Goal: Task Accomplishment & Management: Complete application form

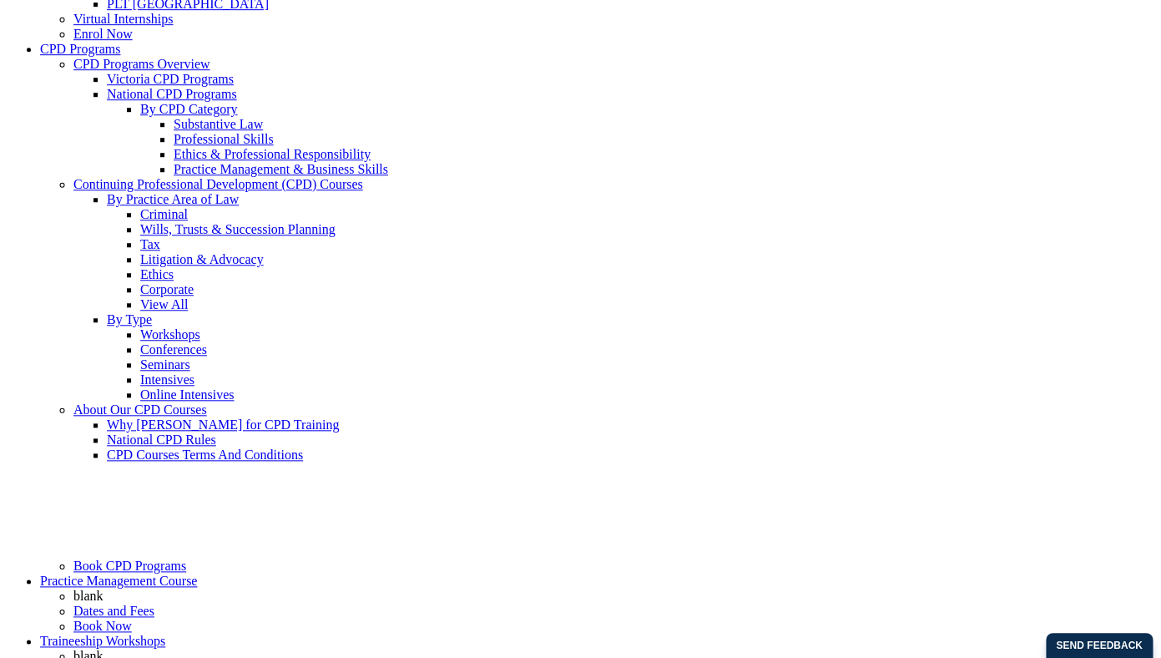
scroll to position [334, 0]
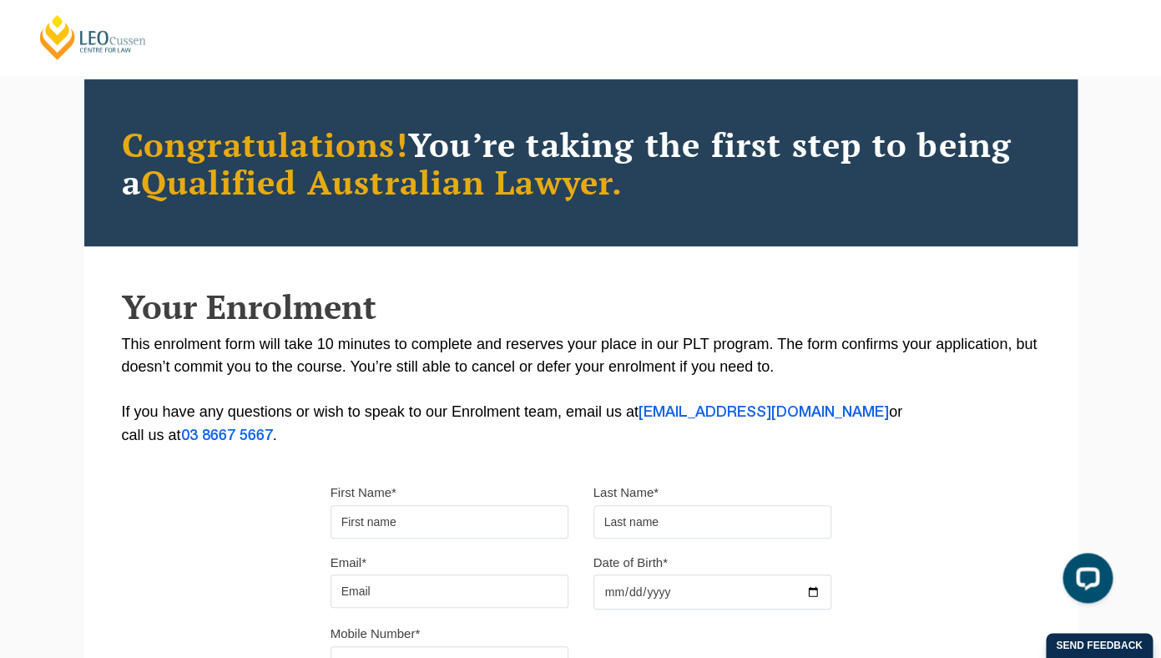
click at [379, 534] on input "First Name*" at bounding box center [449, 521] width 238 height 33
type input "Abbey"
type input "[PERSON_NAME]"
click at [355, 602] on input "Email*" at bounding box center [449, 590] width 238 height 33
type input "abbeyclark2001@gmail.com"
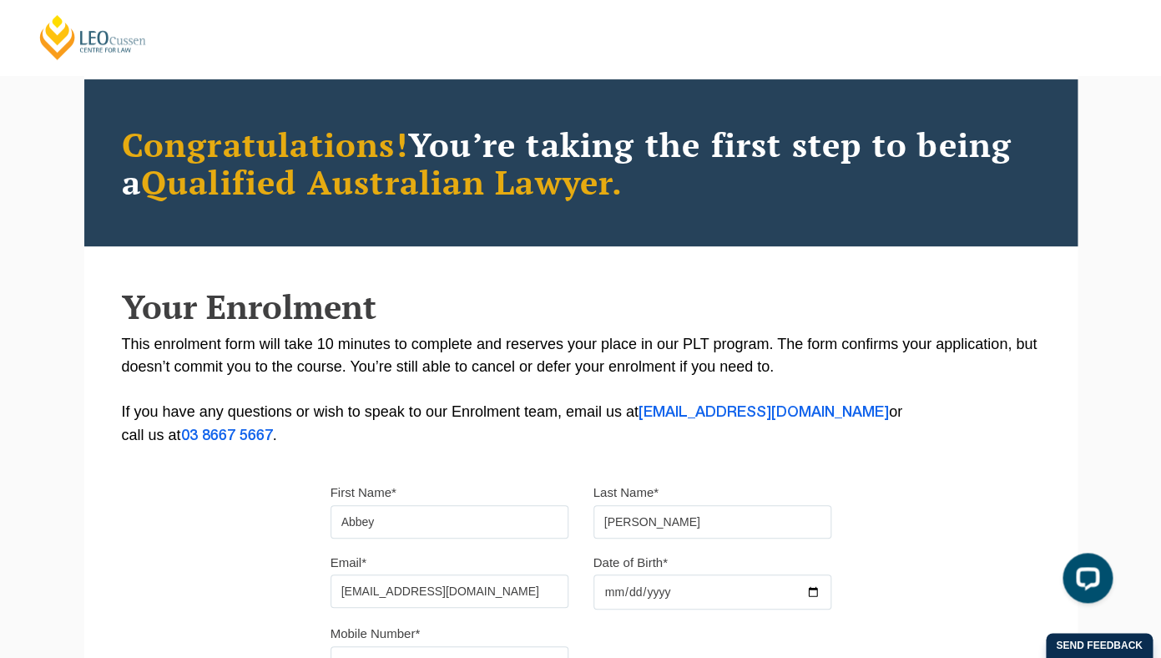
click at [606, 593] on input "Date of Birth*" at bounding box center [712, 591] width 238 height 35
type input "2001-08-29"
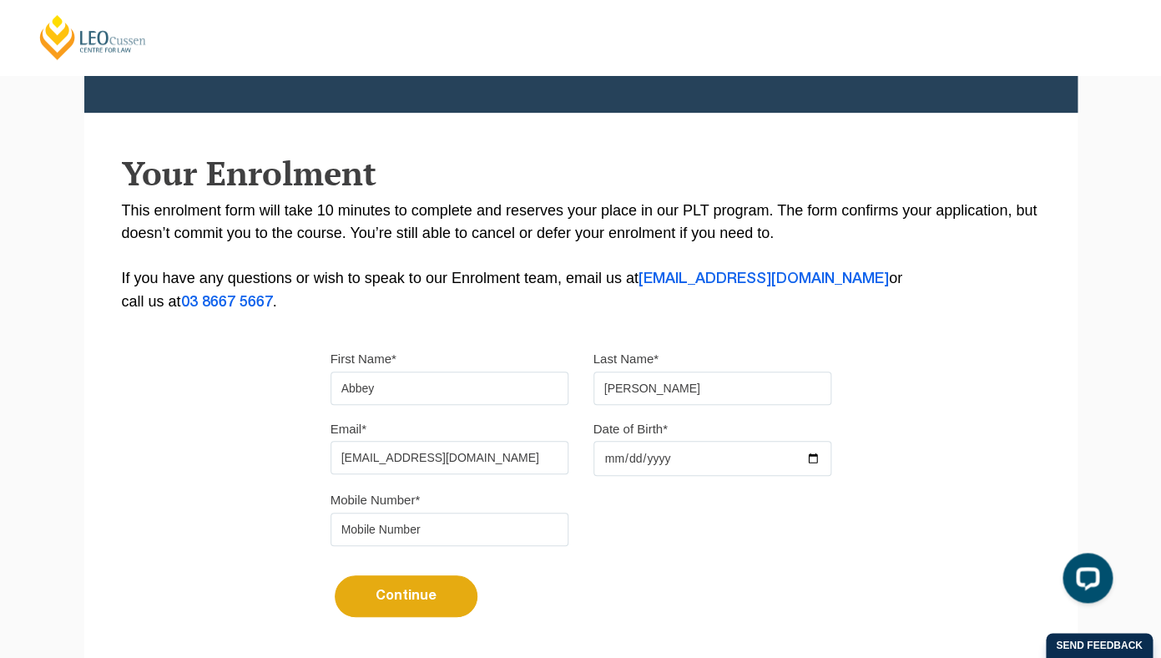
scroll to position [238, 0]
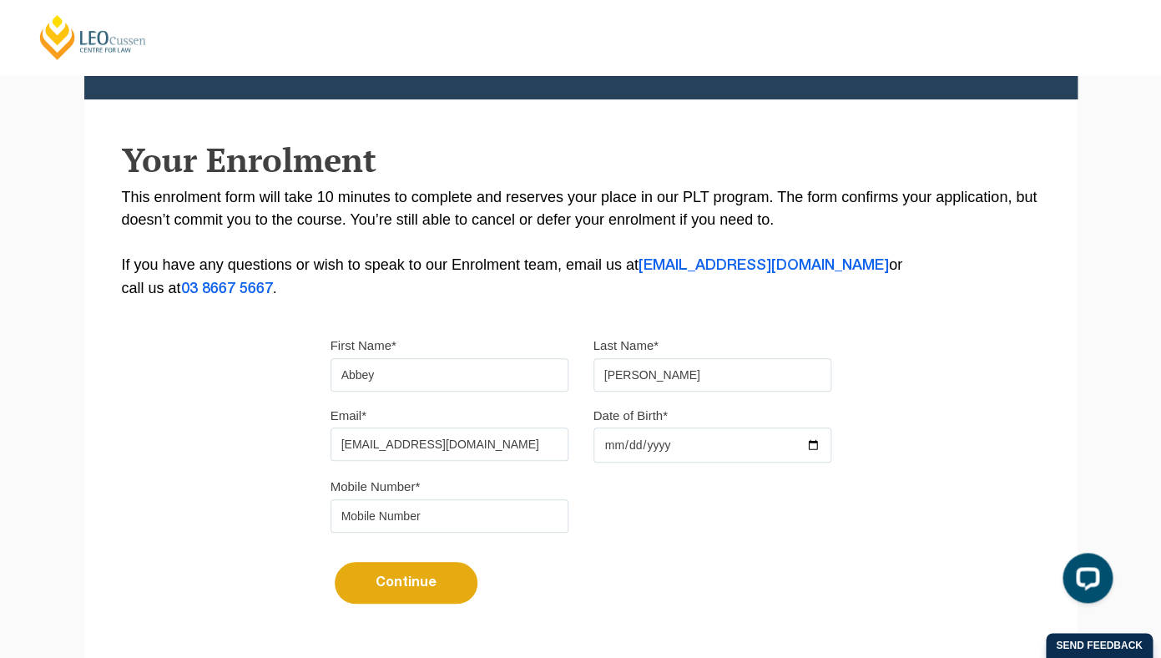
click at [442, 527] on input "tel" at bounding box center [449, 515] width 238 height 33
type input "0403406353"
click at [416, 587] on button "Continue" at bounding box center [406, 583] width 143 height 42
select select
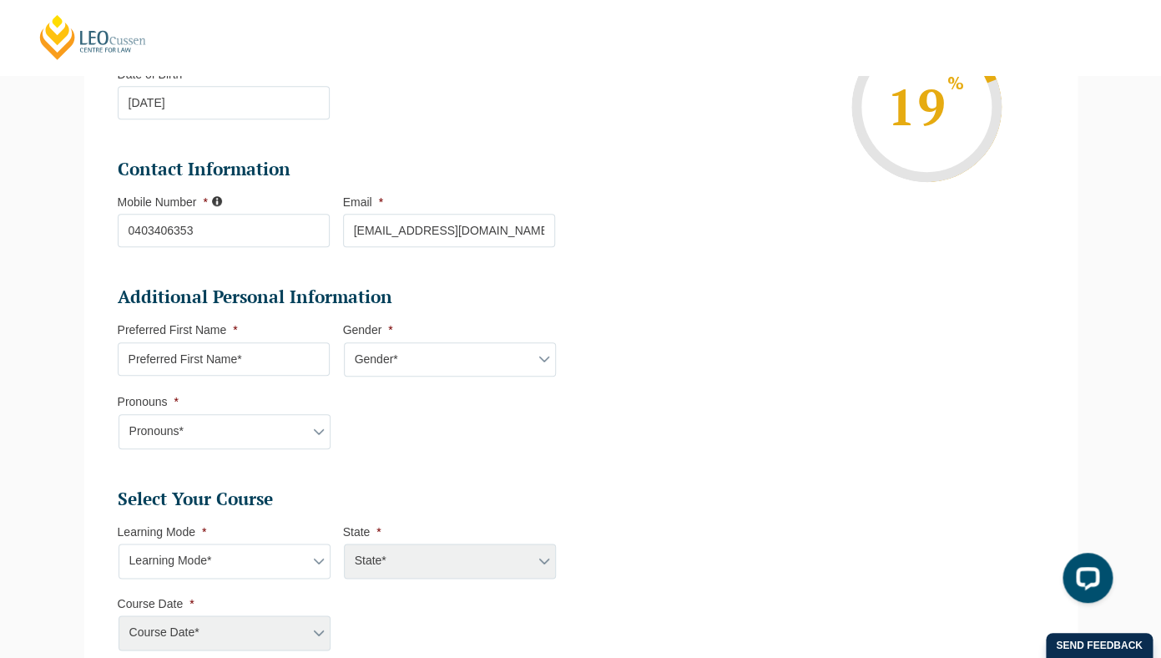
scroll to position [365, 0]
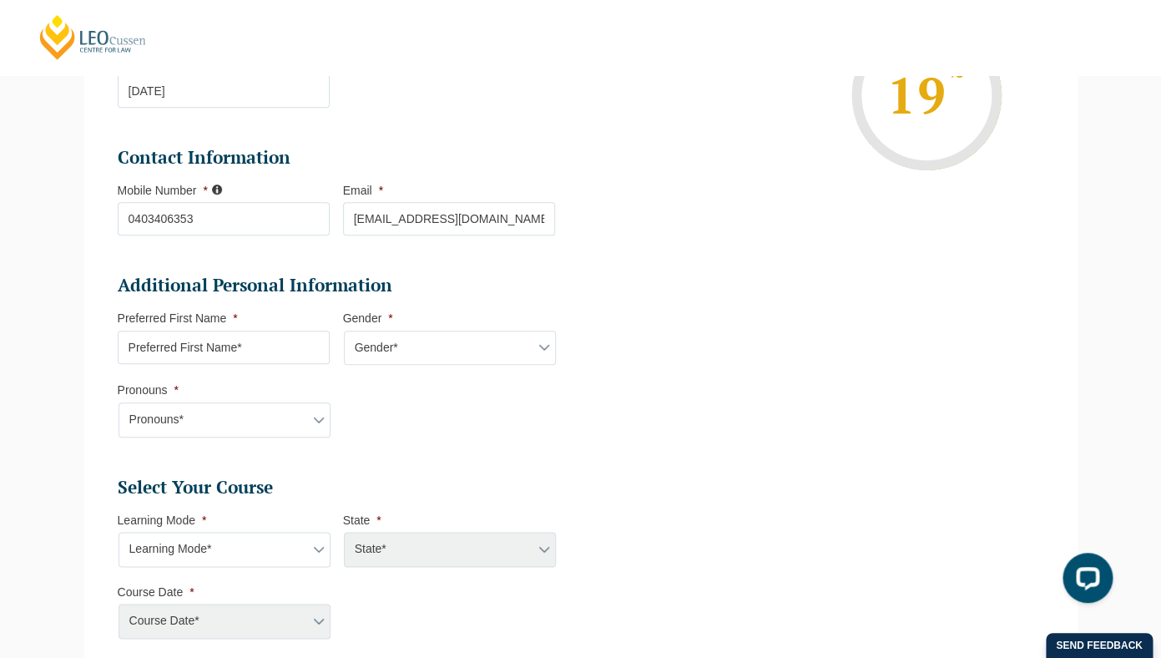
click at [230, 352] on input "Preferred First Name *" at bounding box center [224, 346] width 212 height 33
select select "Female"
click option "Female" at bounding box center [0, 0] width 0 height 0
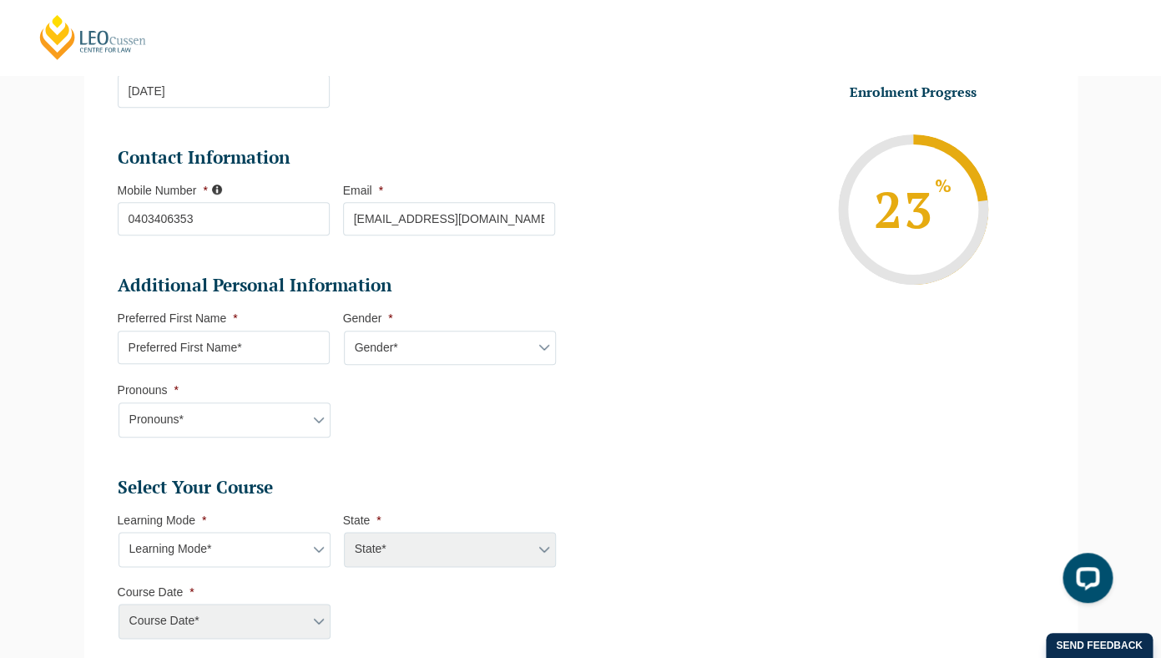
select select "She/Her/Hers"
click option "She/Her/Hers" at bounding box center [0, 0] width 0 height 0
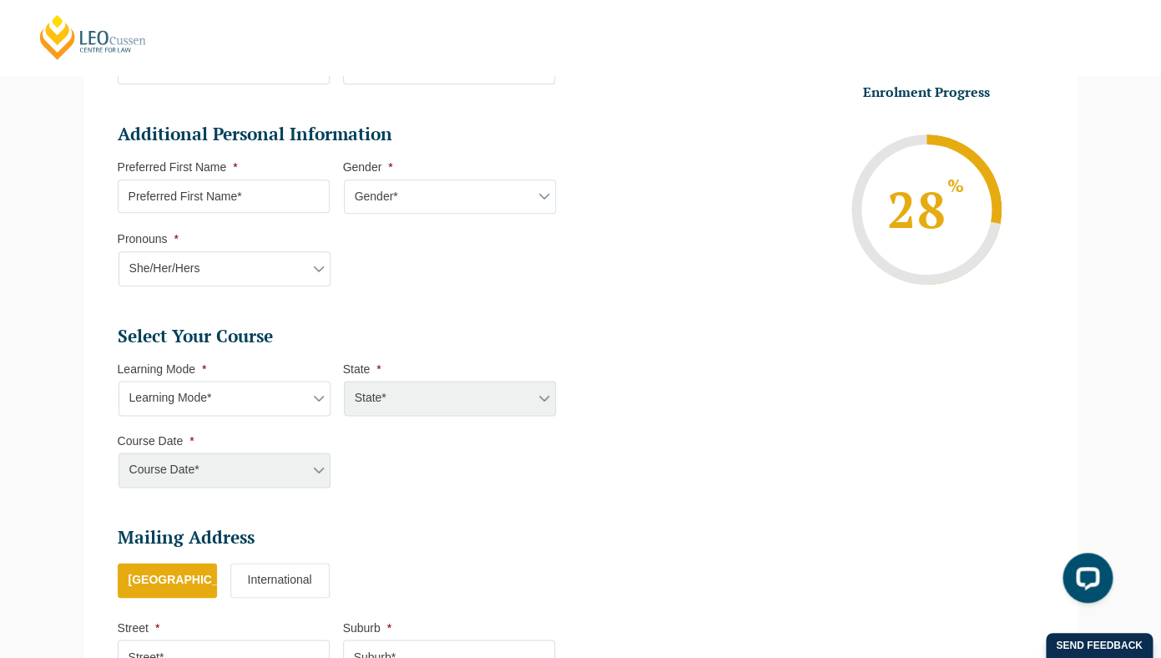
scroll to position [517, 0]
select select "Onsite Full Time Learning"
click option "Onsite Full Time Learning" at bounding box center [0, 0] width 0 height 0
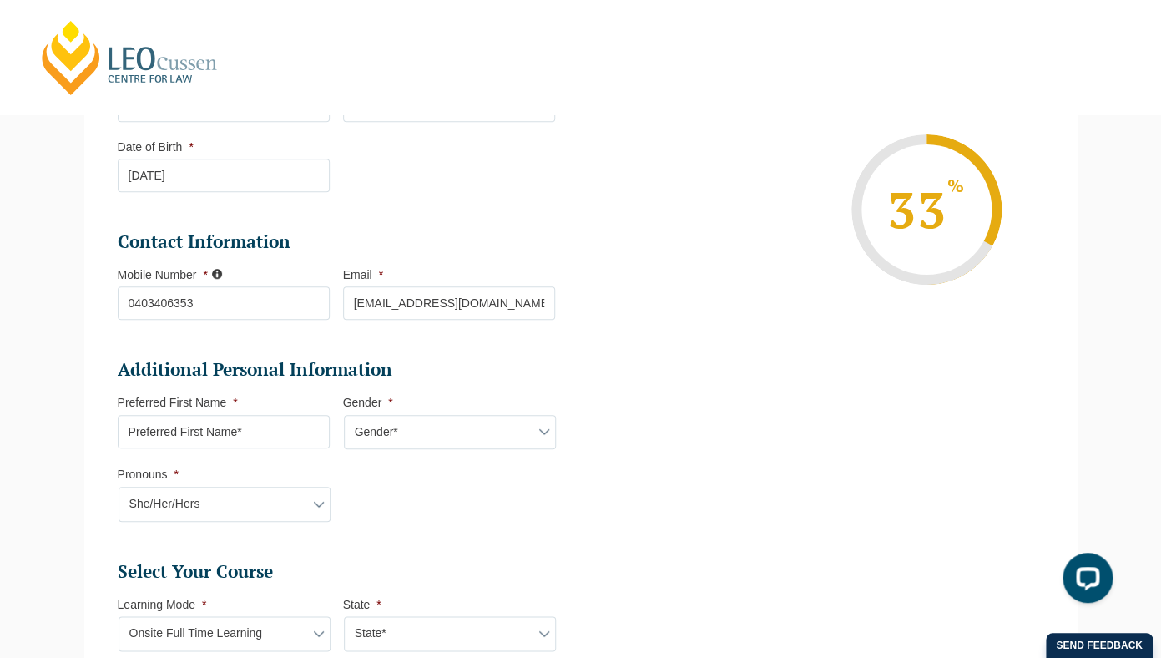
scroll to position [0, 0]
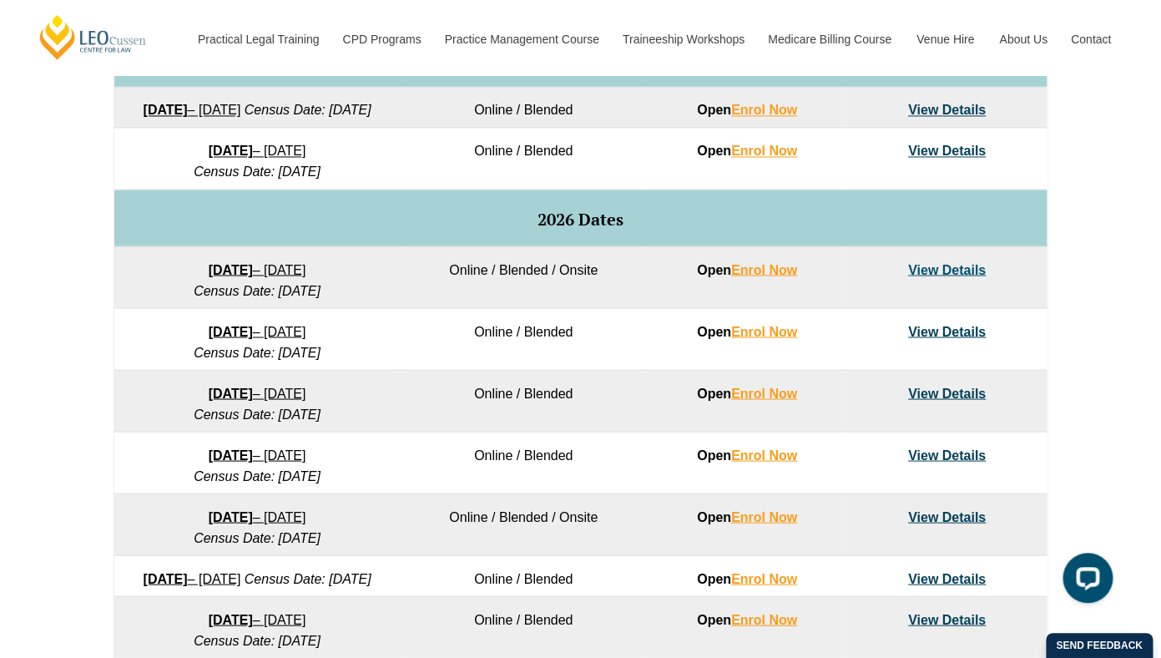
scroll to position [922, 0]
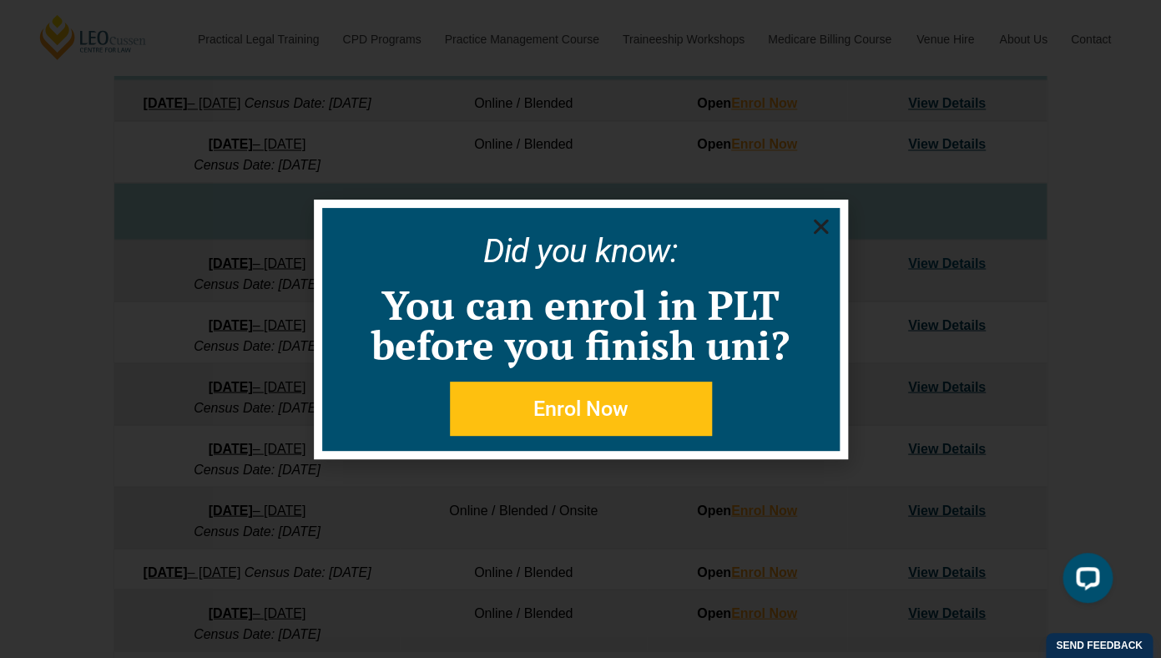
click at [829, 228] on icon "Close" at bounding box center [820, 226] width 21 height 21
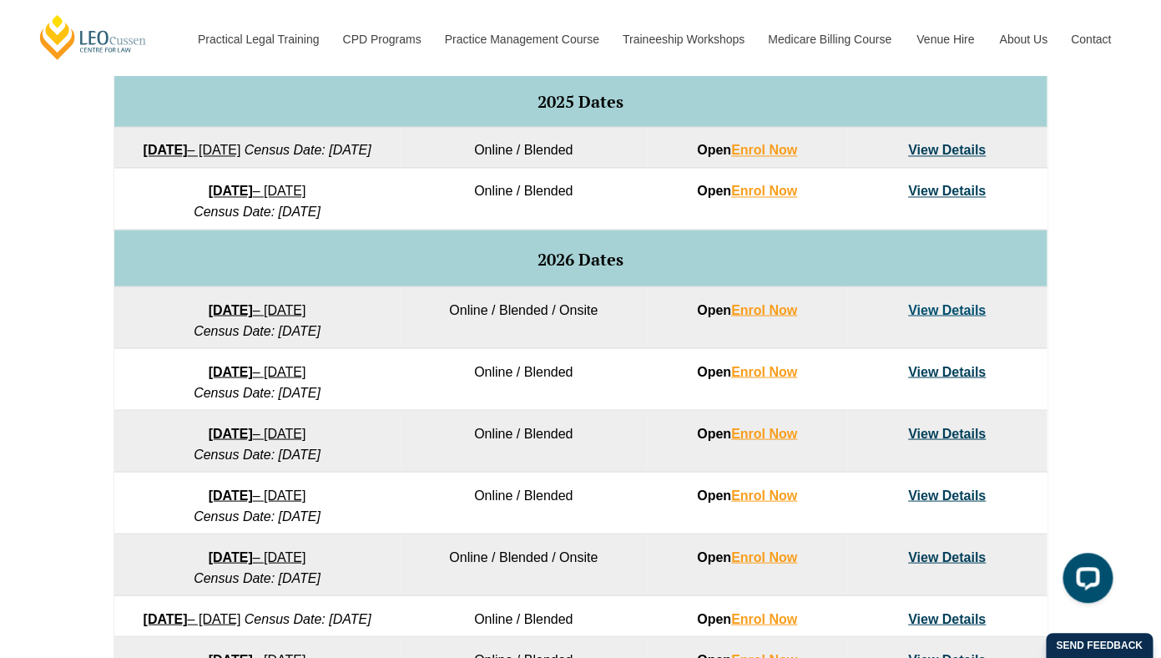
scroll to position [869, 0]
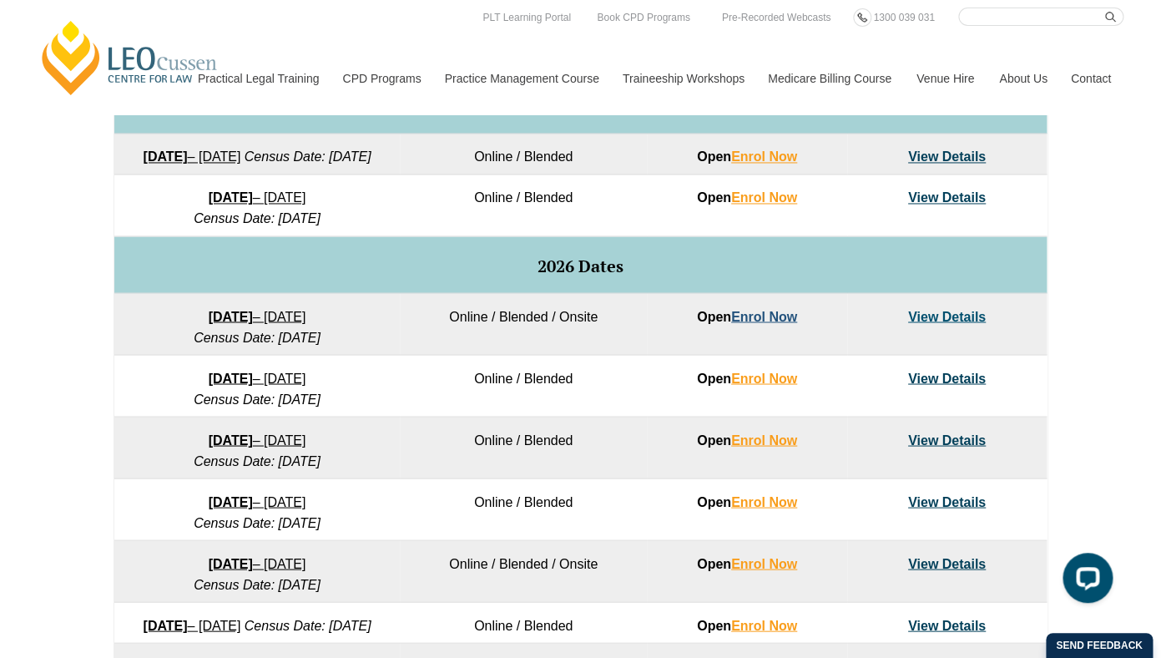
click at [763, 323] on link "Enrol Now" at bounding box center [764, 316] width 66 height 14
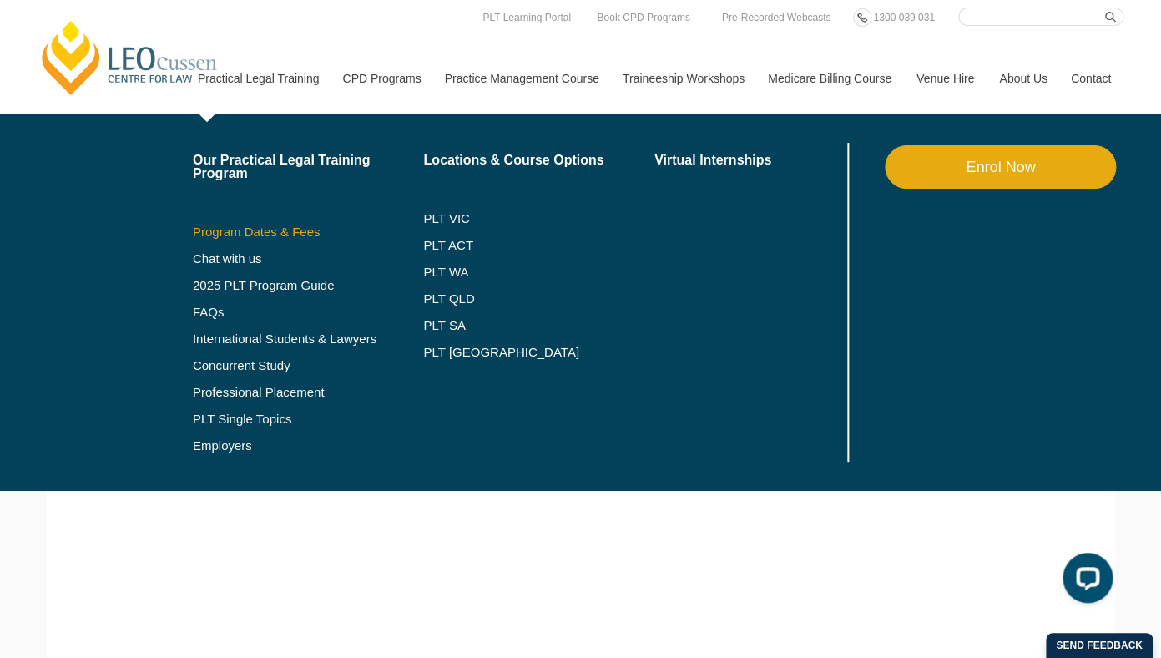
click at [240, 234] on link "Program Dates & Fees" at bounding box center [308, 231] width 231 height 13
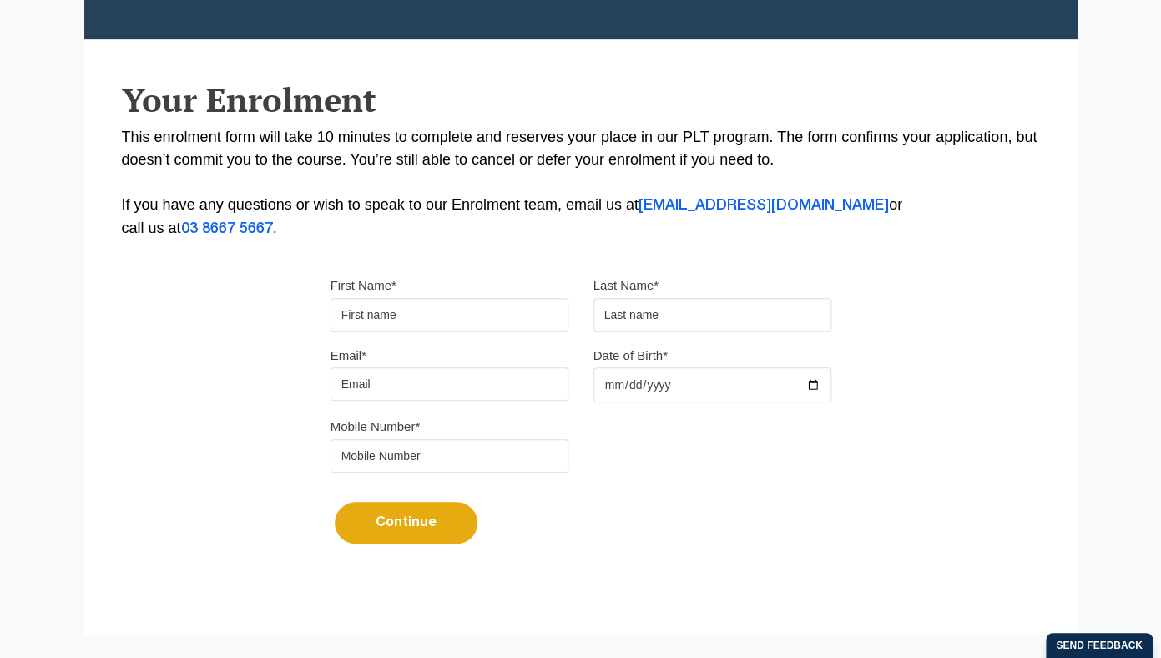
scroll to position [298, 0]
click at [432, 319] on input "First Name*" at bounding box center [449, 314] width 238 height 33
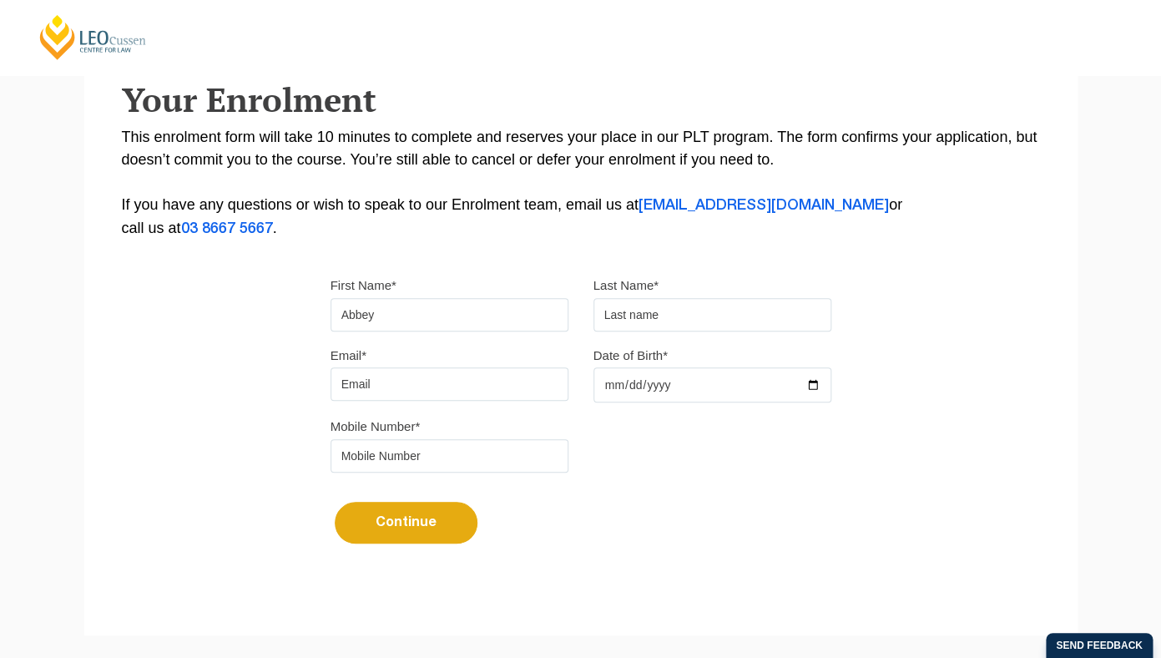
type input "Abbey"
type input "Clark"
click at [367, 391] on input "Email*" at bounding box center [449, 383] width 238 height 33
type input "abbeyclark2001@gmail.com"
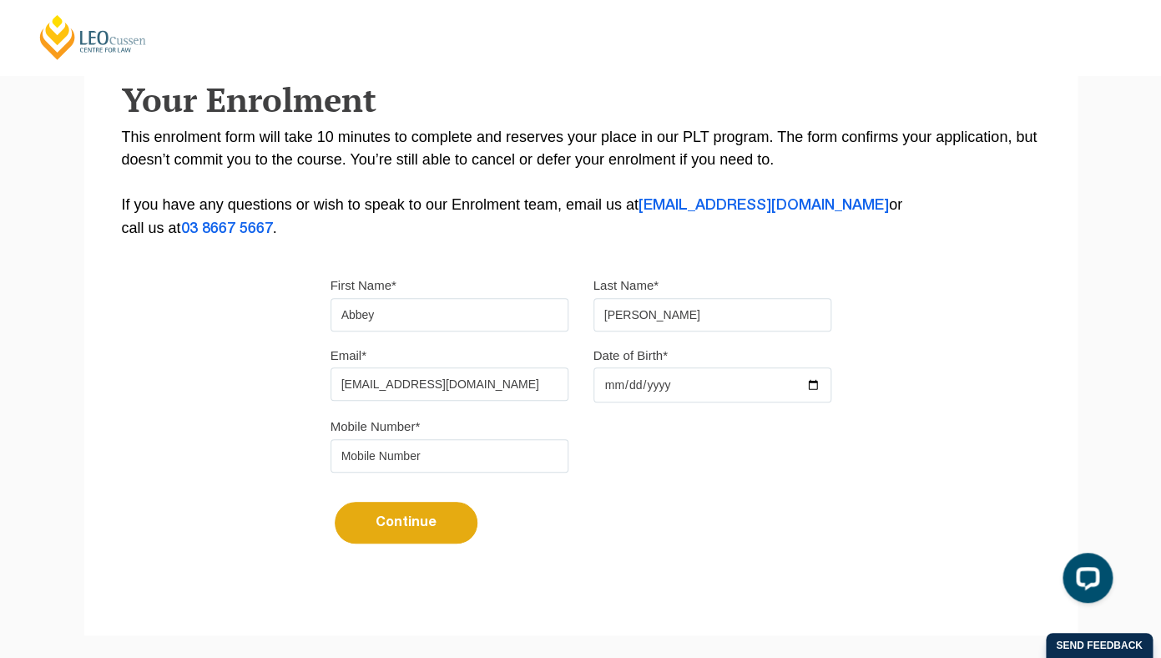
click at [612, 387] on input "Date of Birth*" at bounding box center [712, 384] width 238 height 35
type input "2001-08-29"
click at [431, 472] on input "tel" at bounding box center [449, 455] width 238 height 33
type input "0403406353"
click at [433, 533] on button "Continue" at bounding box center [406, 522] width 143 height 42
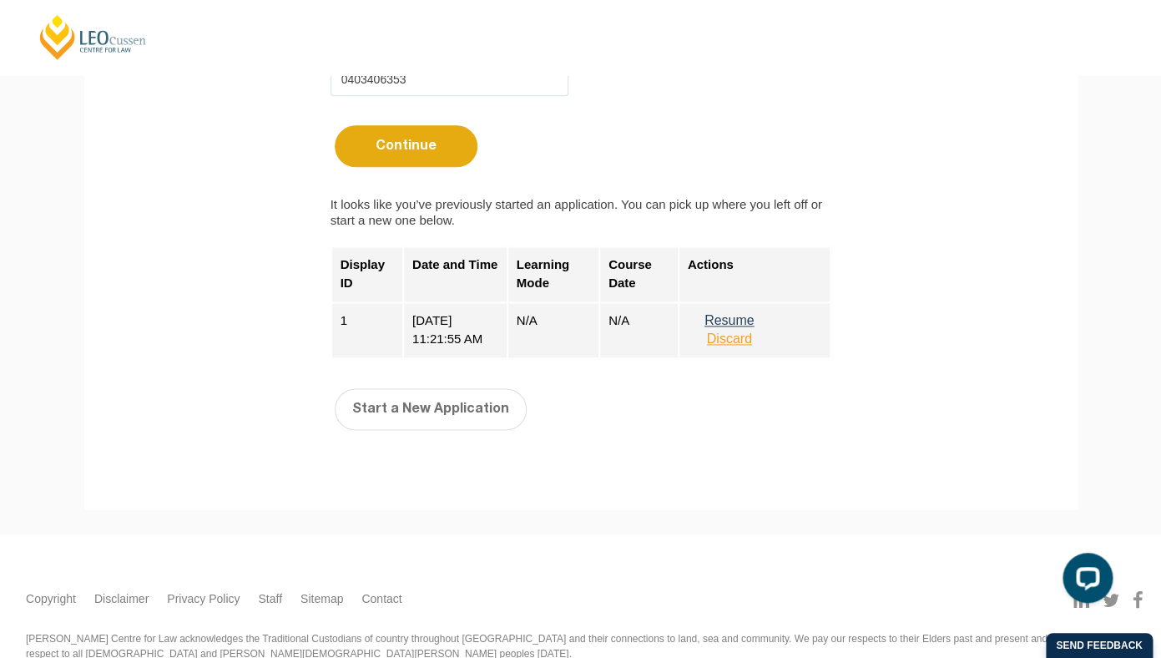
scroll to position [678, 0]
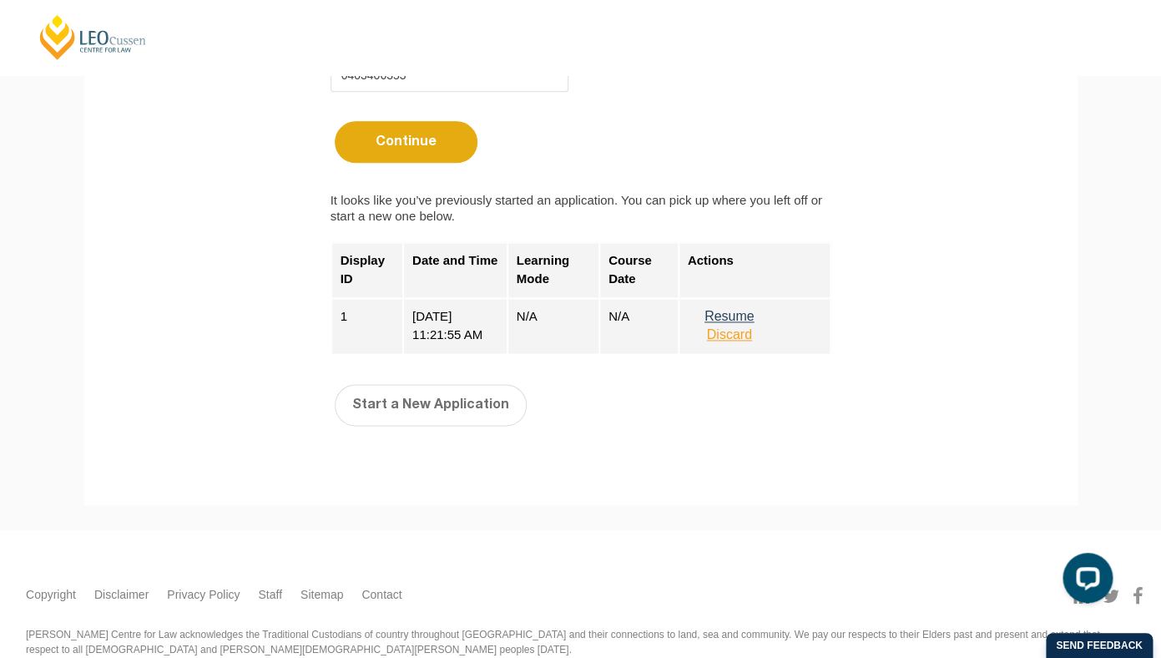
click at [747, 342] on button "Discard" at bounding box center [729, 334] width 83 height 15
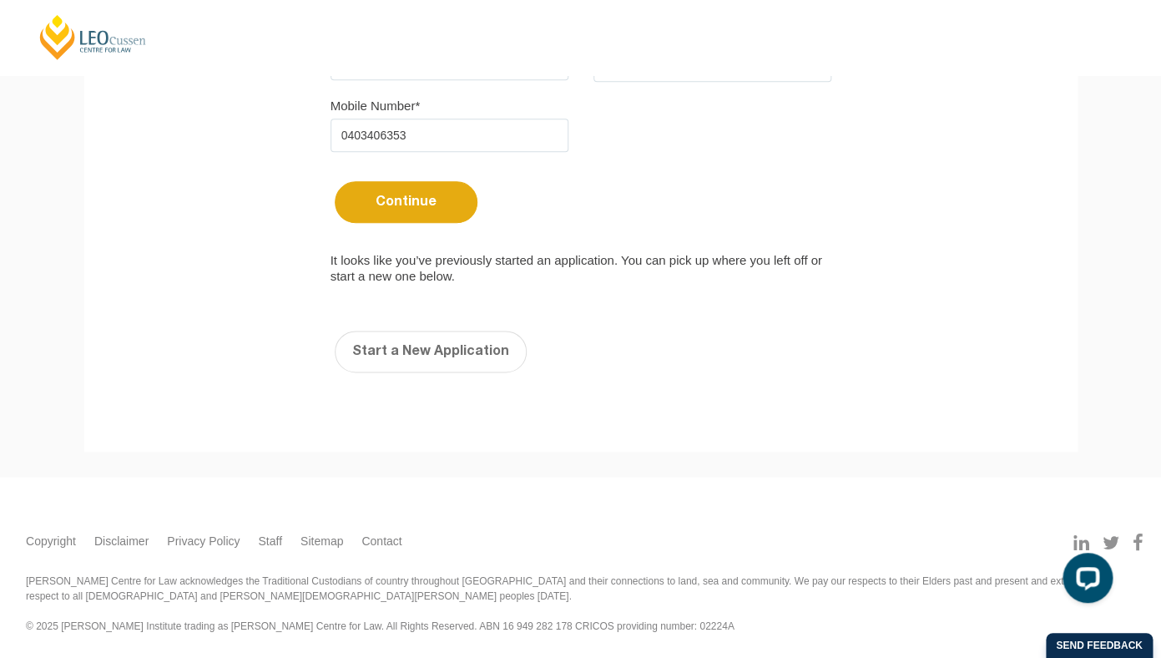
scroll to position [625, 0]
click at [421, 204] on button "Continue" at bounding box center [406, 202] width 143 height 42
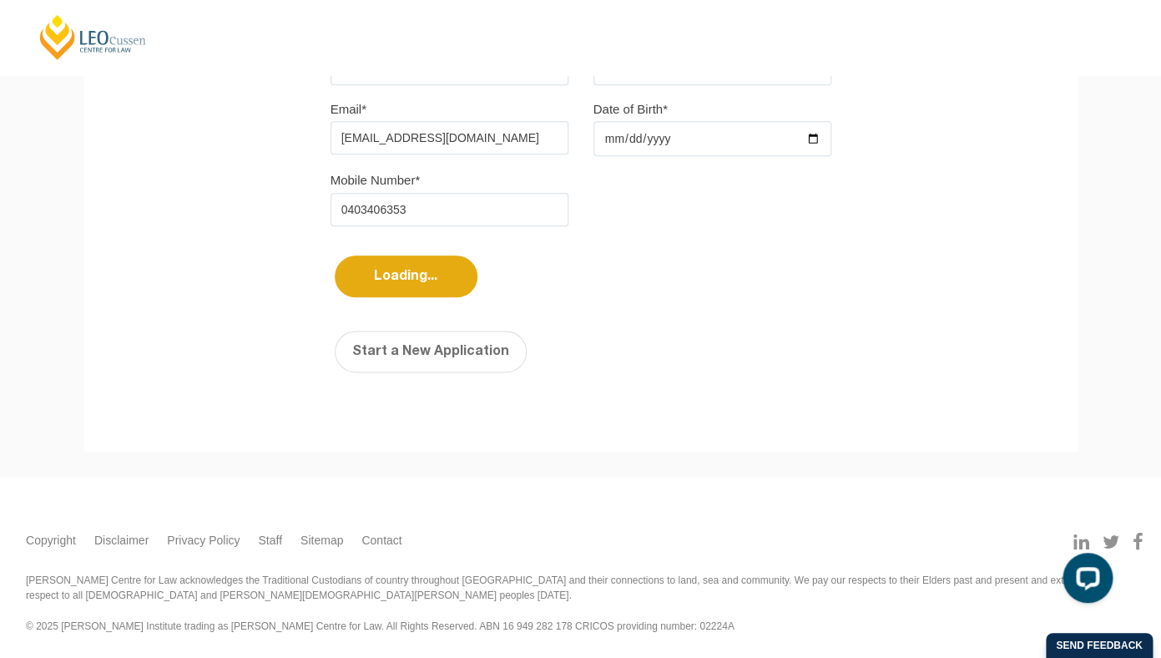
select select
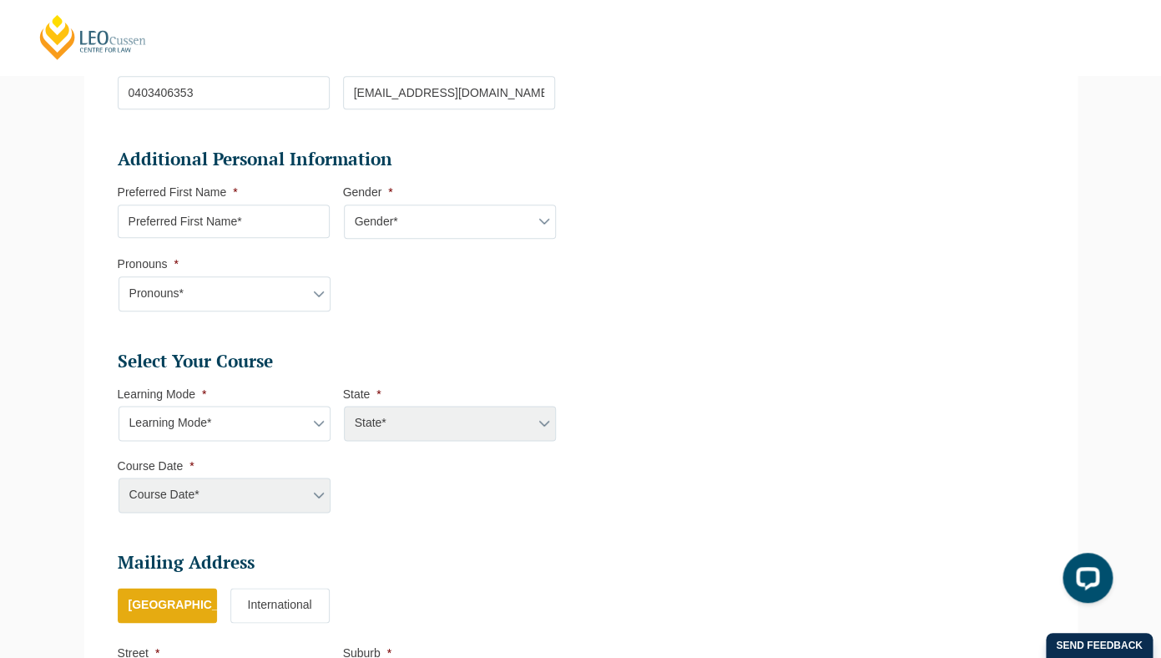
scroll to position [526, 0]
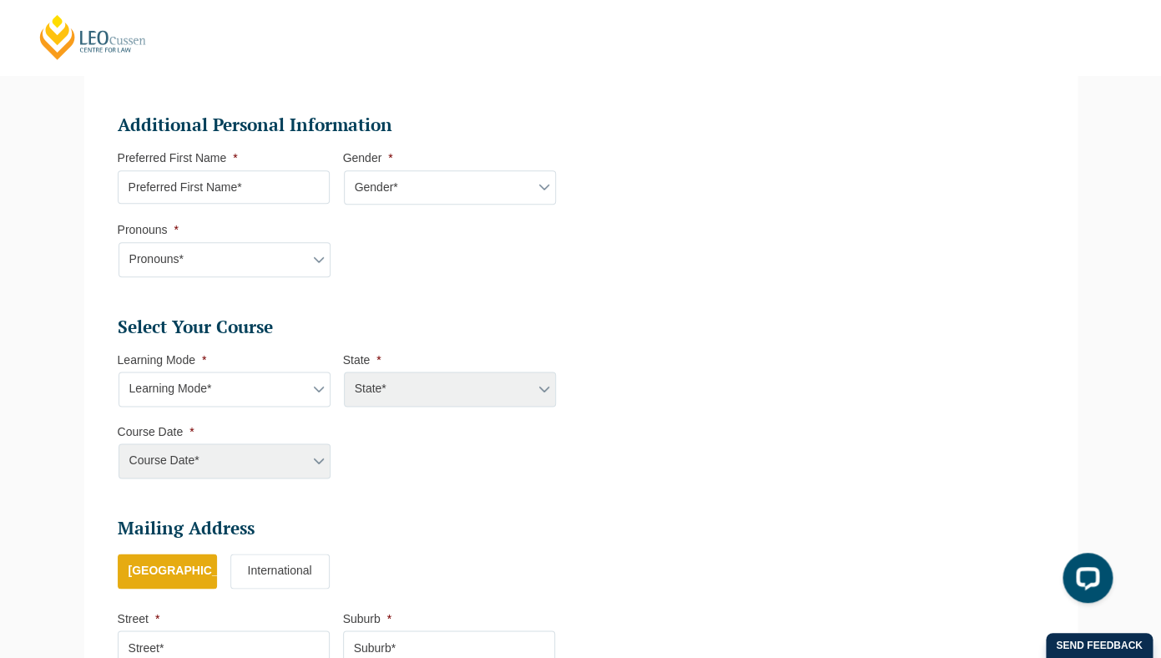
click at [235, 183] on input "Preferred First Name *" at bounding box center [224, 186] width 212 height 33
select select "Female"
click option "Female" at bounding box center [0, 0] width 0 height 0
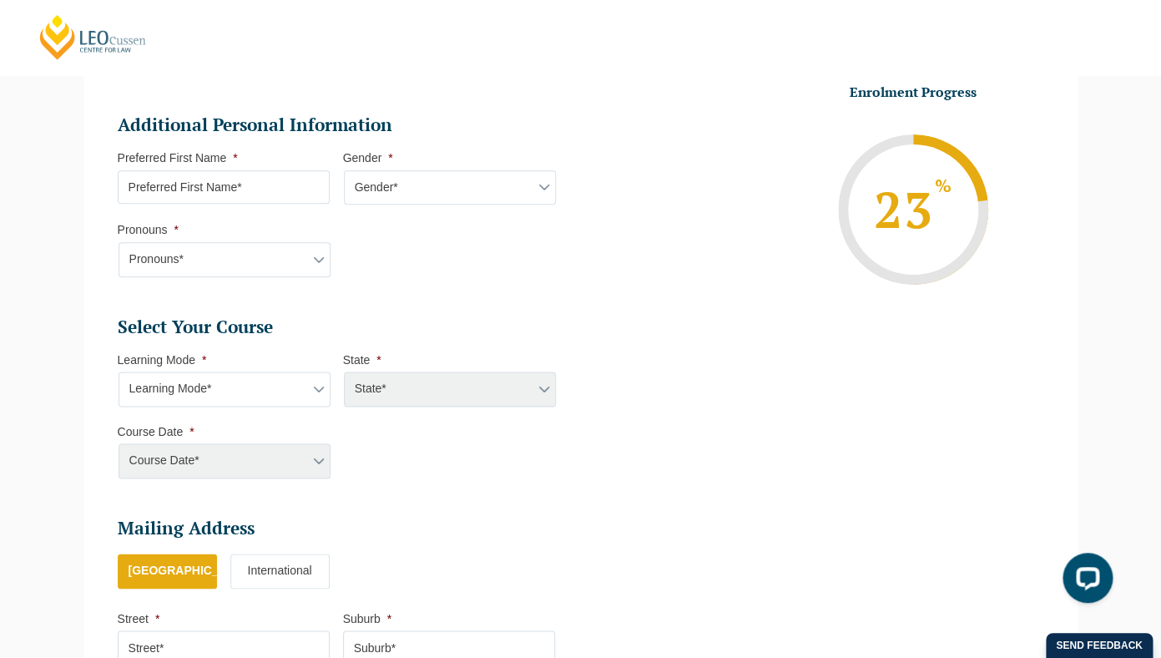
select select "She/Her/Hers"
click option "She/Her/Hers" at bounding box center [0, 0] width 0 height 0
select select "Onsite Full Time Learning"
click option "Onsite Full Time Learning" at bounding box center [0, 0] width 0 height 0
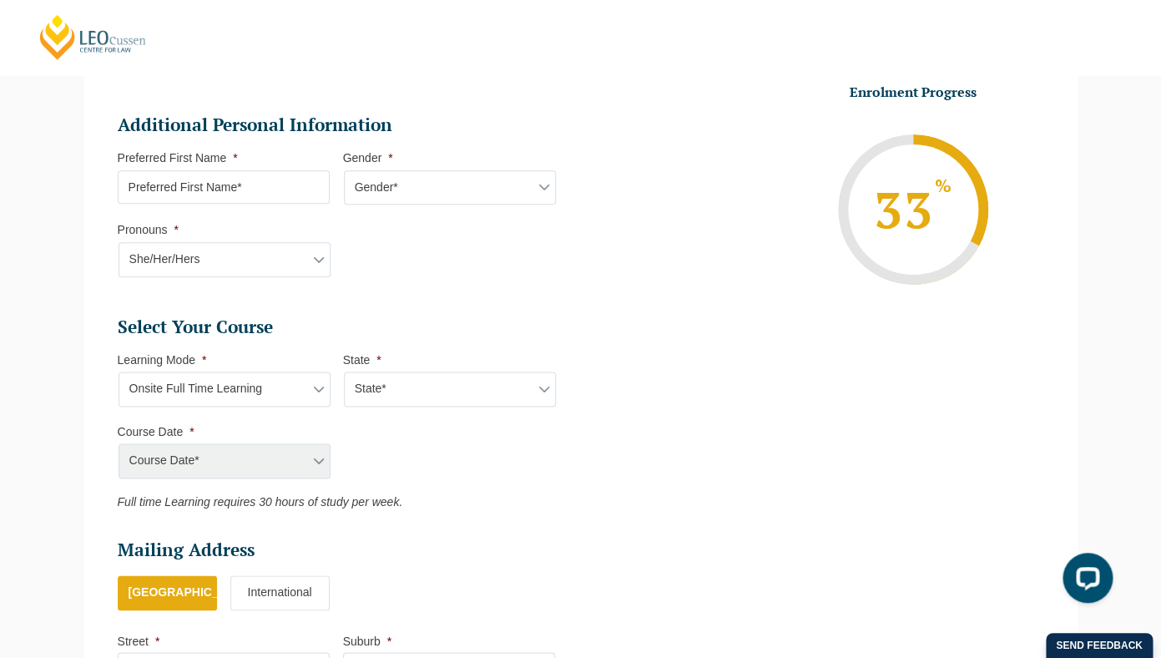
select select "VIC"
click option "VIC" at bounding box center [0, 0] width 0 height 0
select select "[DATE] ([DATE] to [DATE])"
click option "[DATE] ([DATE] to [DATE])" at bounding box center [0, 0] width 0 height 0
type input "Intake [DATE] FT"
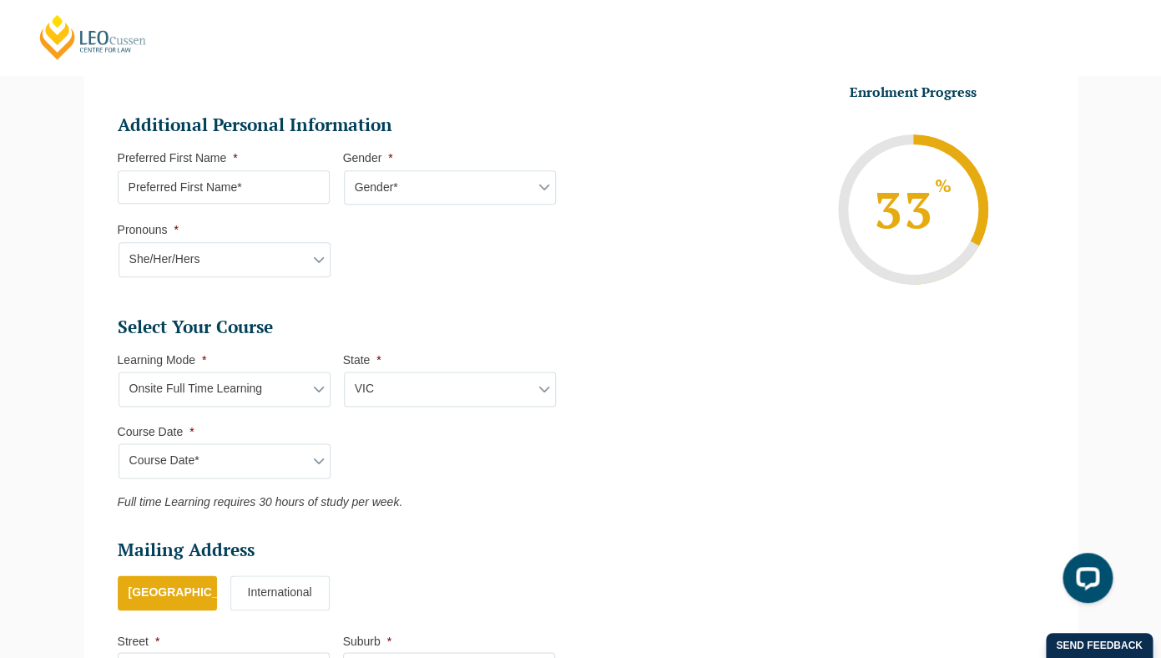
type input "Practical Legal Training ([GEOGRAPHIC_DATA])"
select select "[PERSON_NAME] (JAN) 2026 Full Time Onsite"
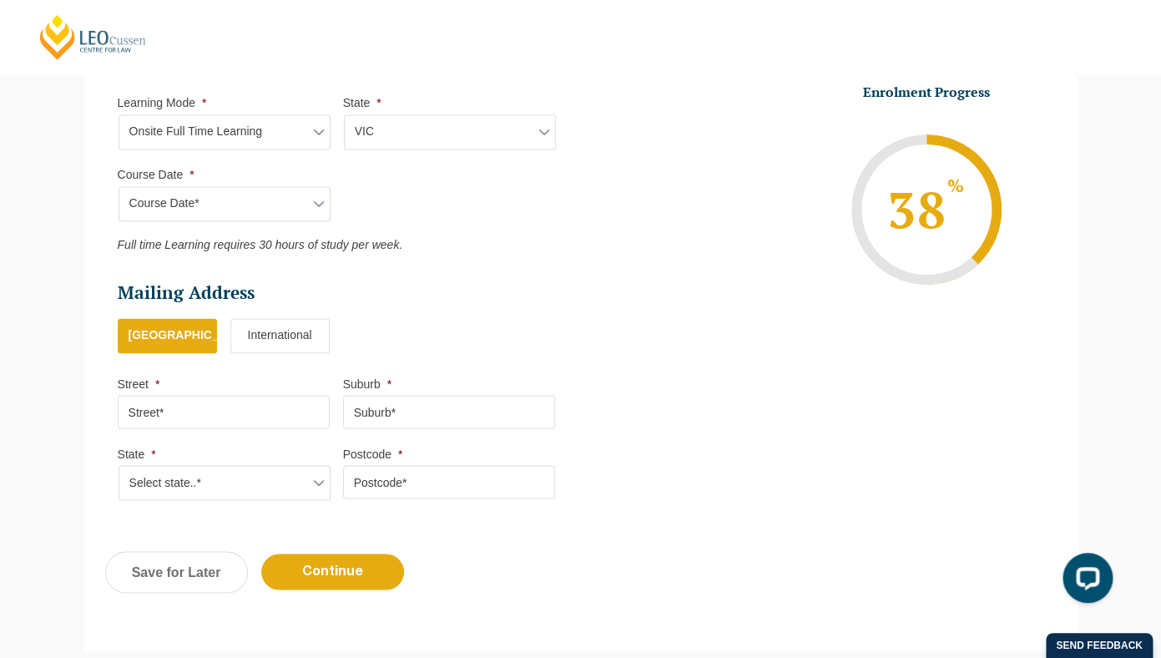
scroll to position [788, 0]
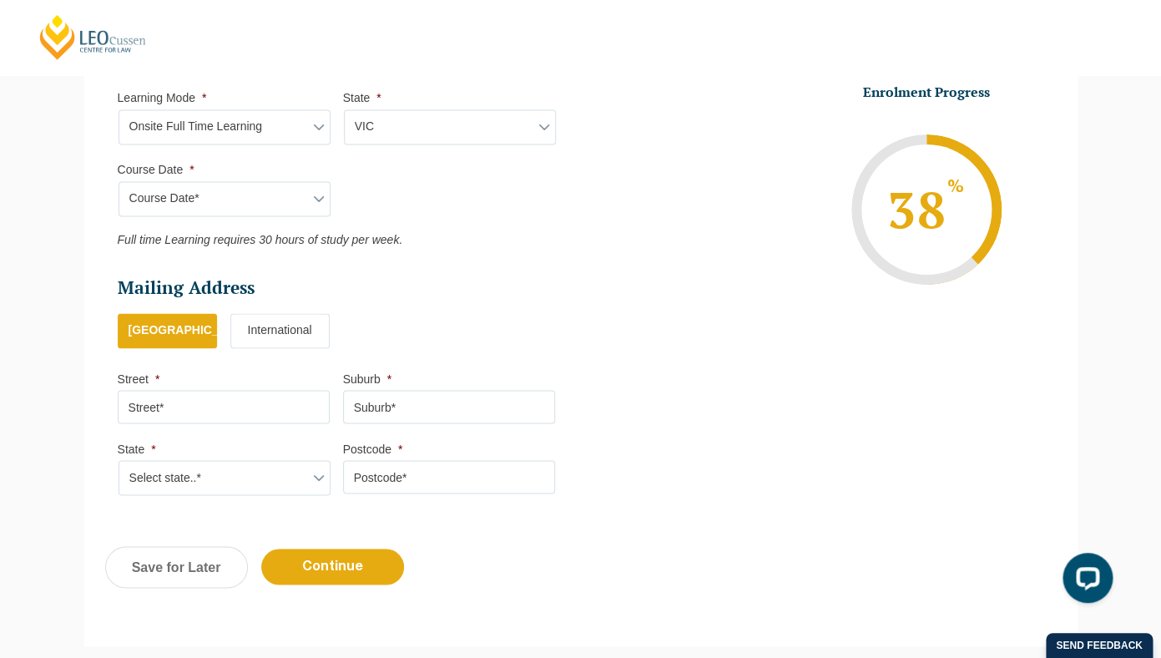
click at [193, 404] on input "Street *" at bounding box center [224, 406] width 212 height 33
type input "53 Ardrie Road"
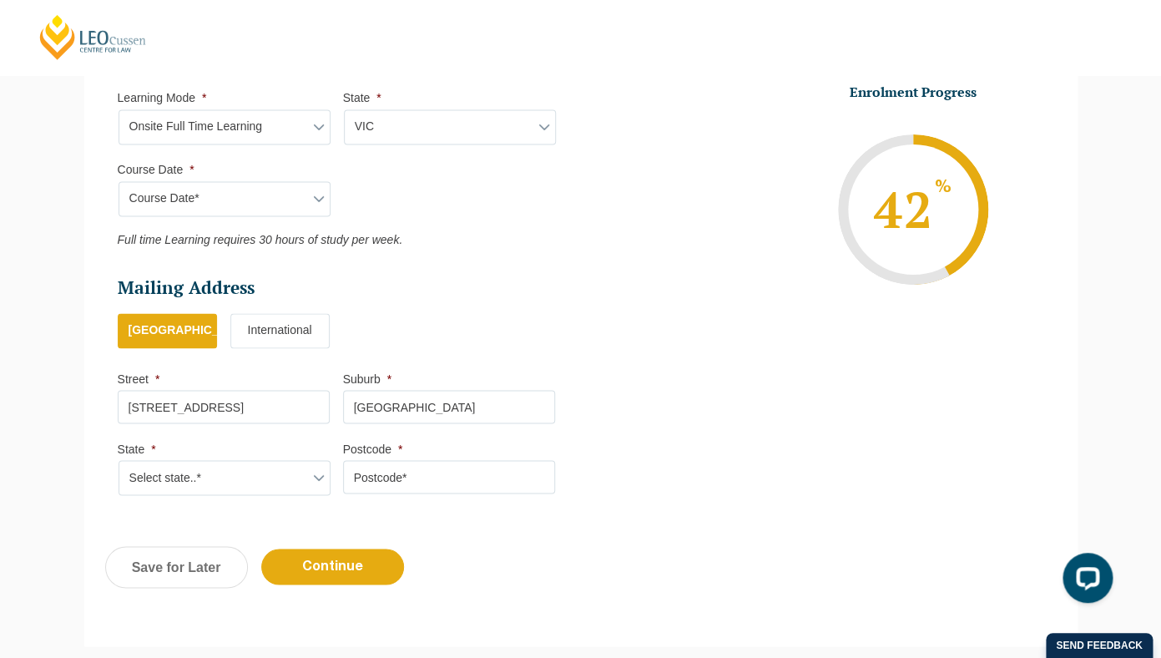
type input "Malvern East"
select select "VIC"
click option "VIC" at bounding box center [0, 0] width 0 height 0
click at [428, 462] on li "Postcode *" at bounding box center [455, 467] width 225 height 53
click at [428, 477] on input "Postcode *" at bounding box center [449, 476] width 212 height 33
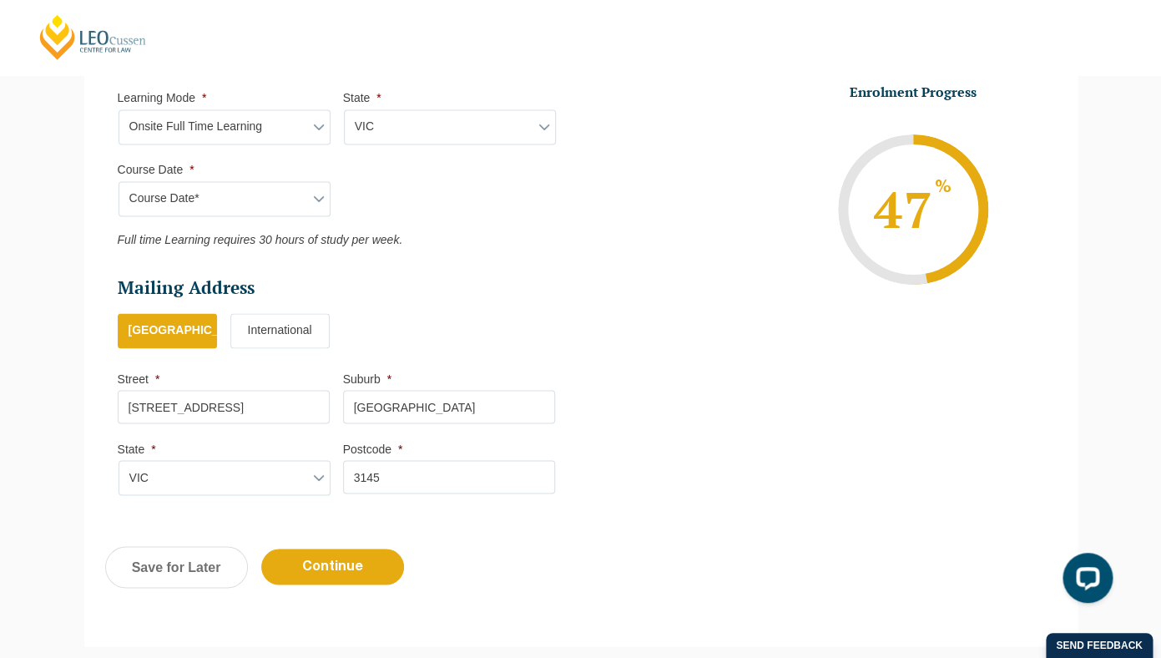
type input "3145"
click at [321, 567] on input "Continue" at bounding box center [332, 566] width 143 height 36
select select "Onsite Full Time Learning"
select select "VIC"
select select
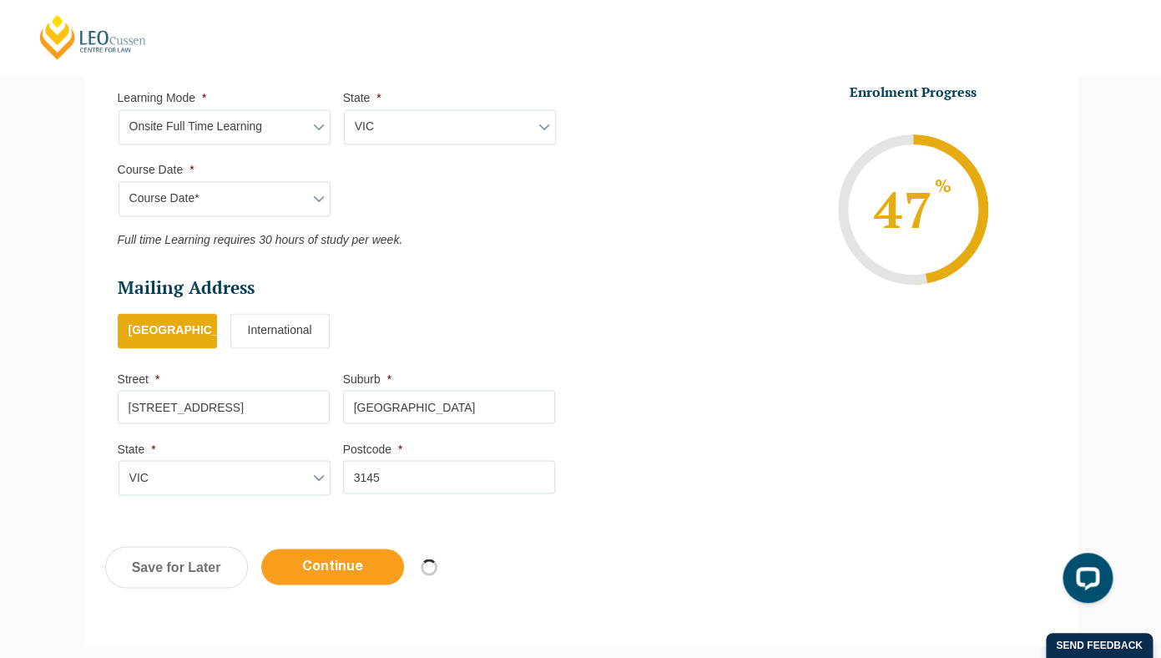
select select "January 2026 (27-Jan-2026 to 12-Jun-2026)"
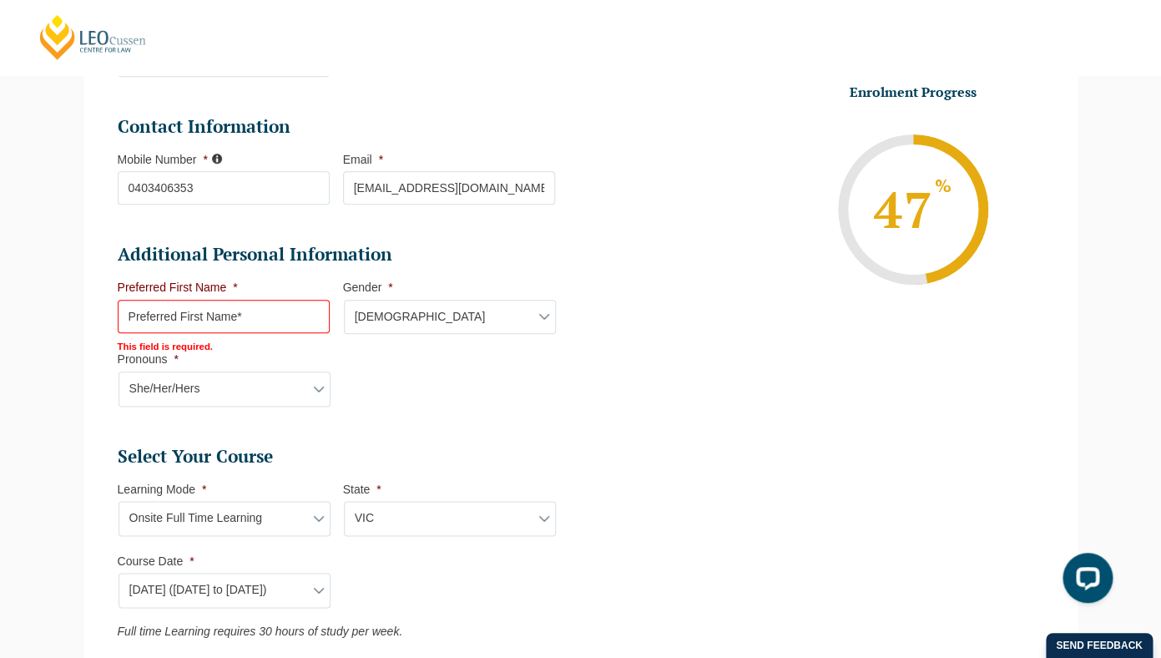
scroll to position [479, 0]
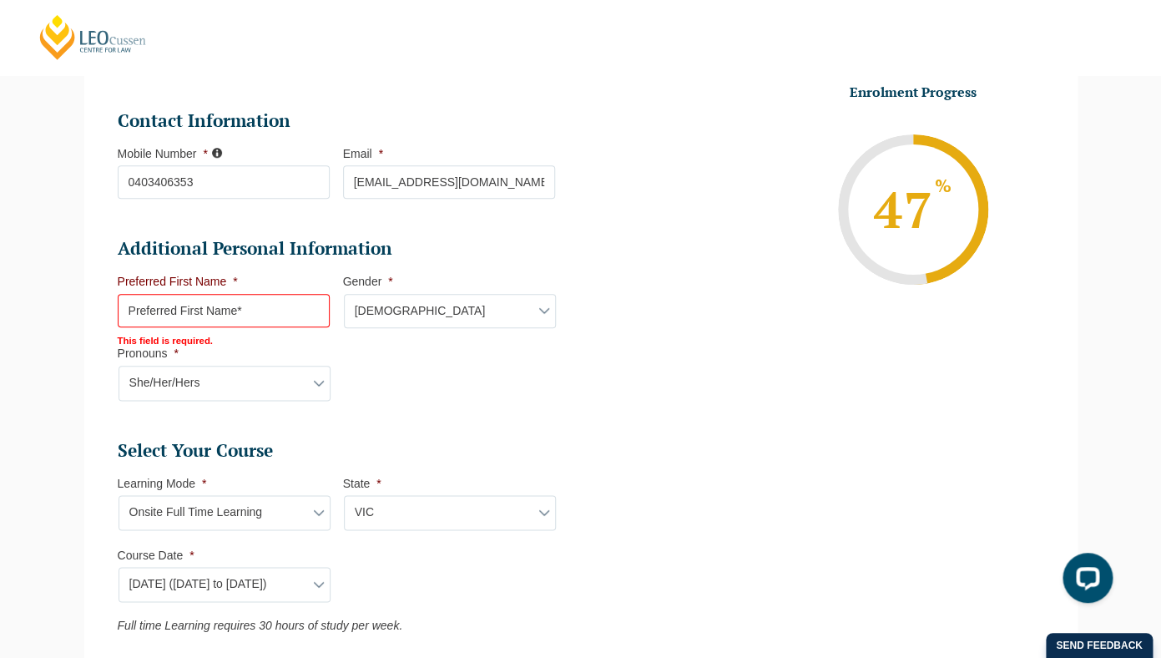
click at [212, 305] on input "Preferred First Name *" at bounding box center [224, 310] width 212 height 33
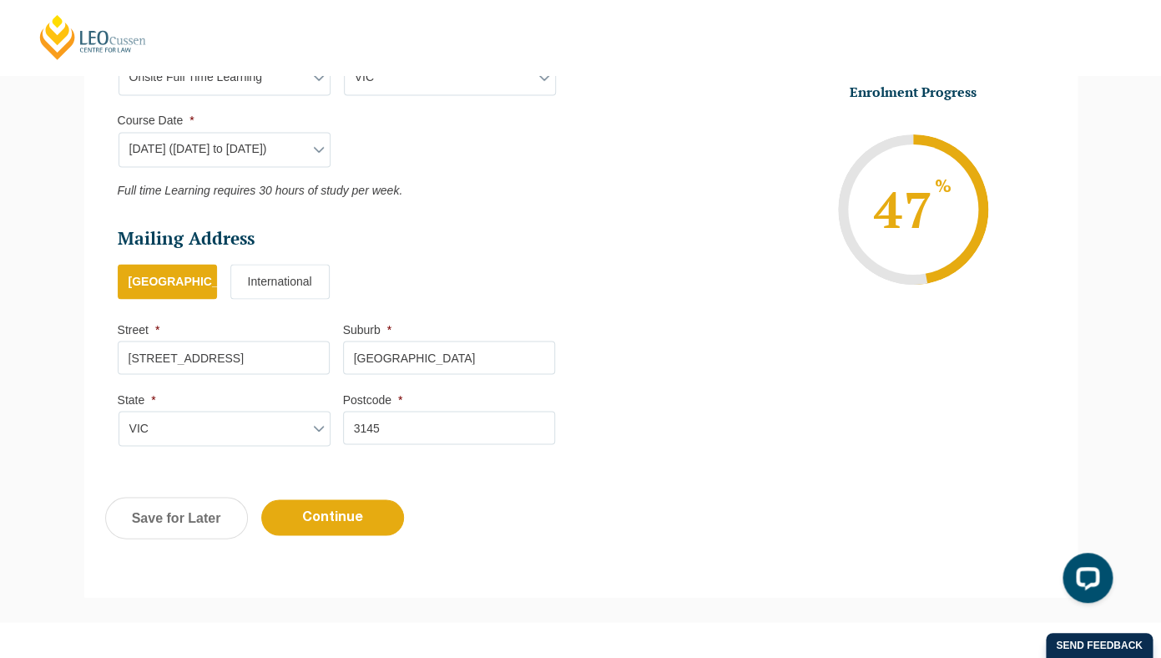
scroll to position [917, 0]
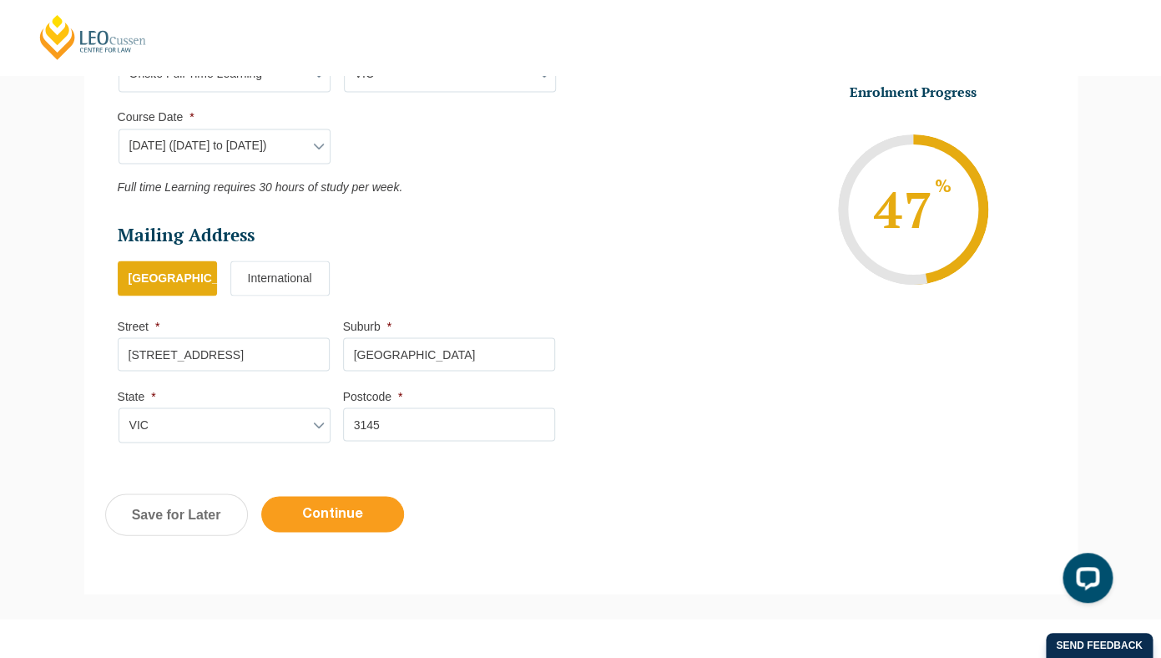
type input "Abbey"
click at [359, 506] on input "Continue" at bounding box center [332, 514] width 143 height 36
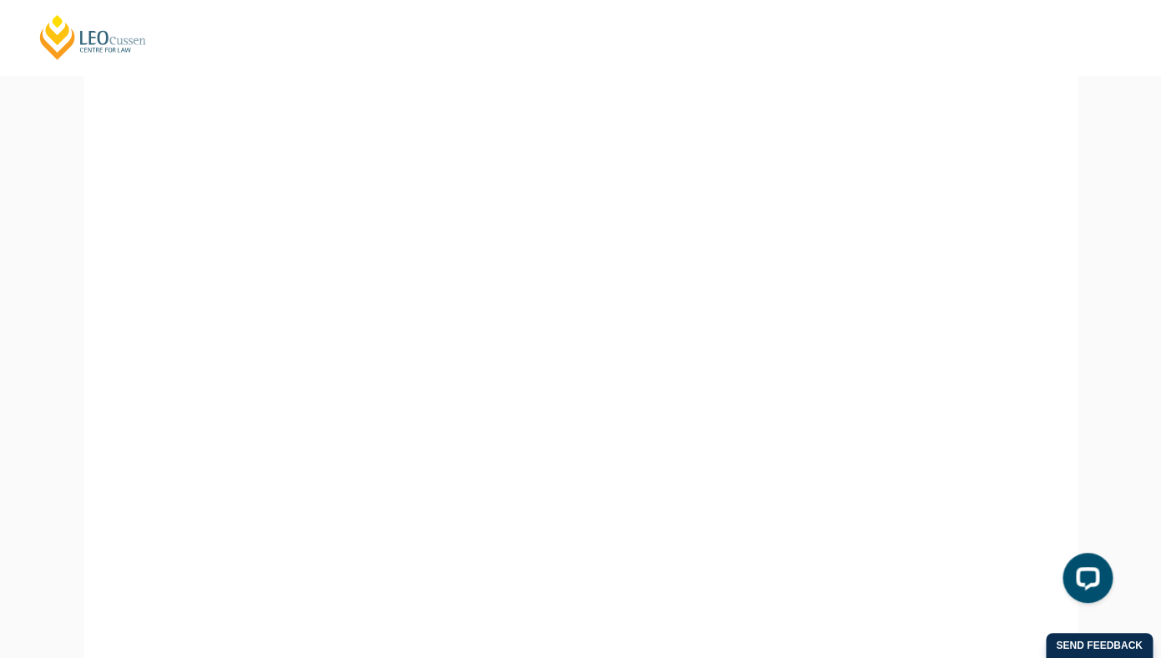
scroll to position [616, 0]
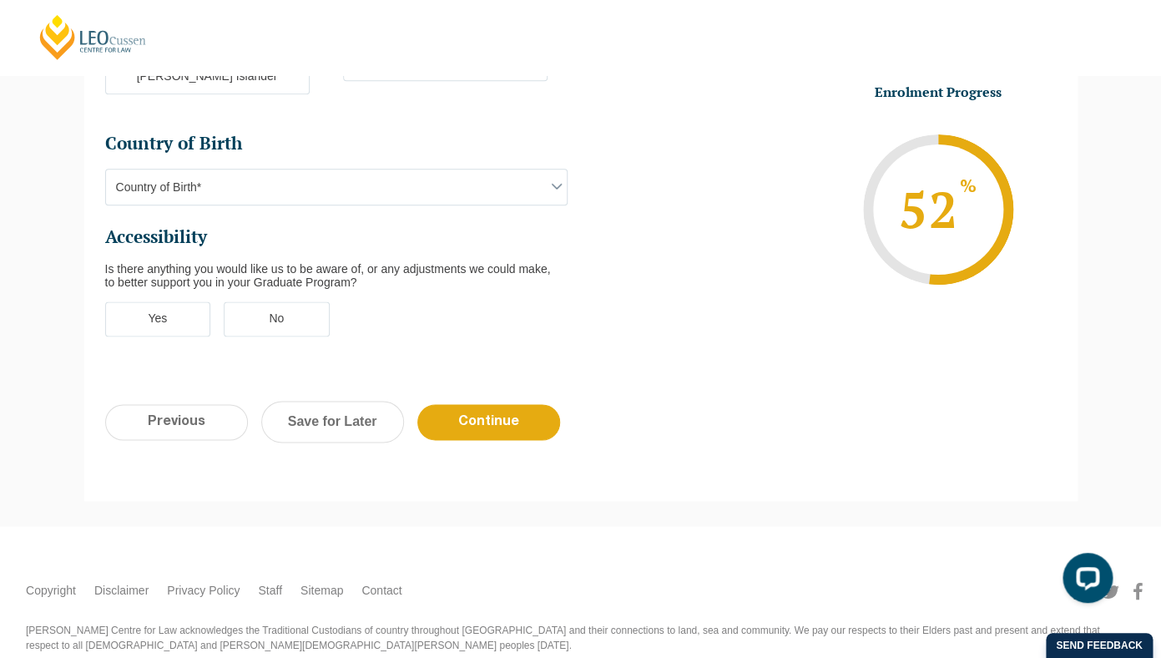
click at [160, 169] on span "Country of Birth*" at bounding box center [336, 186] width 461 height 35
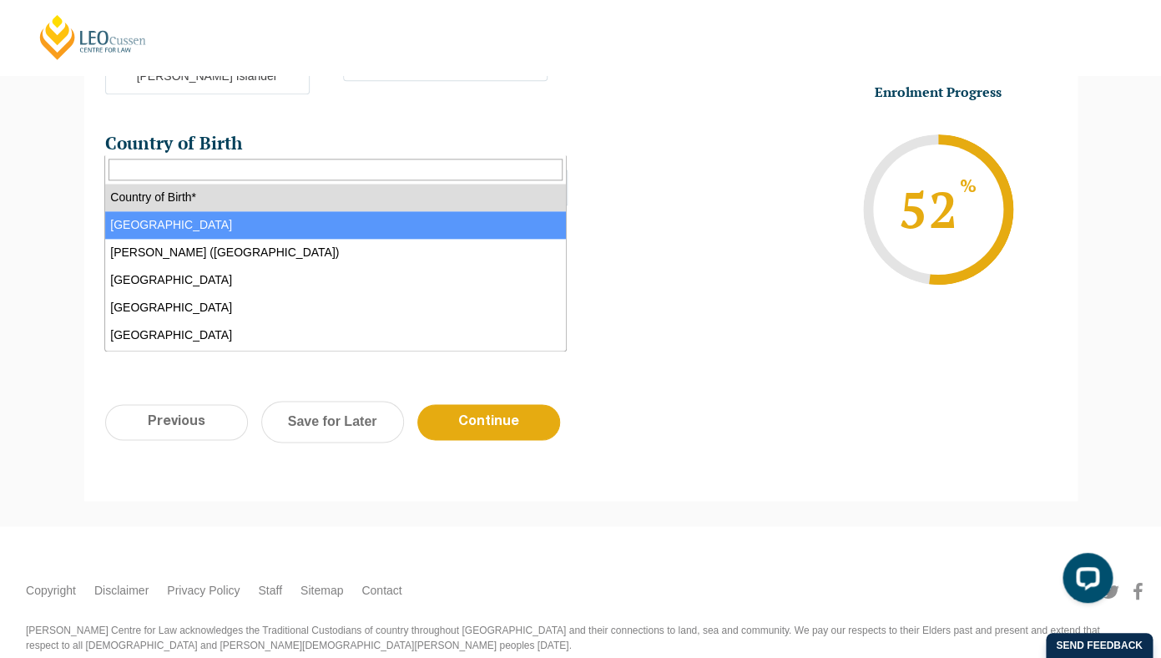
select select "Australia 1101"
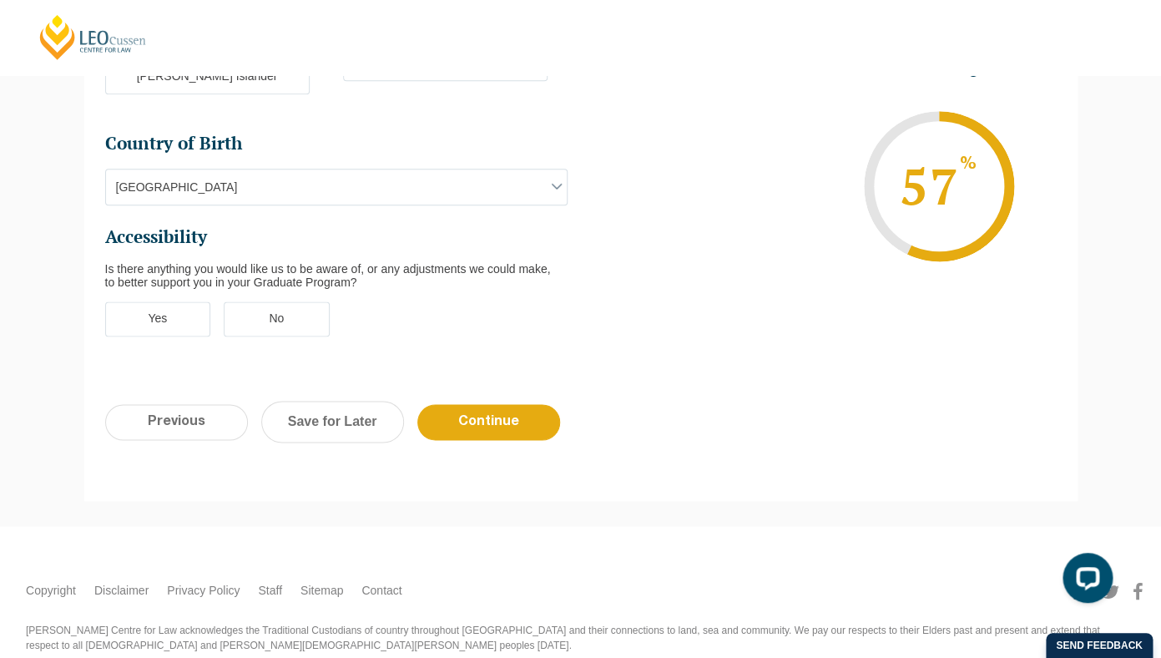
click at [310, 301] on label "No" at bounding box center [277, 318] width 106 height 35
click at [0, 0] on input "No" at bounding box center [0, 0] width 0 height 0
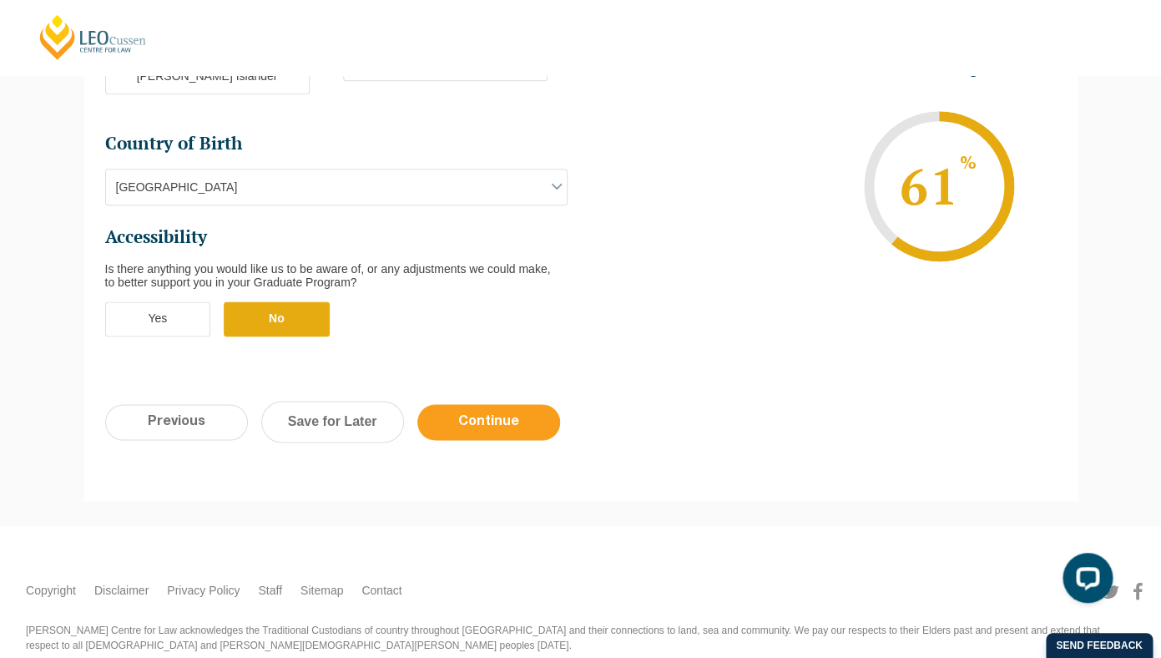
click at [512, 404] on input "Continue" at bounding box center [488, 422] width 143 height 36
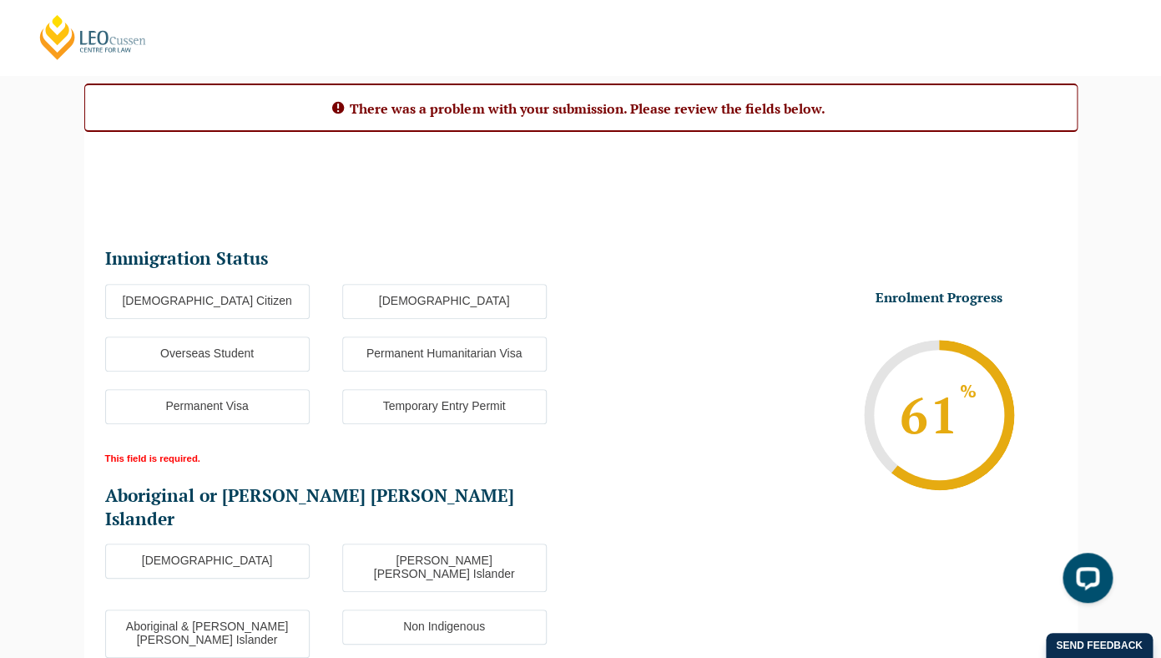
scroll to position [239, 0]
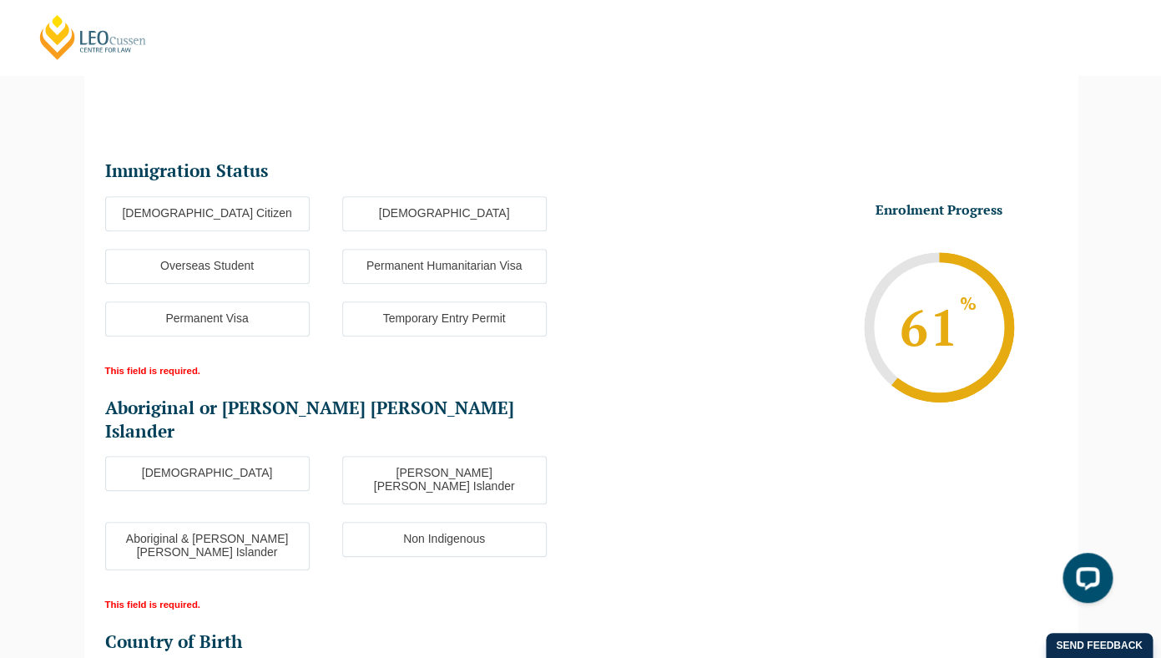
click at [425, 522] on label "Non Indigenous" at bounding box center [444, 539] width 204 height 35
click at [0, 0] on input "Non Indigenous" at bounding box center [0, 0] width 0 height 0
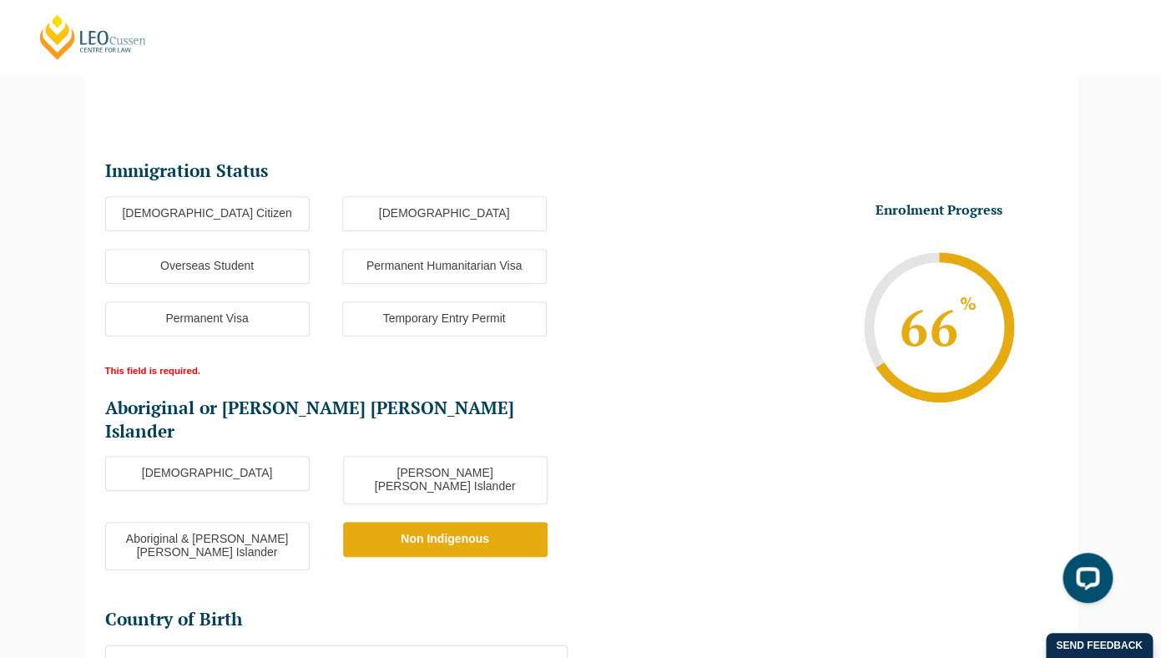
click at [256, 200] on label "Australian Citizen" at bounding box center [207, 213] width 204 height 35
click at [0, 0] on input "Australian Citizen" at bounding box center [0, 0] width 0 height 0
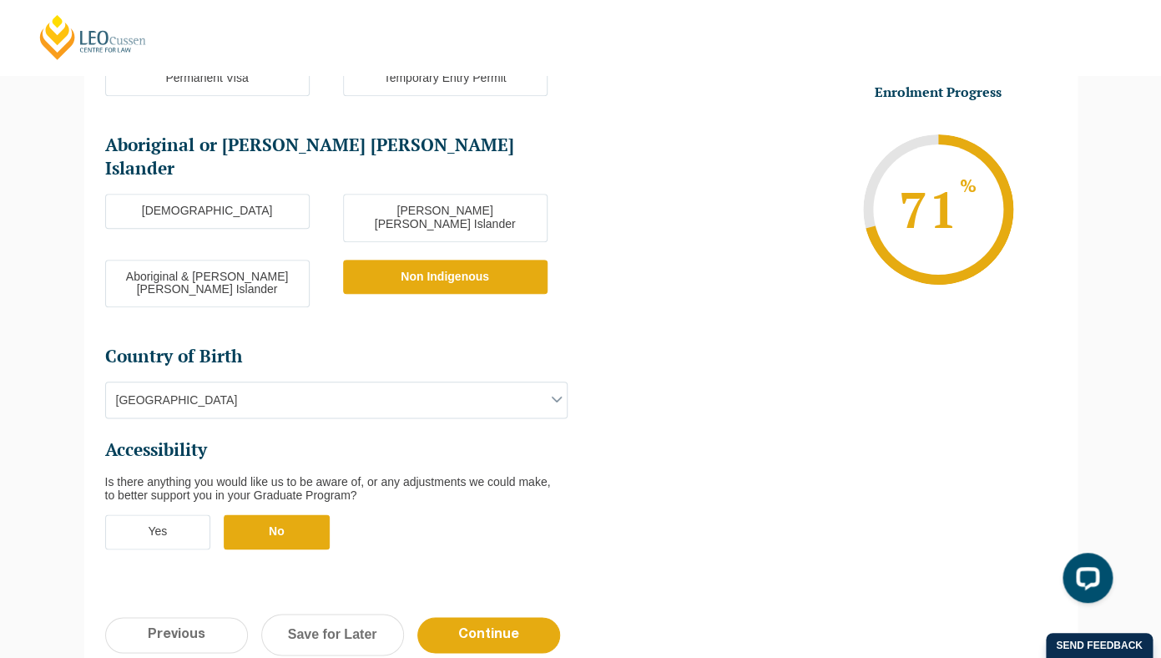
scroll to position [511, 0]
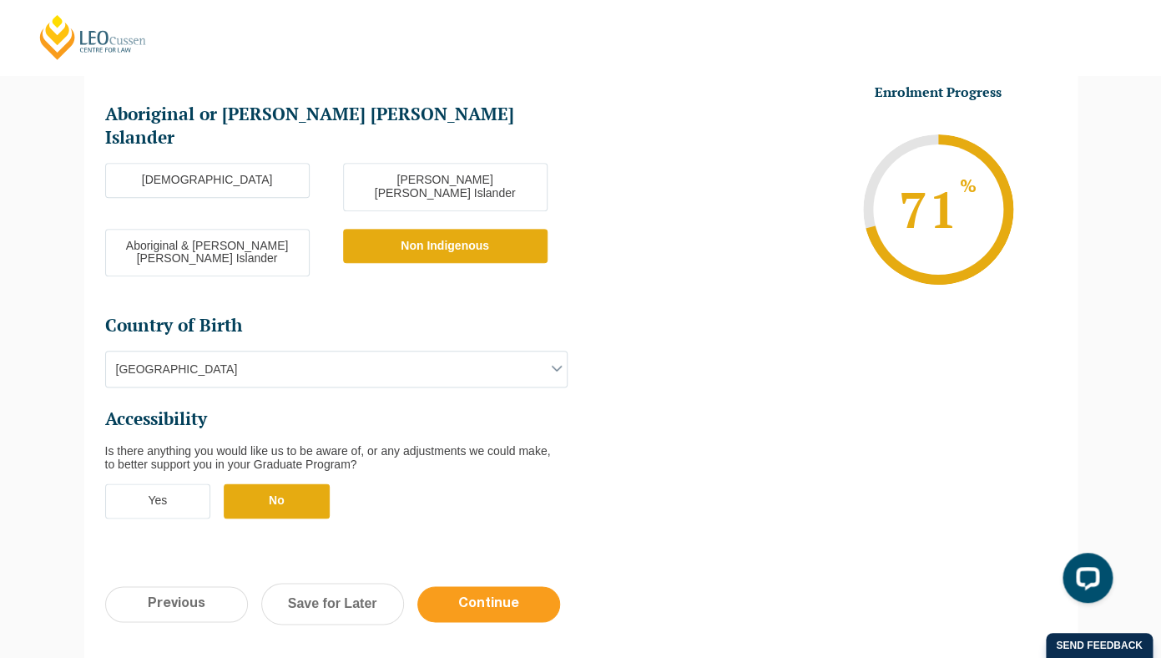
click at [492, 586] on input "Continue" at bounding box center [488, 604] width 143 height 36
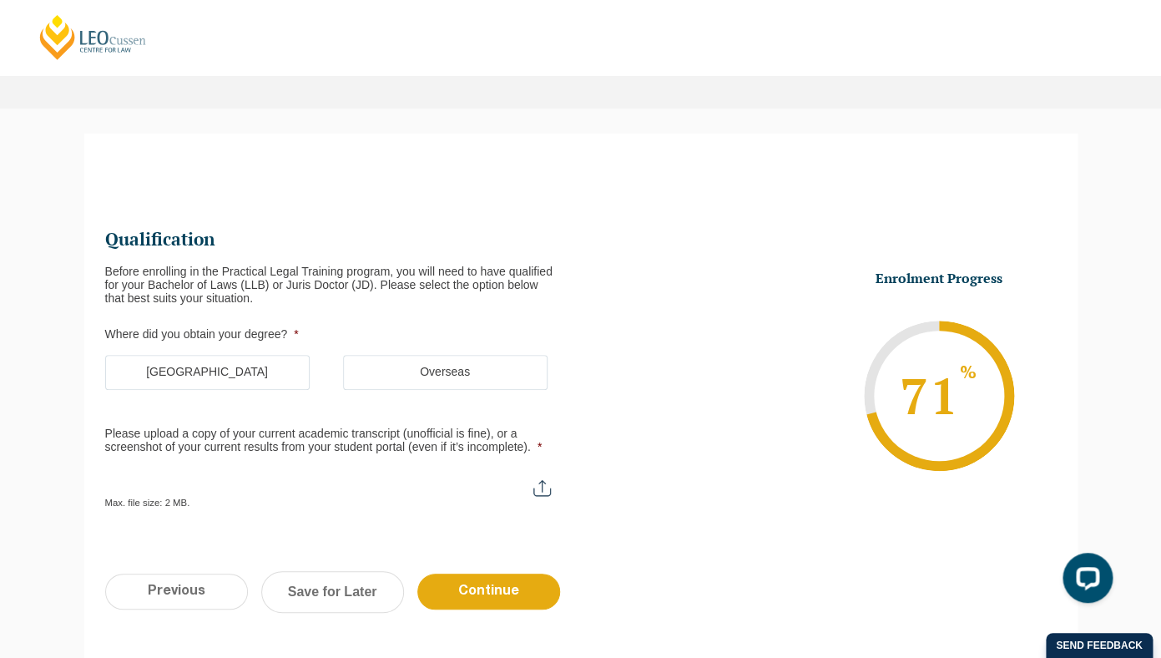
scroll to position [91, 0]
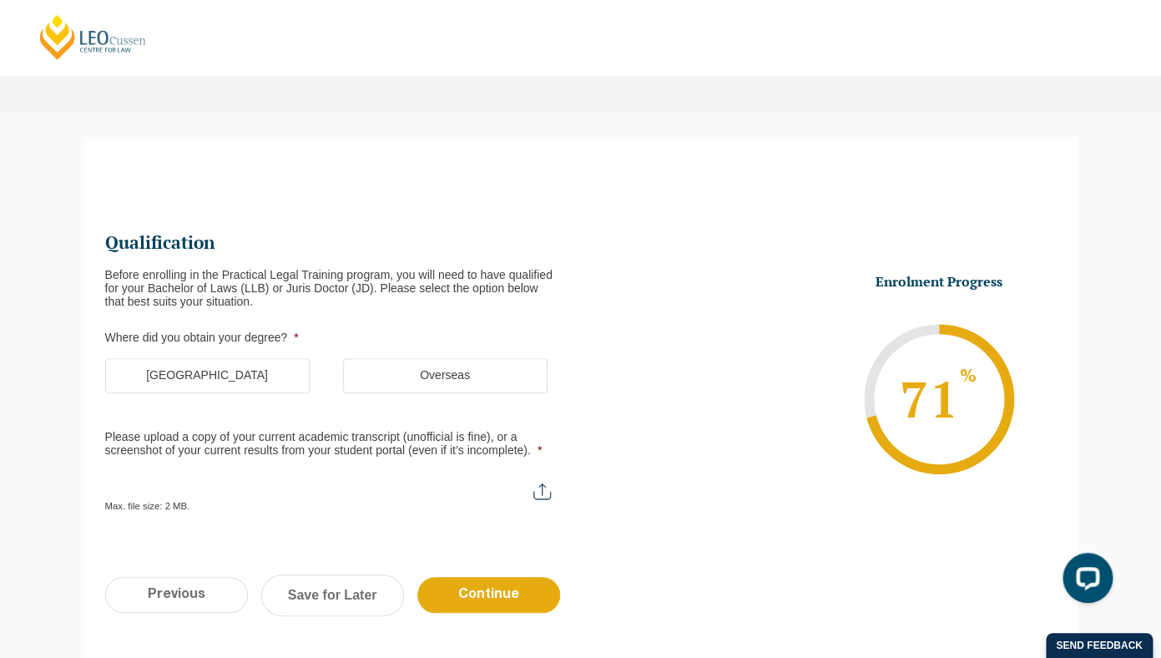
click at [189, 376] on label "Australia" at bounding box center [207, 375] width 204 height 35
click at [0, 0] on input "Australia" at bounding box center [0, 0] width 0 height 0
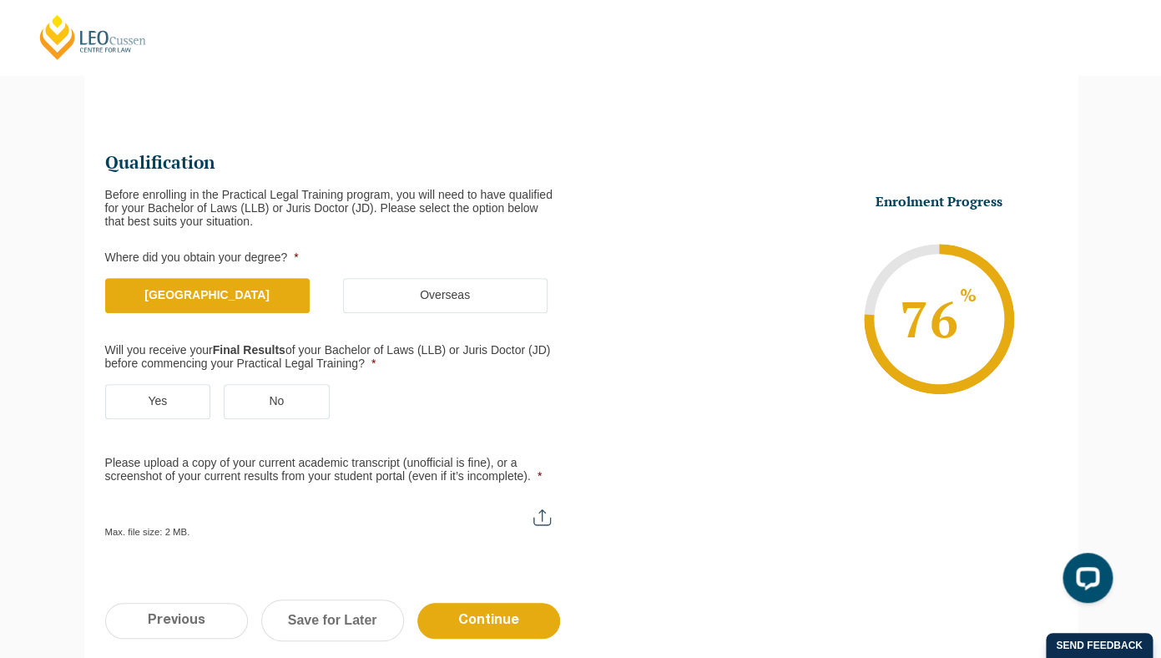
scroll to position [179, 0]
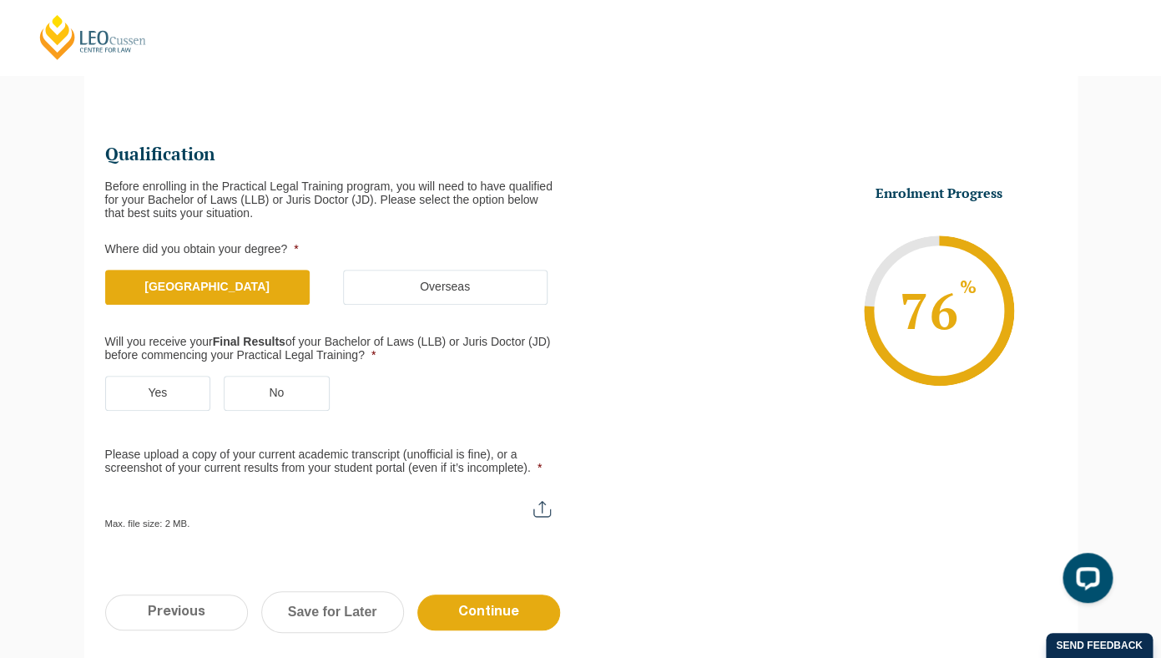
click at [182, 391] on label "Yes" at bounding box center [158, 392] width 106 height 35
click at [0, 0] on input "Yes" at bounding box center [0, 0] width 0 height 0
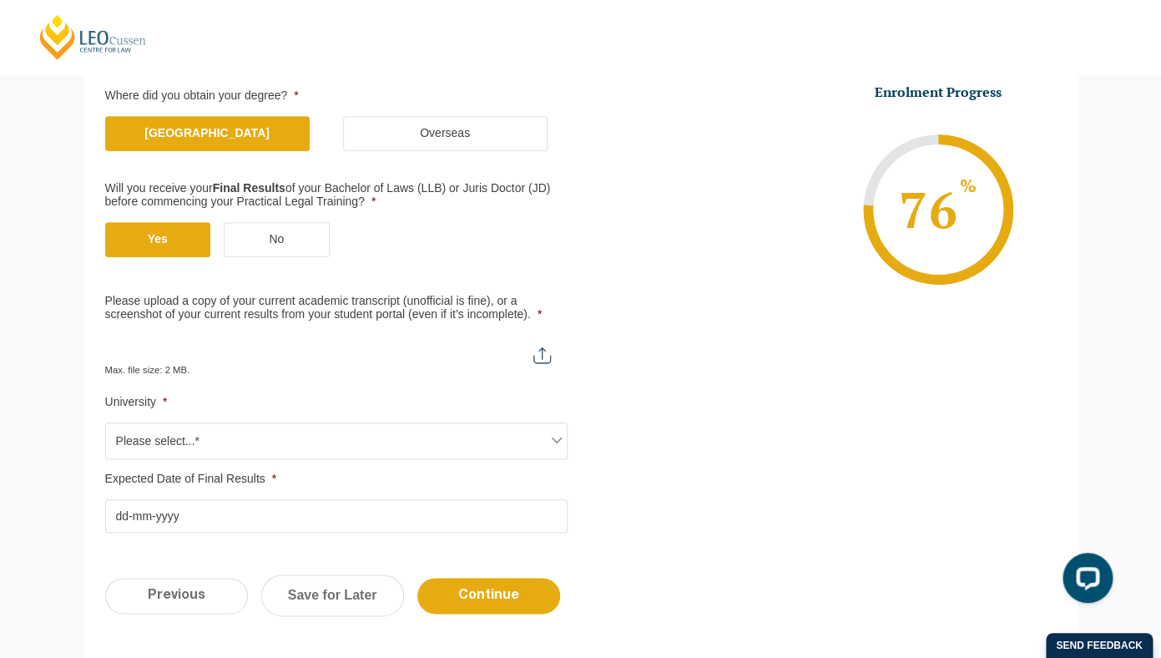
scroll to position [351, 0]
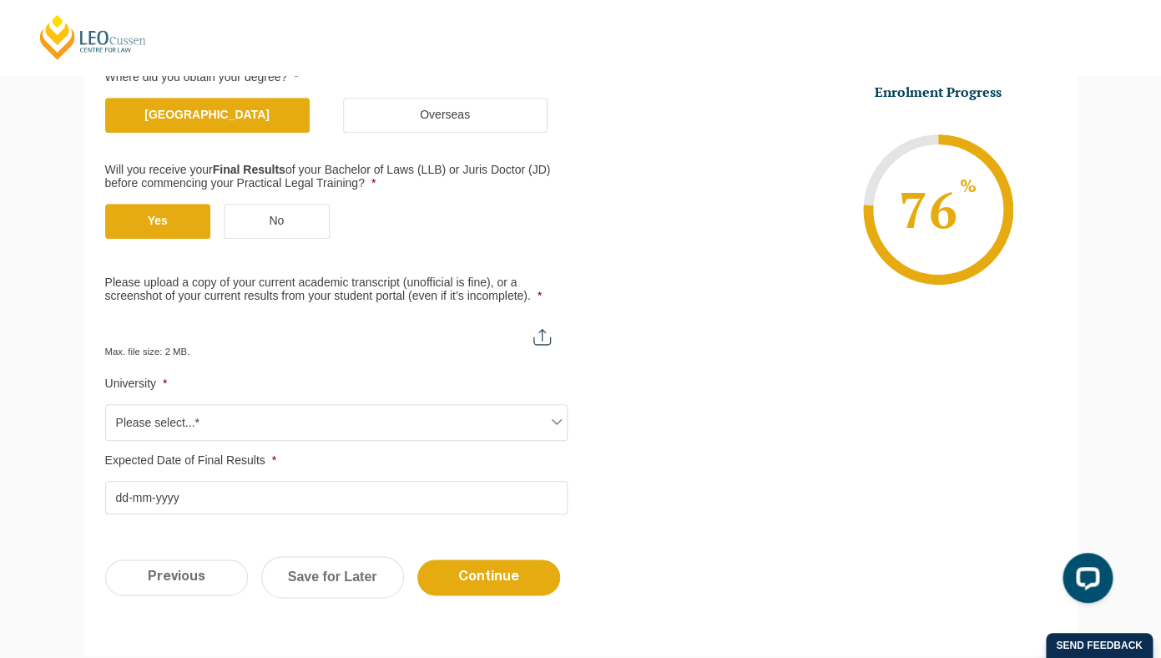
click at [537, 335] on input "Please upload a copy of your current academic transcript (unofficial is fine), …" at bounding box center [336, 330] width 462 height 28
click at [543, 345] on input "Please upload a copy of your current academic transcript (unofficial is fine), …" at bounding box center [336, 330] width 462 height 28
type input "C:\fakepath\Statement of Results.pdf"
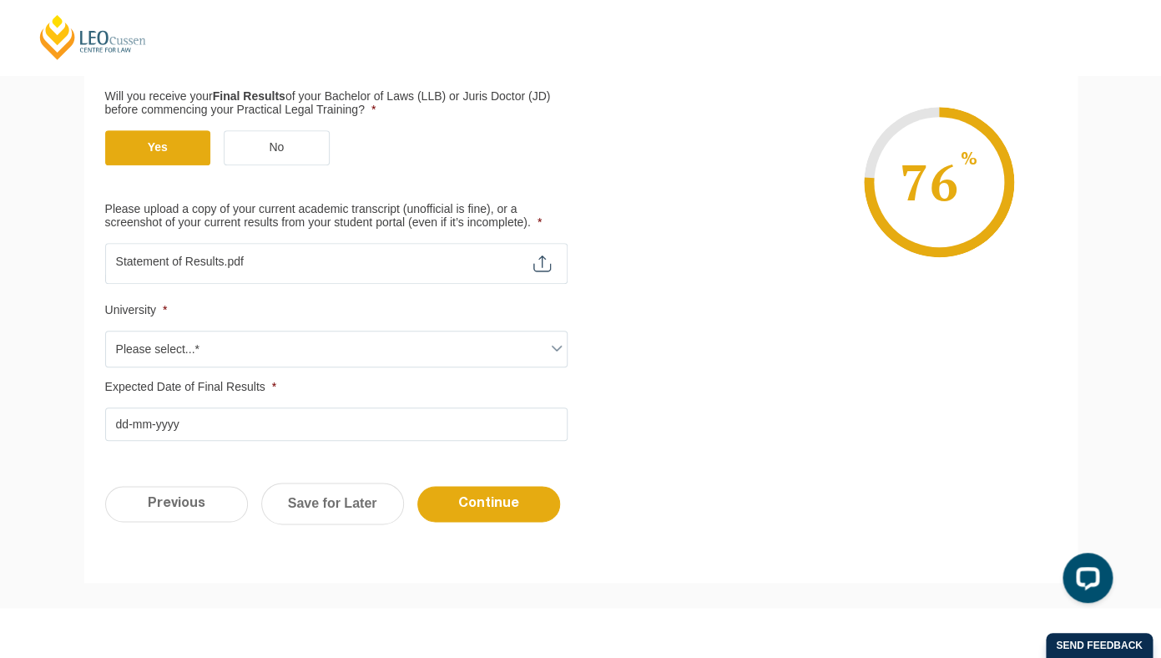
scroll to position [427, 0]
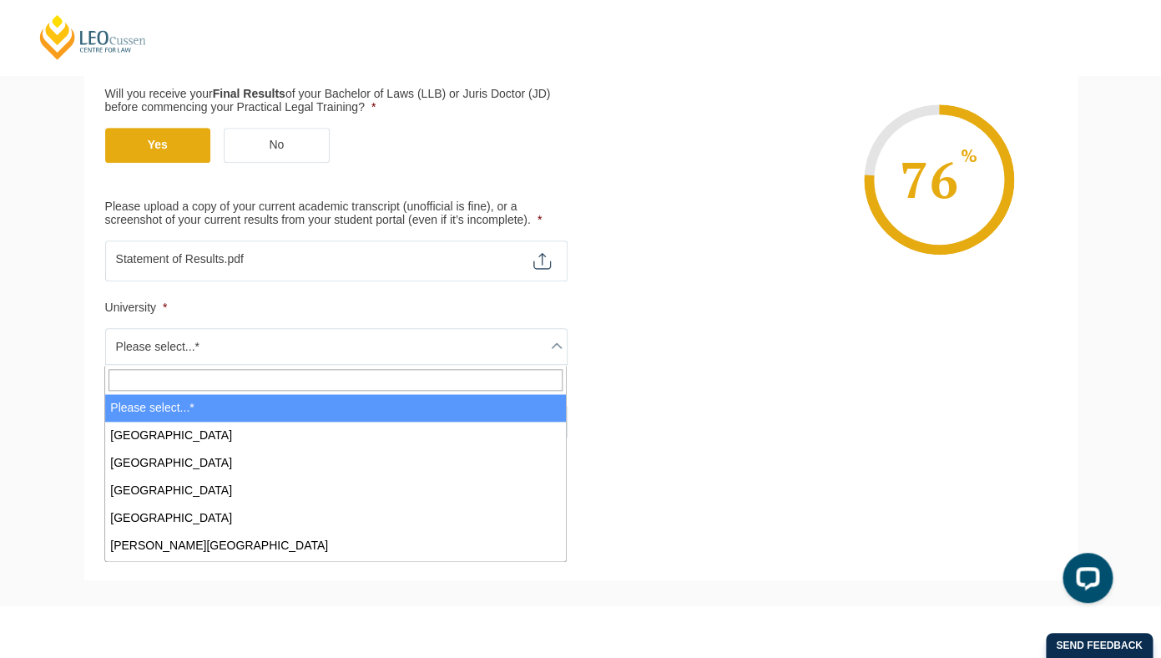
click at [274, 342] on span "Please select...*" at bounding box center [336, 346] width 461 height 35
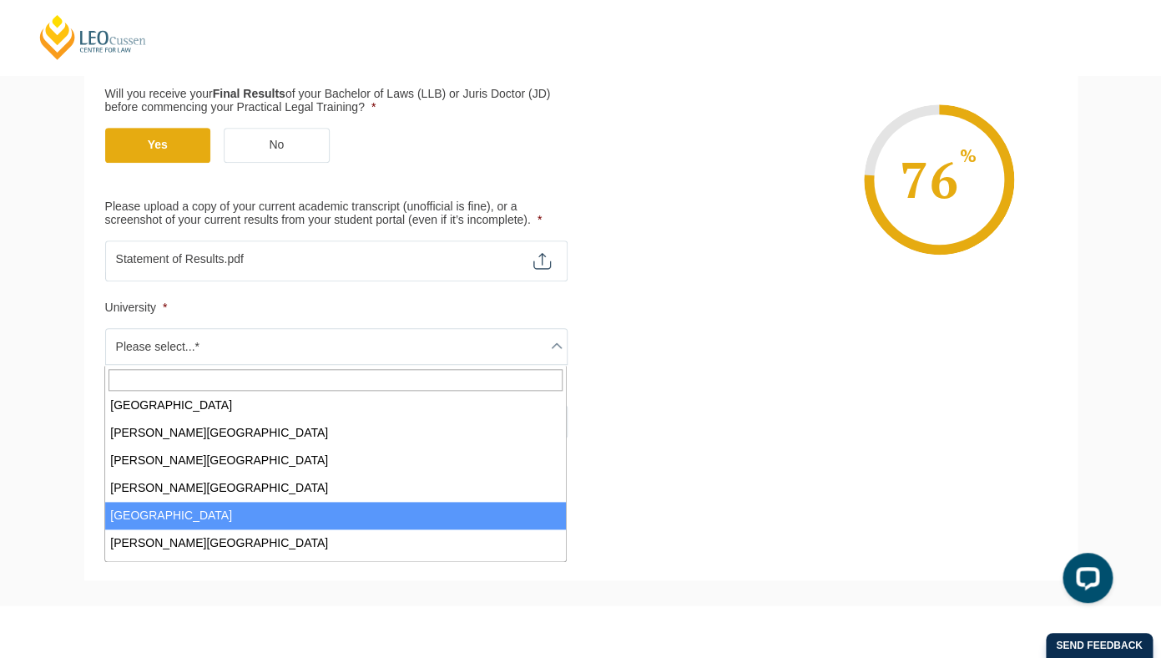
scroll to position [117, 0]
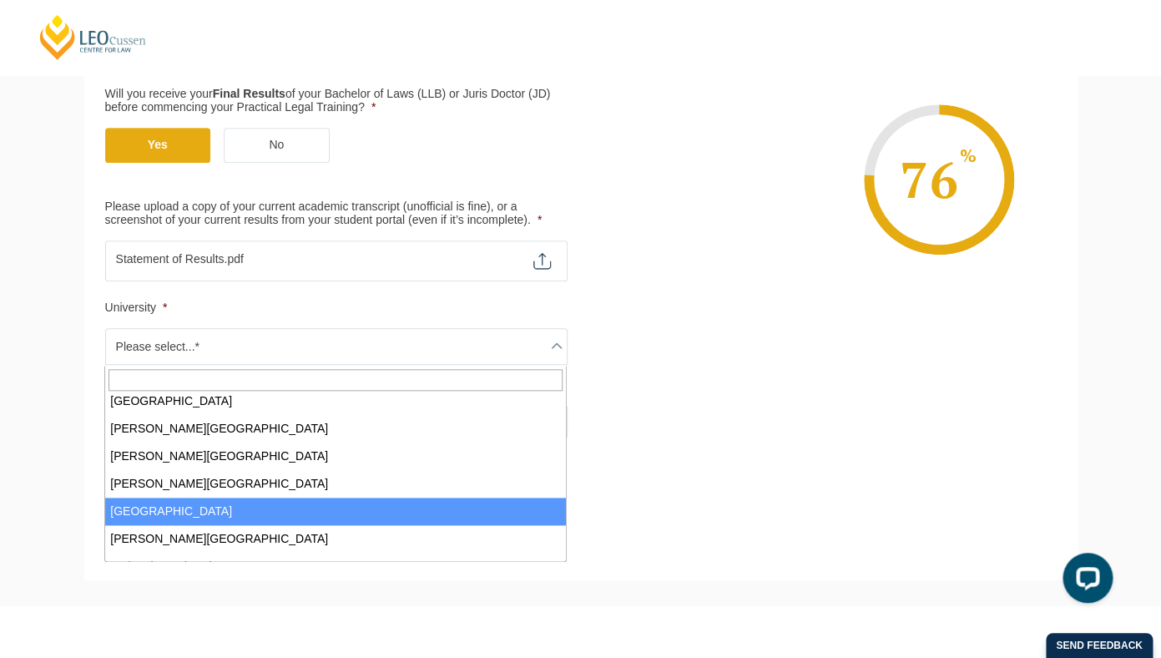
select select "Deakin University"
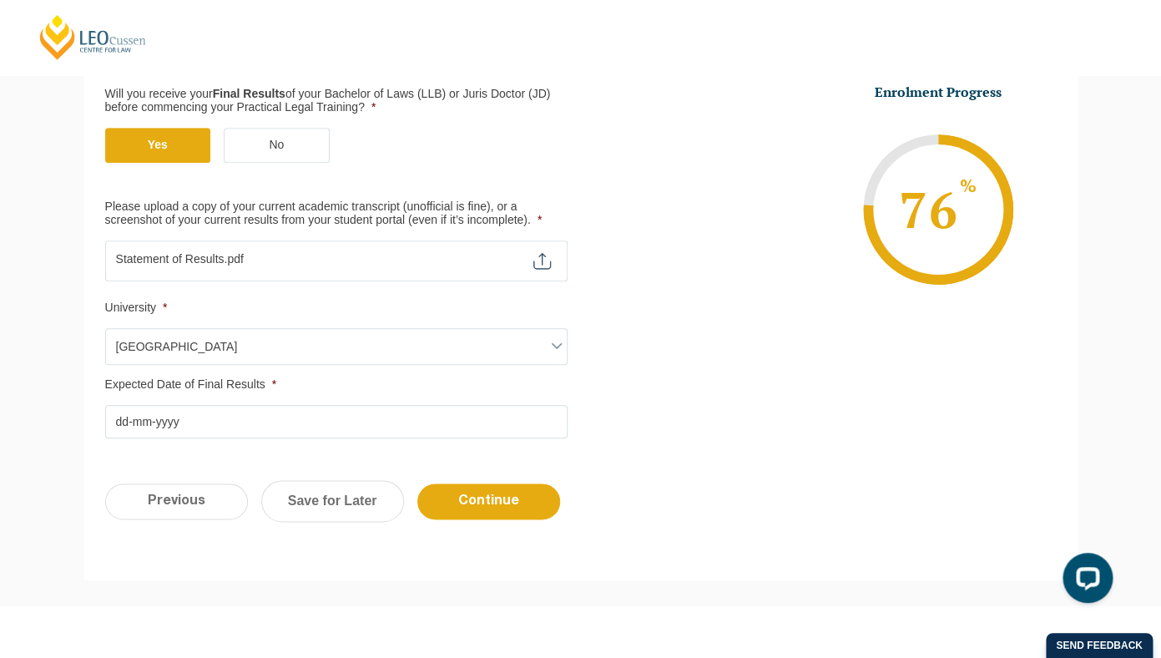
click at [123, 422] on input "Expected Date of Final Results *" at bounding box center [336, 421] width 462 height 33
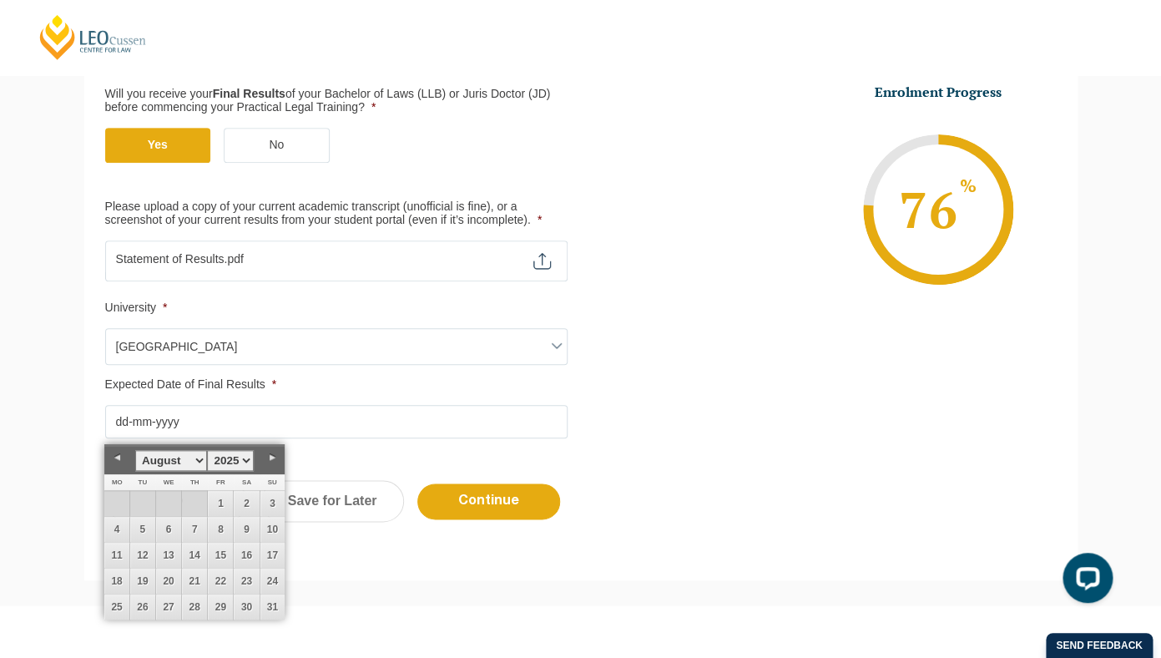
click at [272, 460] on link "Next" at bounding box center [272, 457] width 25 height 25
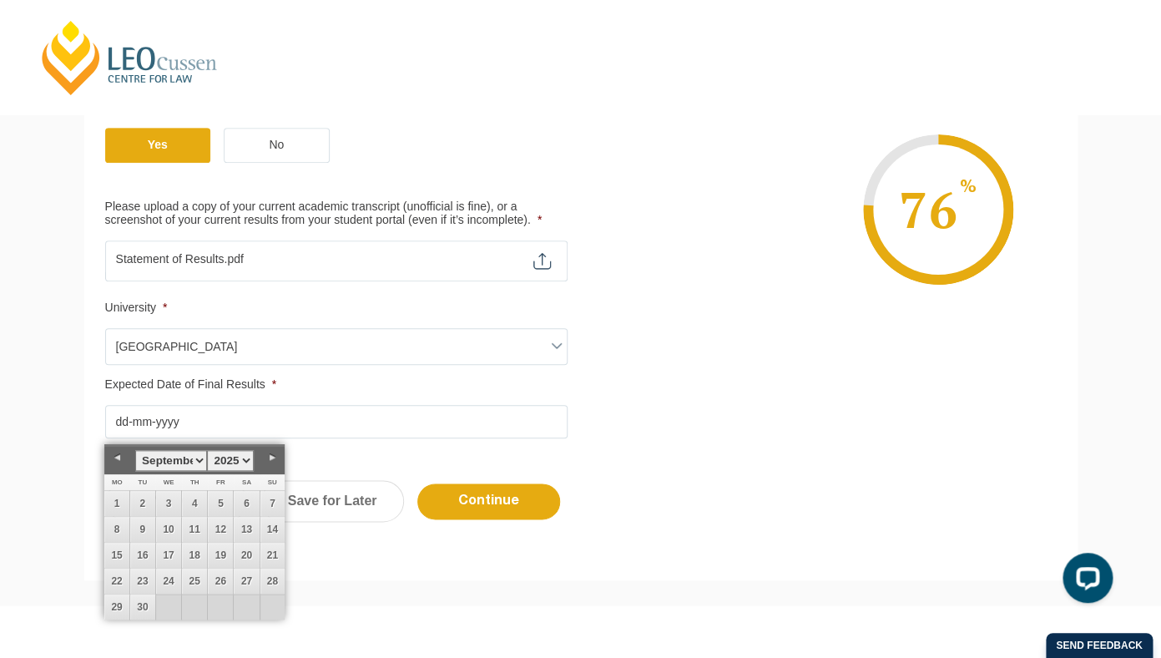
click at [270, 458] on link "Next" at bounding box center [272, 457] width 25 height 25
click at [214, 602] on link "31" at bounding box center [220, 606] width 25 height 25
type input "31-10-2025"
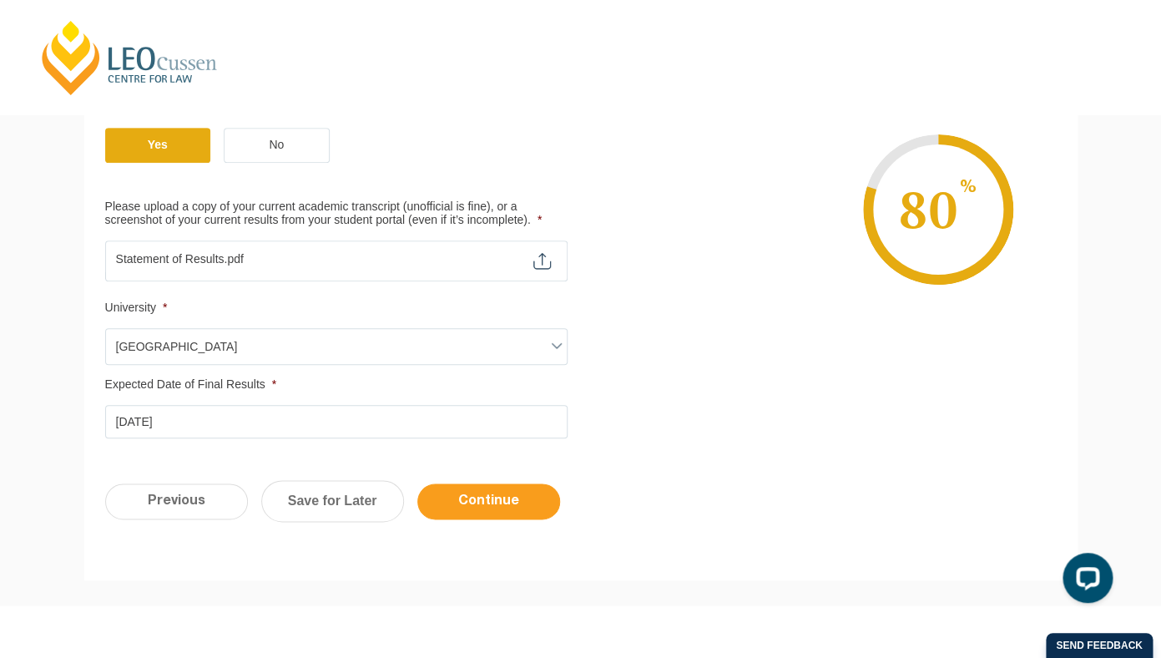
click at [501, 496] on input "Continue" at bounding box center [488, 501] width 143 height 36
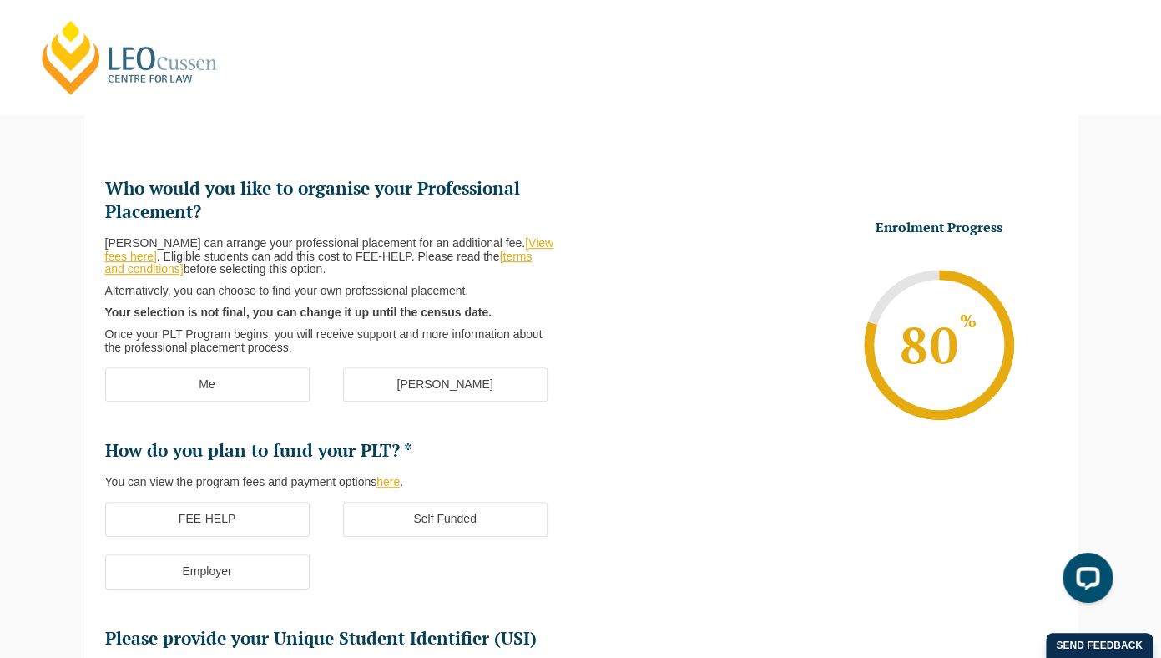
scroll to position [144, 0]
click at [240, 387] on label "Me" at bounding box center [207, 385] width 204 height 35
click at [0, 0] on input "Me" at bounding box center [0, 0] width 0 height 0
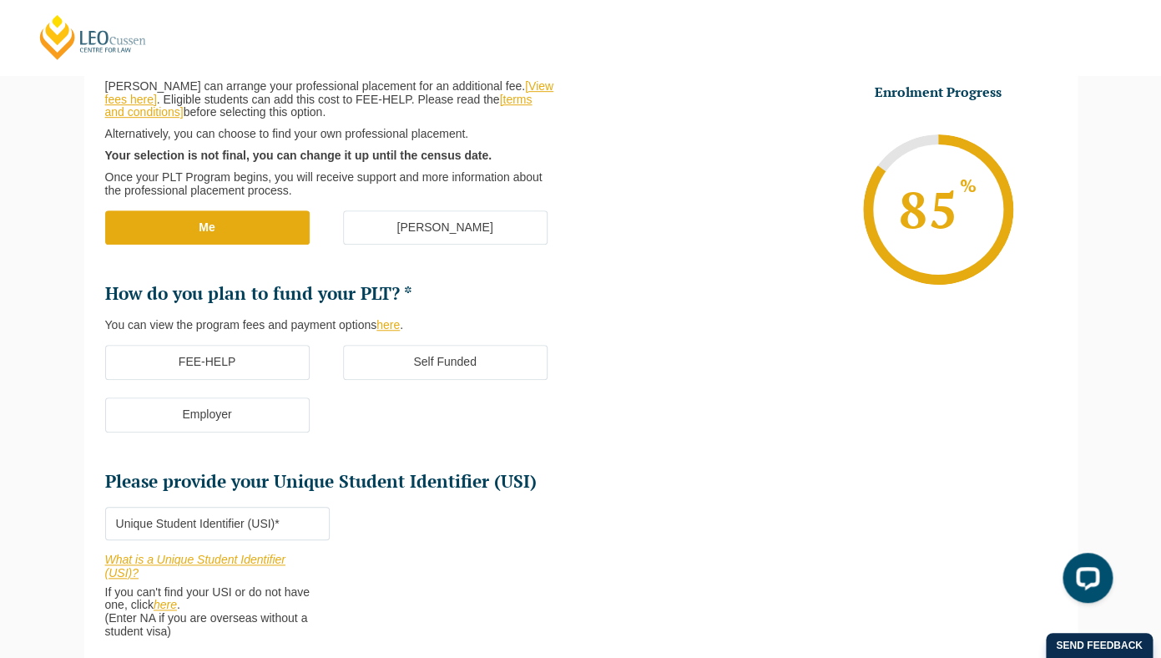
scroll to position [304, 0]
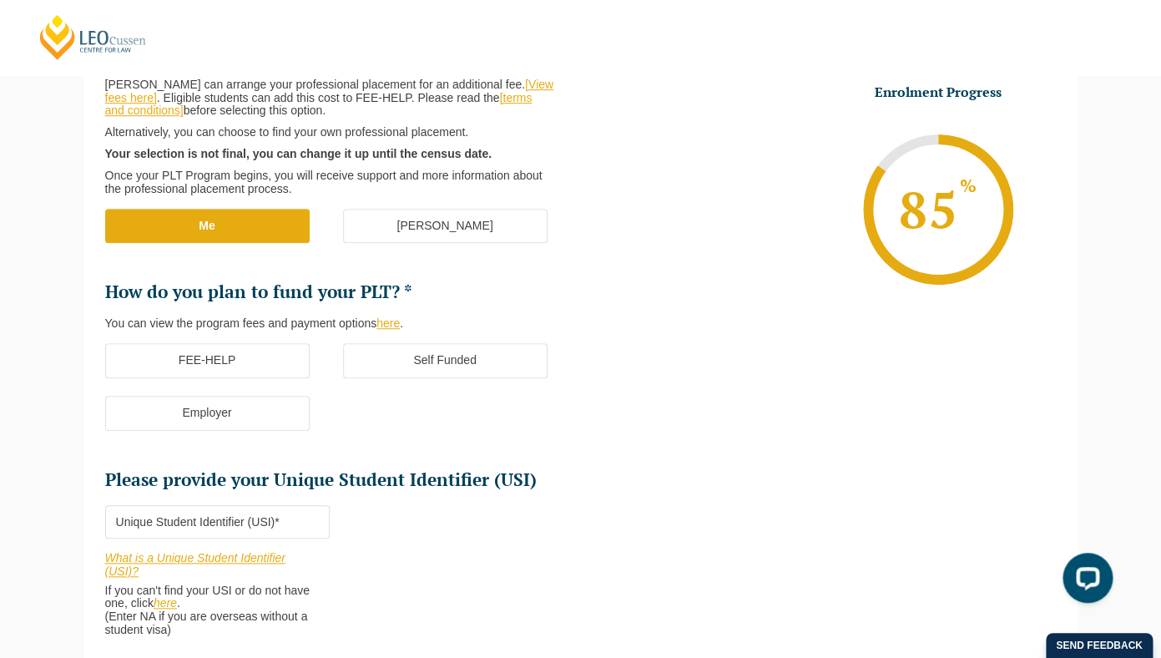
click at [222, 370] on label "FEE-HELP" at bounding box center [207, 360] width 204 height 35
click at [0, 0] on input "FEE-HELP" at bounding box center [0, 0] width 0 height 0
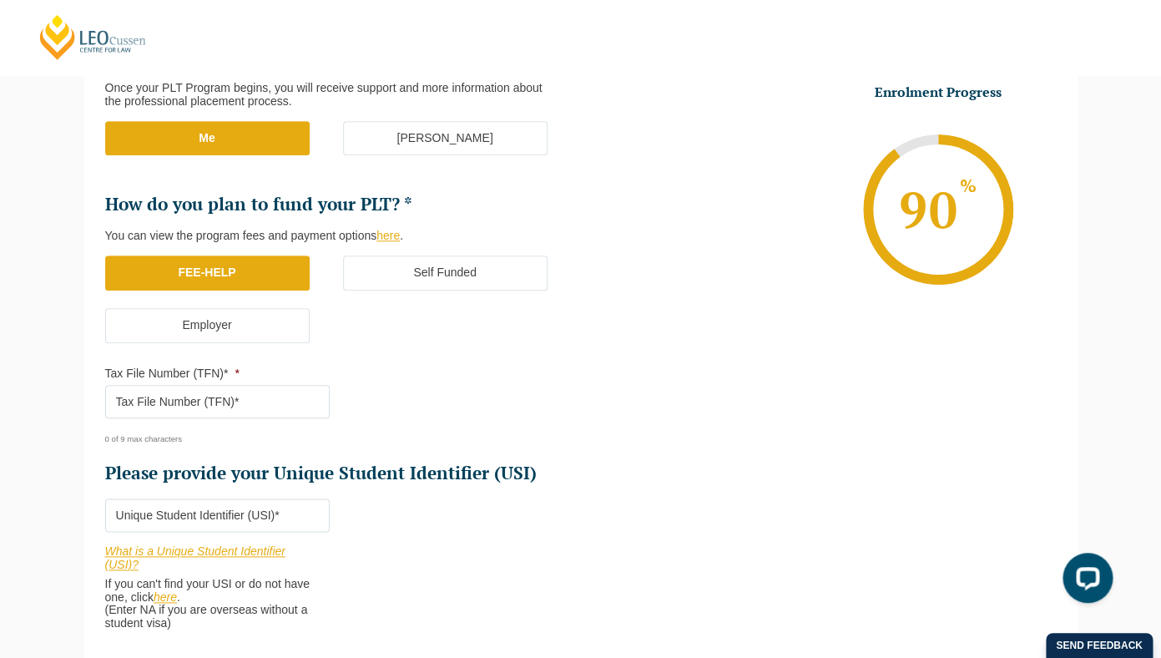
scroll to position [401, 0]
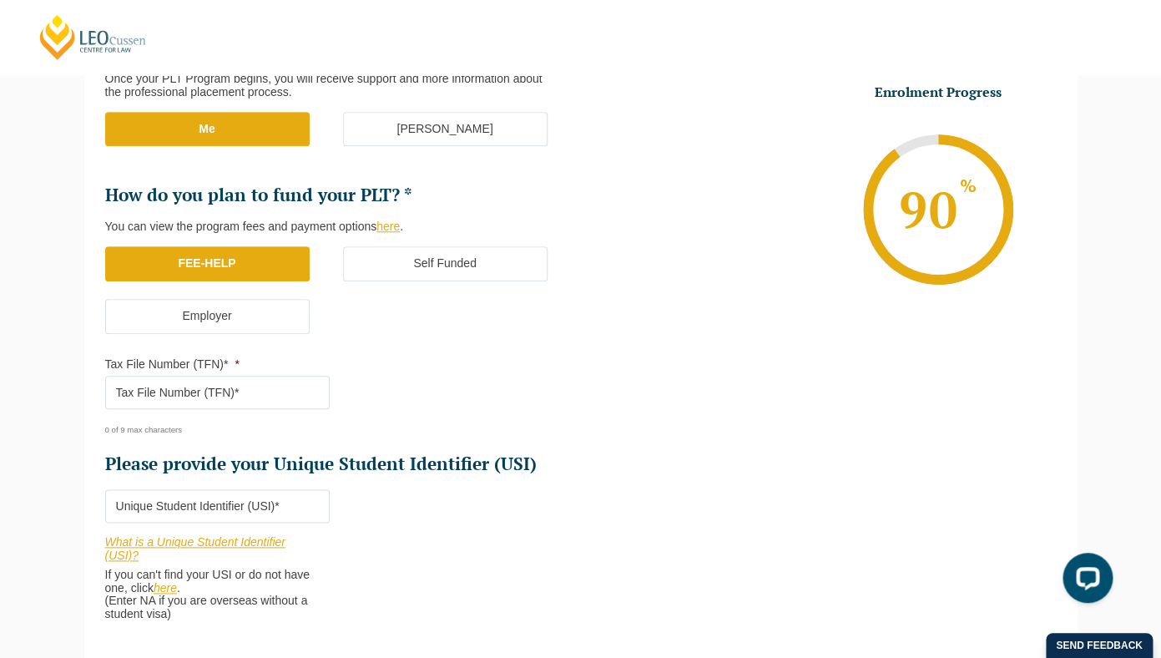
click at [189, 401] on input "Tax File Number (TFN)* *" at bounding box center [217, 391] width 224 height 33
type input "497206593"
click at [221, 519] on input "Please provide your Unique Student Identifier (USI) *" at bounding box center [217, 505] width 224 height 33
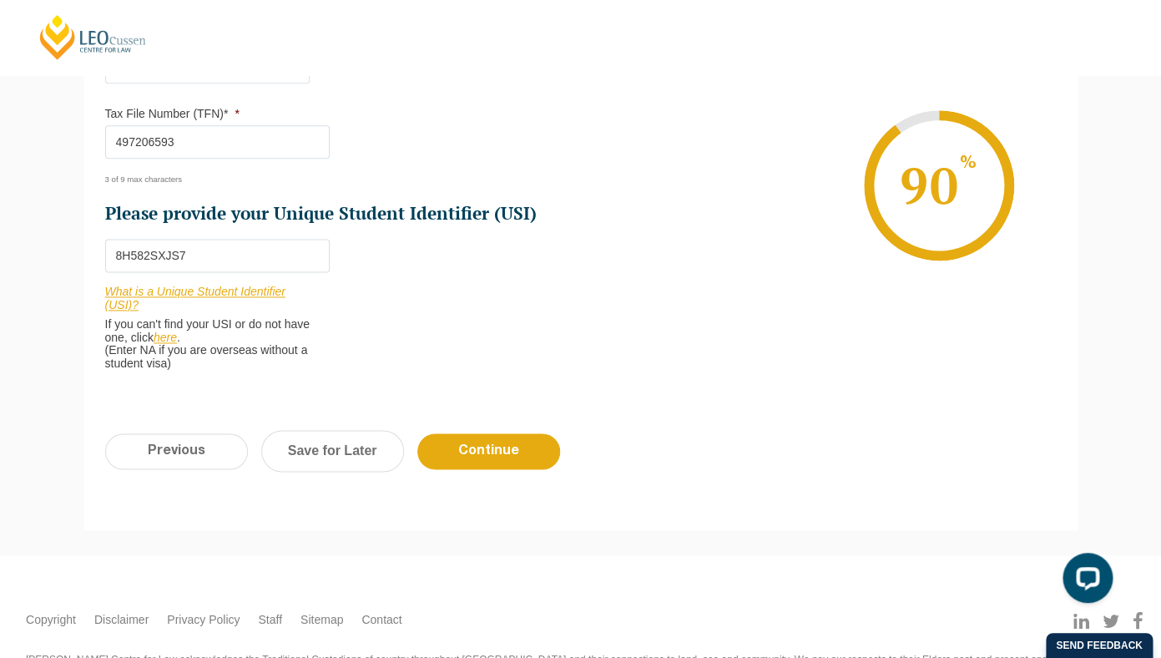
scroll to position [656, 0]
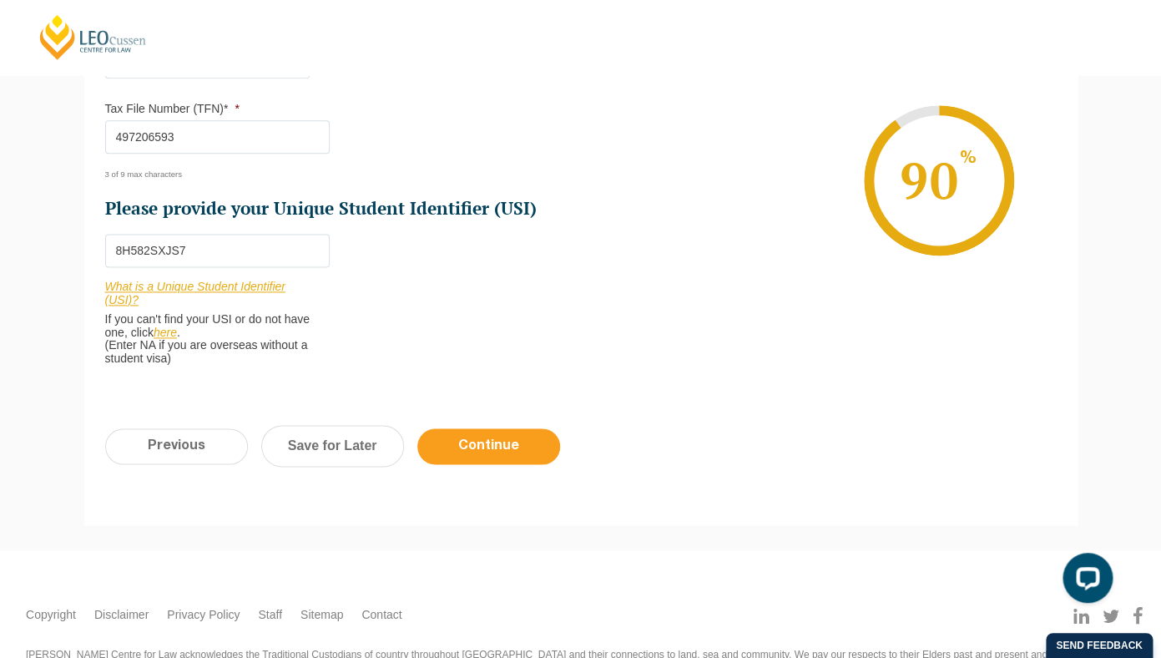
type input "8H582SXJS7"
click at [535, 449] on input "Continue" at bounding box center [488, 446] width 143 height 36
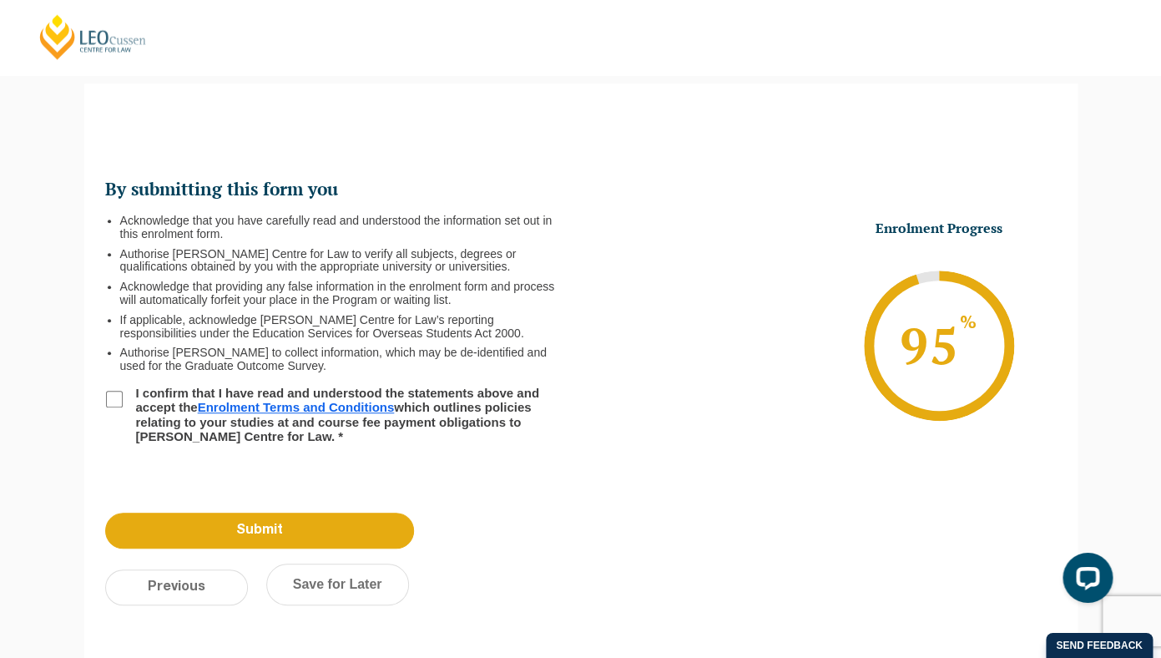
scroll to position [144, 0]
click at [113, 397] on input "I confirm that I have read and understood the statements above and accept the E…" at bounding box center [114, 399] width 17 height 17
checkbox input "true"
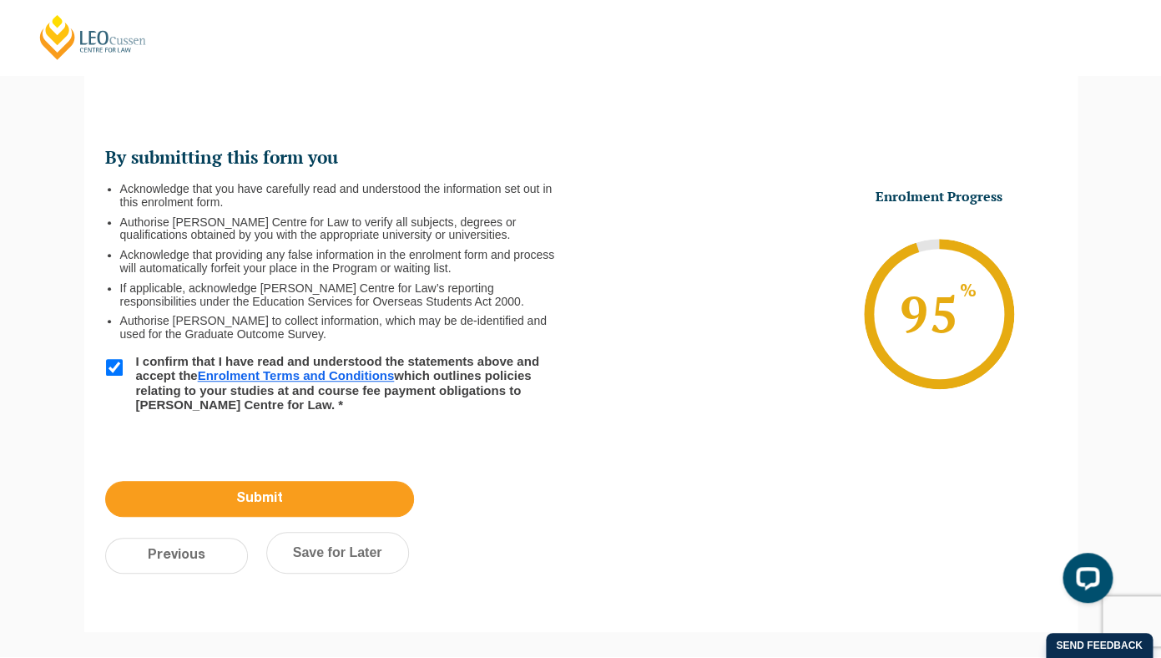
click at [353, 501] on input "Submit" at bounding box center [259, 499] width 309 height 36
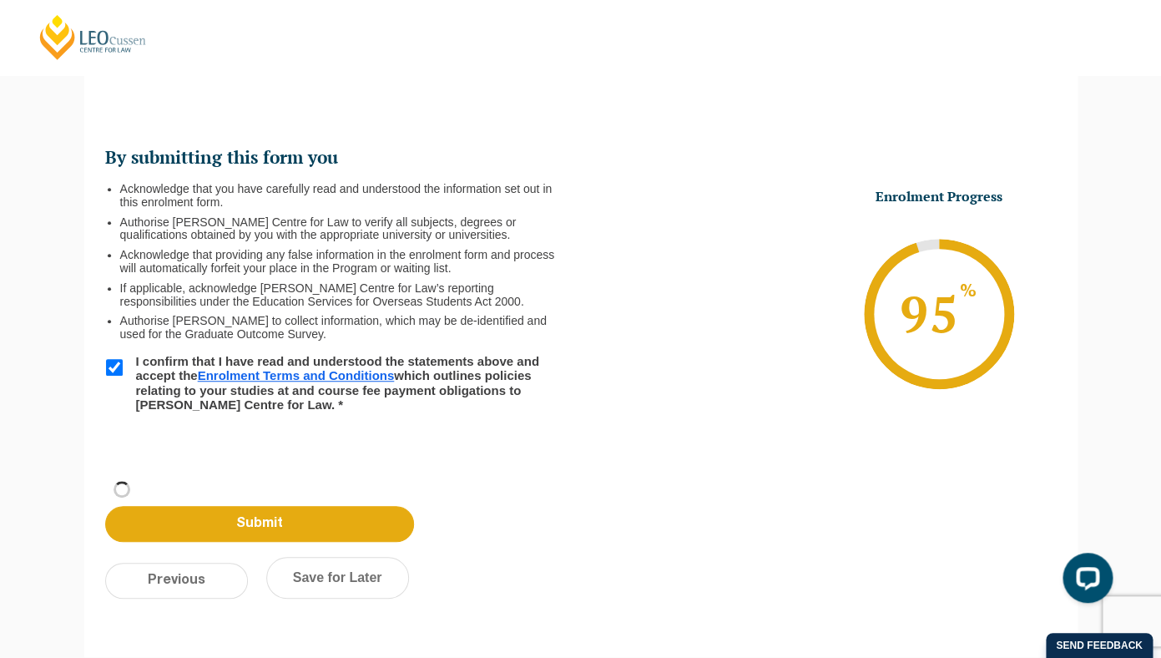
scroll to position [0, 0]
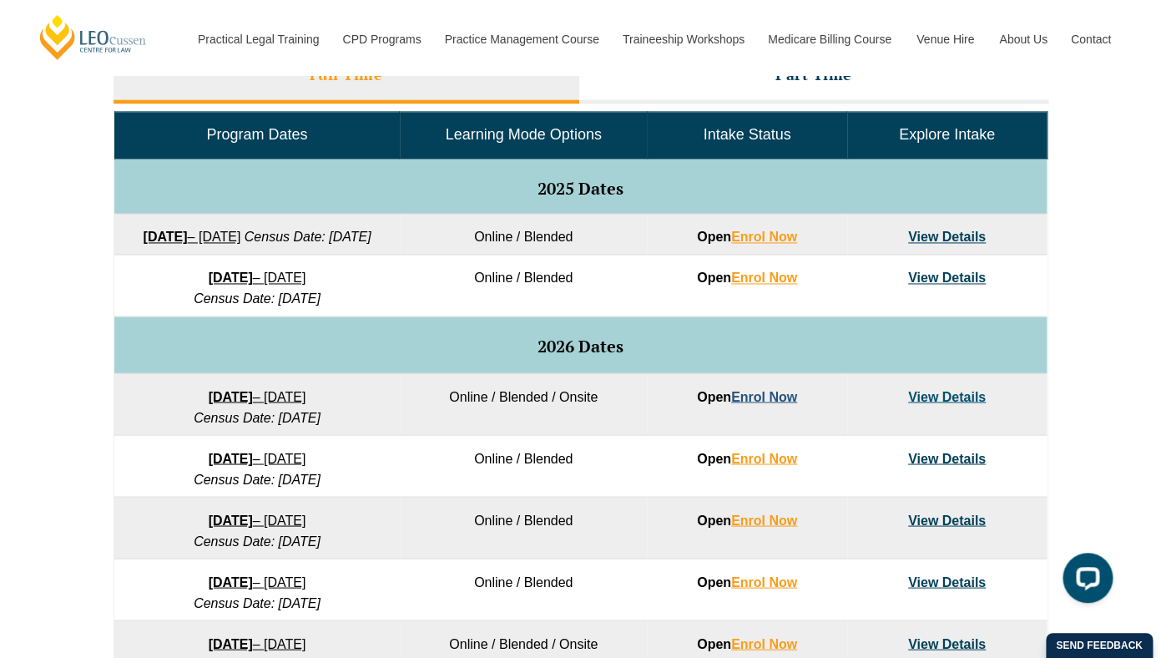
click at [750, 403] on link "Enrol Now" at bounding box center [764, 396] width 66 height 14
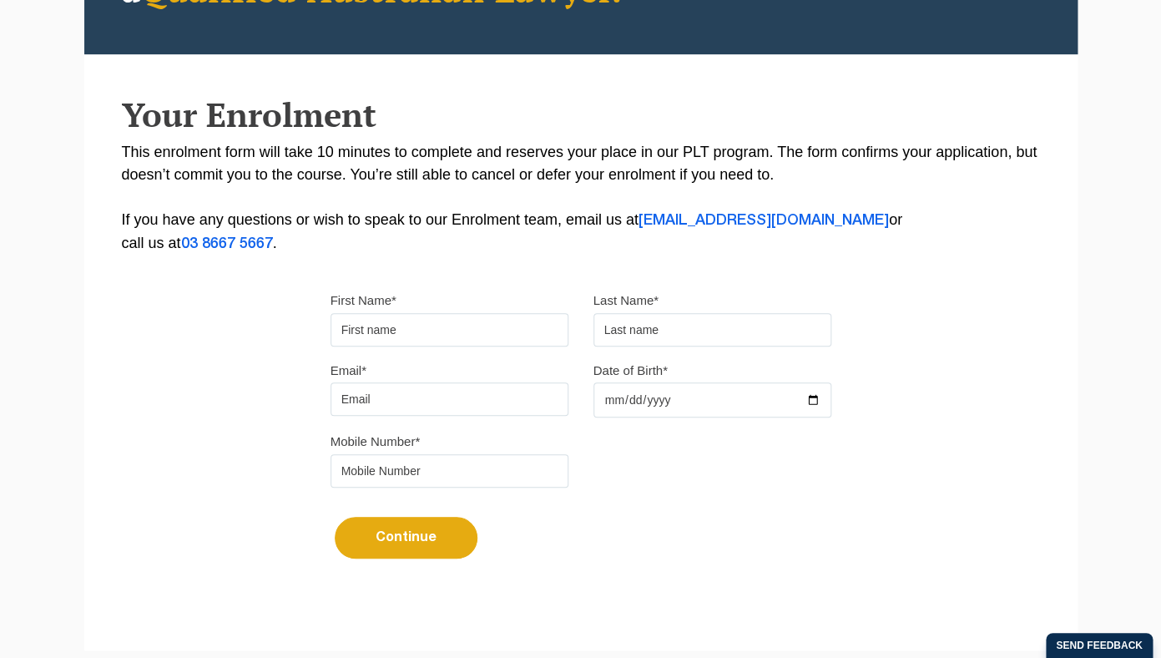
scroll to position [283, 0]
click at [414, 335] on input "First Name*" at bounding box center [449, 329] width 238 height 33
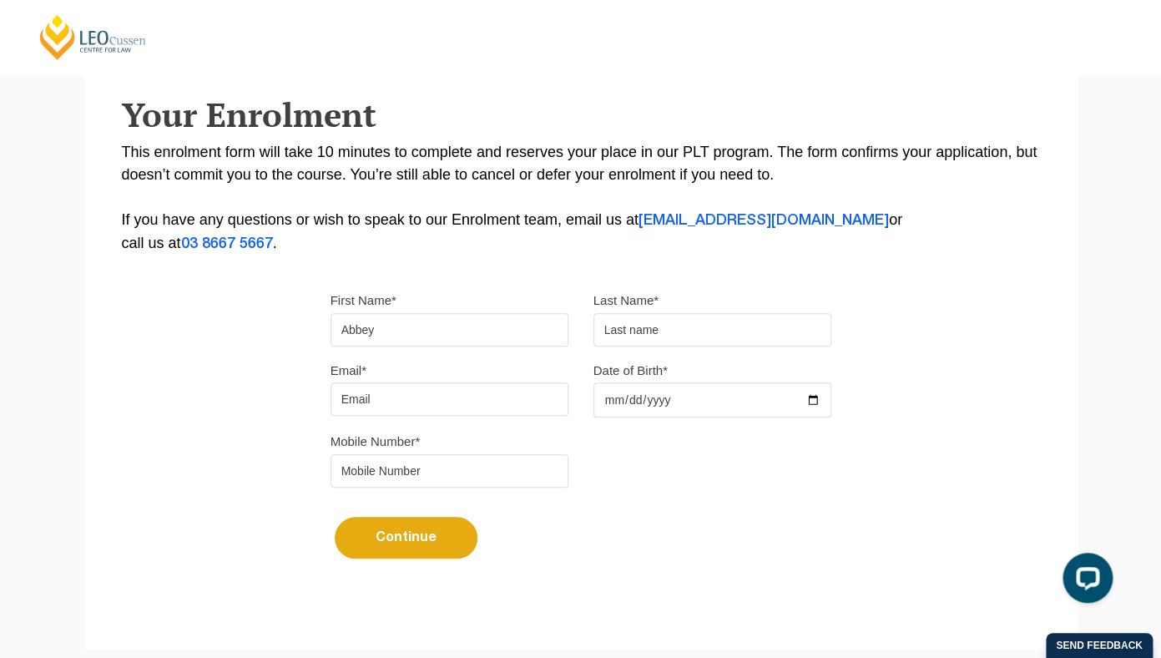
scroll to position [0, 0]
type input "Abbey"
type input "Clark"
type input "abbeyclark2001@gmail.com"
click at [612, 403] on input "Date of Birth*" at bounding box center [712, 399] width 238 height 35
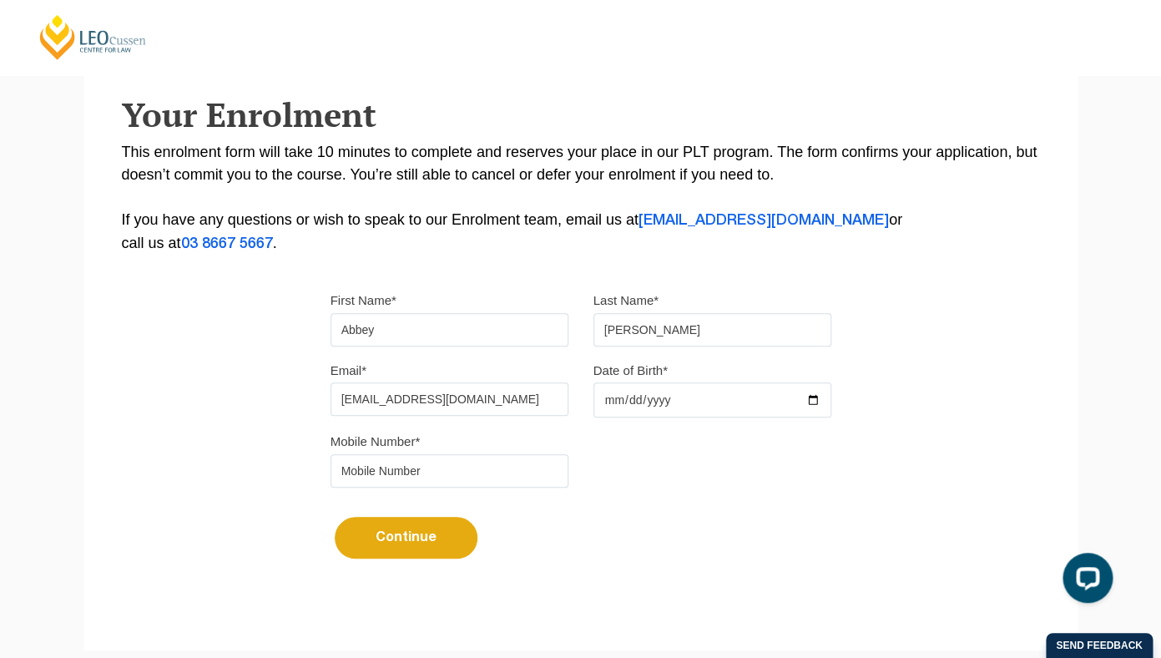
type input "2001-08-29"
click at [410, 481] on input "tel" at bounding box center [449, 470] width 238 height 33
type input "0403406353"
click at [450, 529] on button "Continue" at bounding box center [406, 538] width 143 height 42
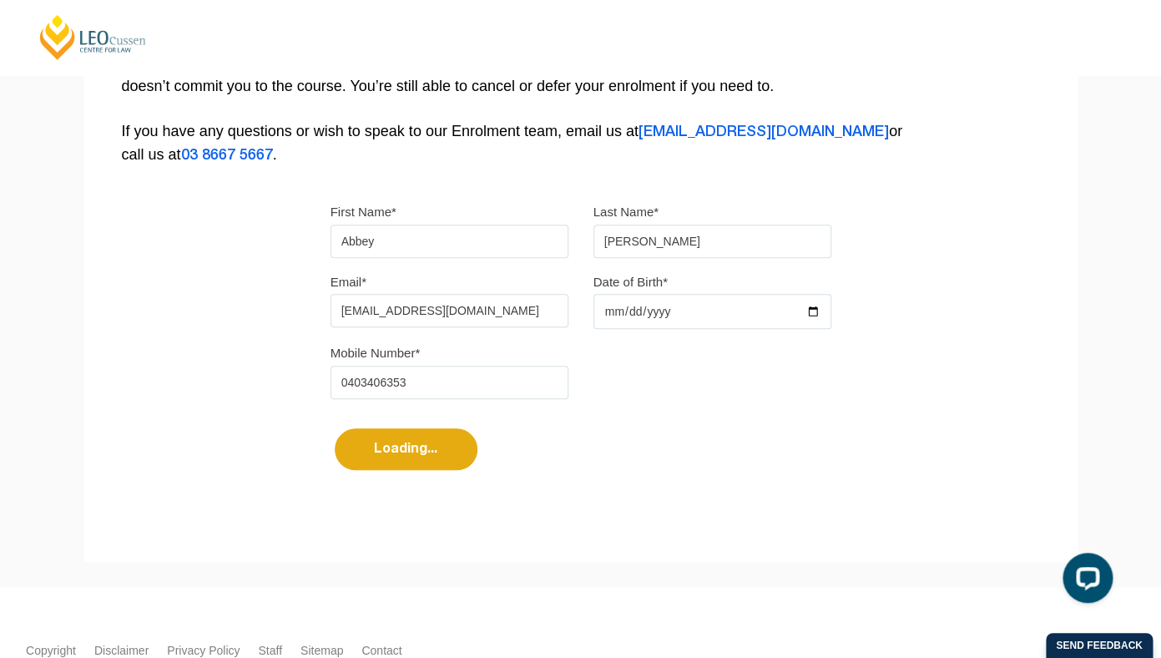
select select
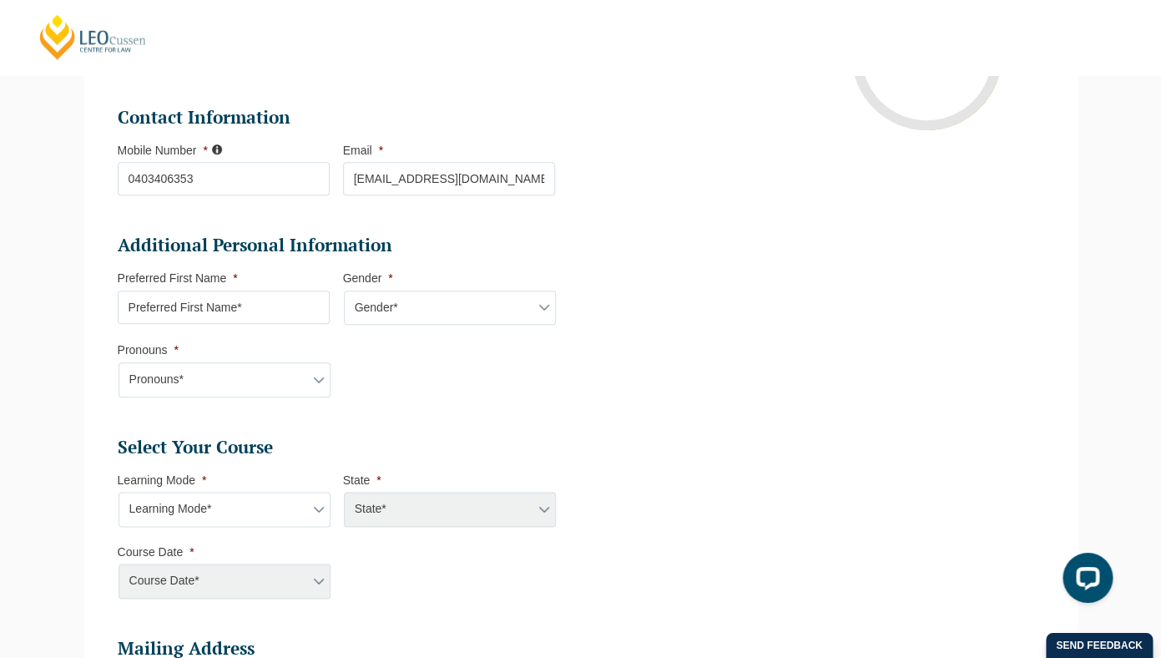
scroll to position [411, 0]
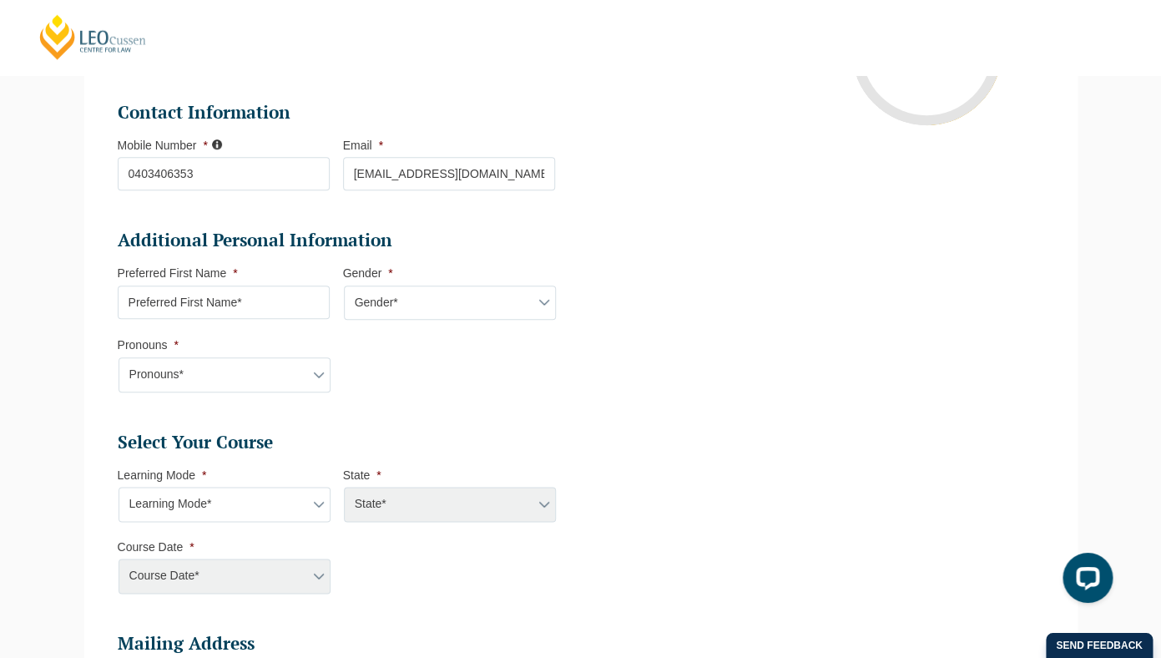
click at [251, 291] on input "Preferred First Name *" at bounding box center [224, 301] width 212 height 33
type input "Abbey"
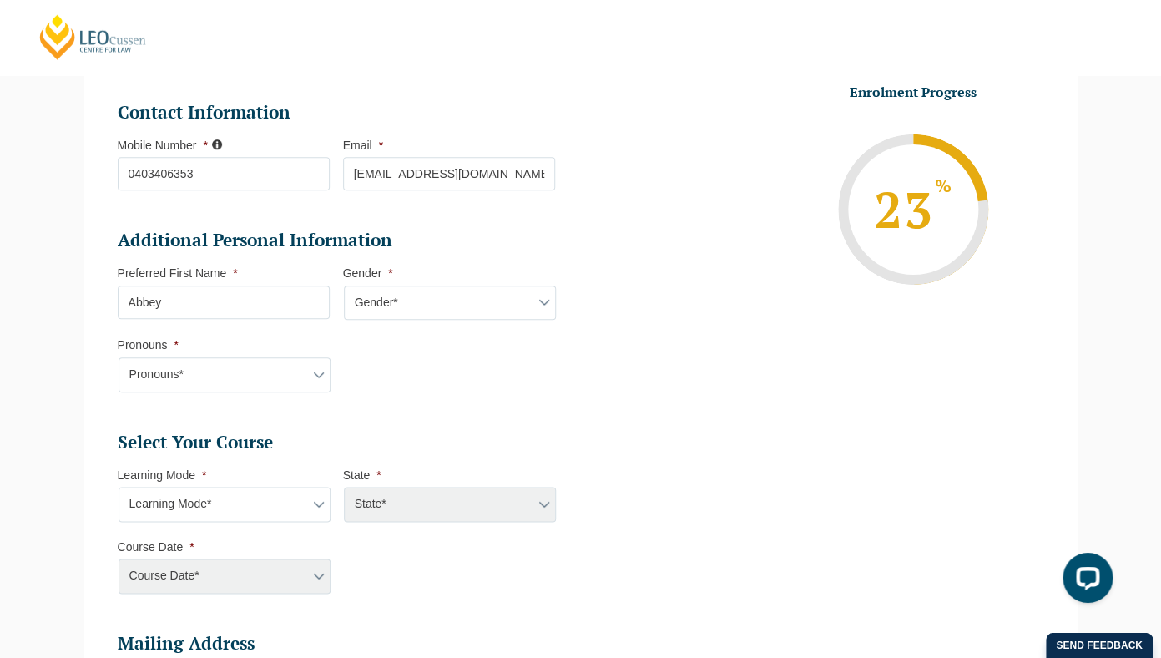
select select "Female"
click option "Female" at bounding box center [0, 0] width 0 height 0
click option "He/Him/His" at bounding box center [0, 0] width 0 height 0
select select "She/Her/Hers"
click option "She/Her/Hers" at bounding box center [0, 0] width 0 height 0
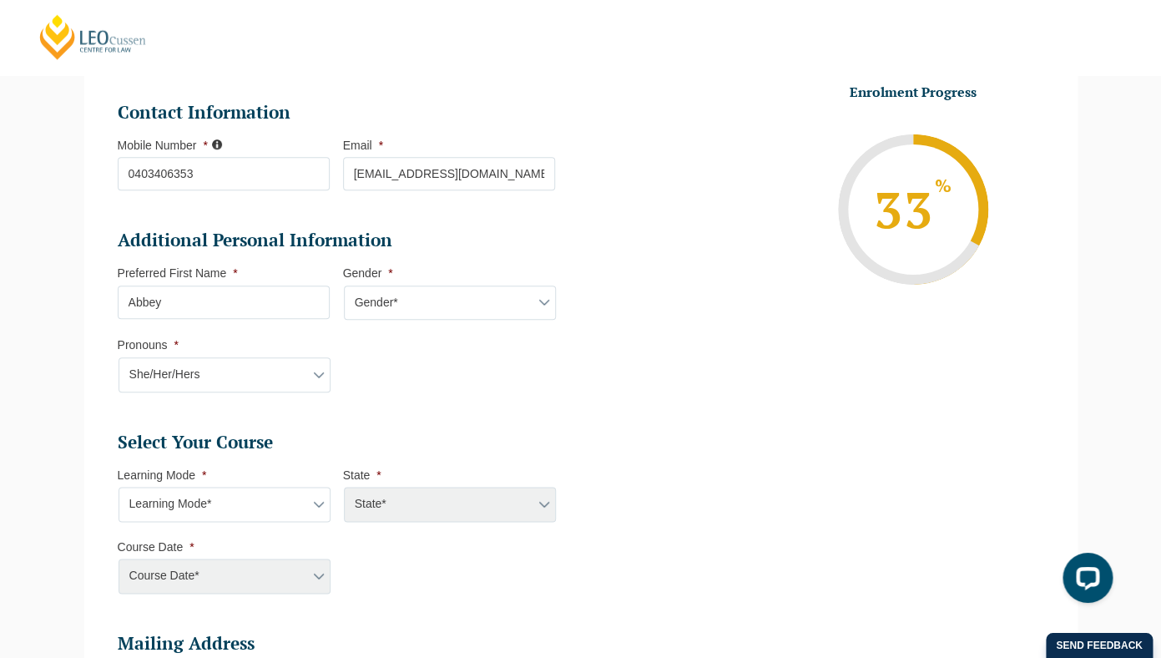
select select "Blended Full Time Learning"
click option "Blended Full Time Learning" at bounding box center [0, 0] width 0 height 0
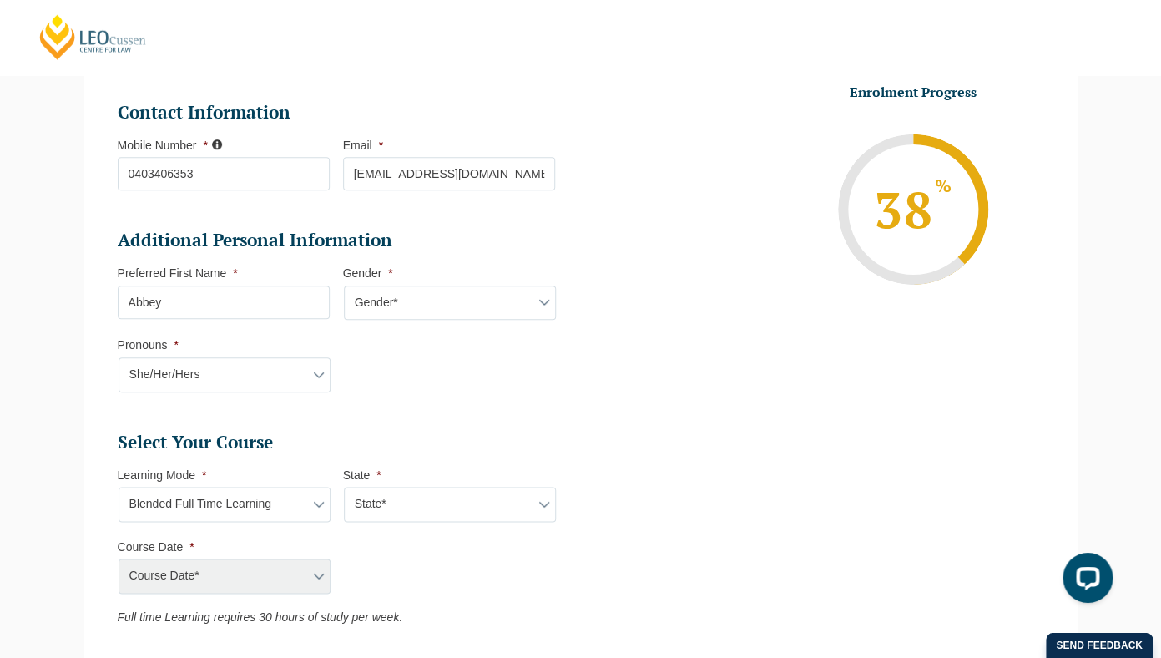
select select "VIC"
click option "VIC" at bounding box center [0, 0] width 0 height 0
click at [118, 558] on select "Course Date* September 2025 (22-Sep-2025 to 20-Feb-2026) December 2025 (08-Dec-…" at bounding box center [224, 575] width 212 height 35
select select "January 2026 (27-Jan-2026 to 12-Jun-2026)"
click option "January 2026 (27-Jan-2026 to 12-Jun-2026)" at bounding box center [0, 0] width 0 height 0
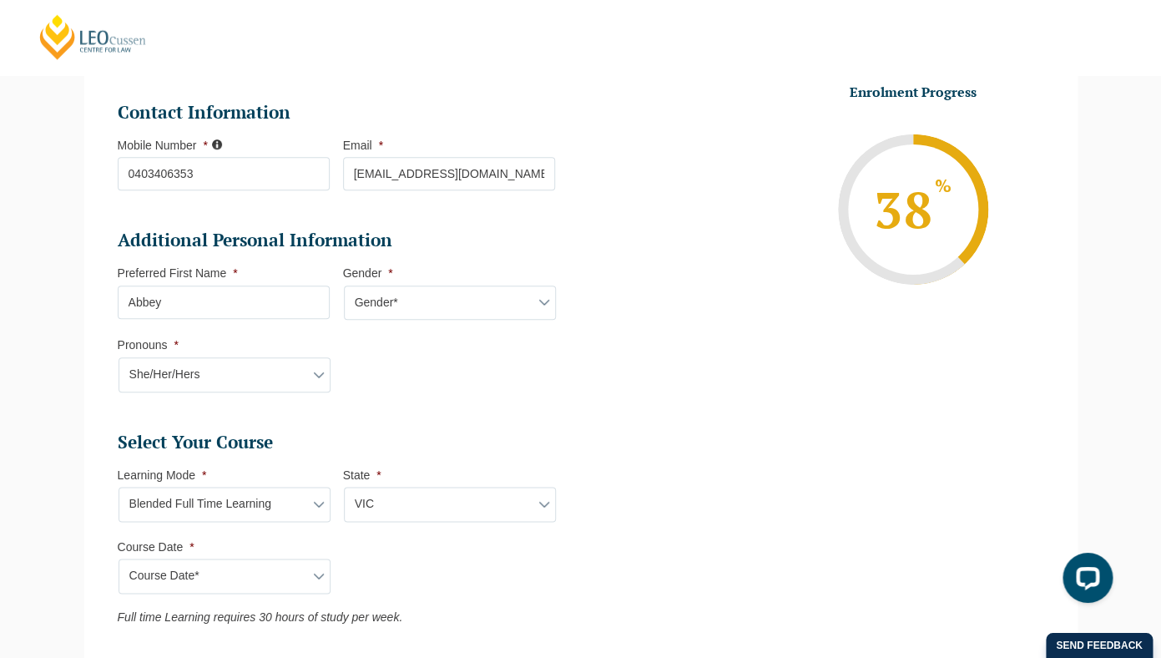
type input "Intake 01 January 2026 FT"
type input "Practical Legal Training (VIC)"
select select "VIC PLT (JAN) 2026 Full Time Blended"
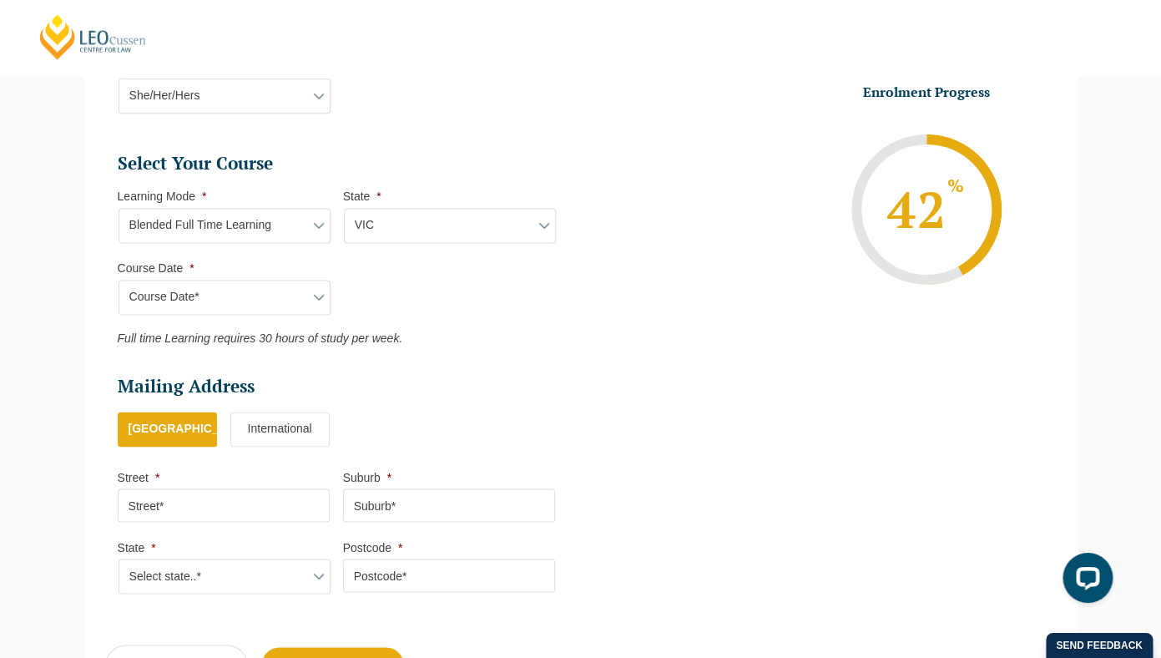
scroll to position [679, 0]
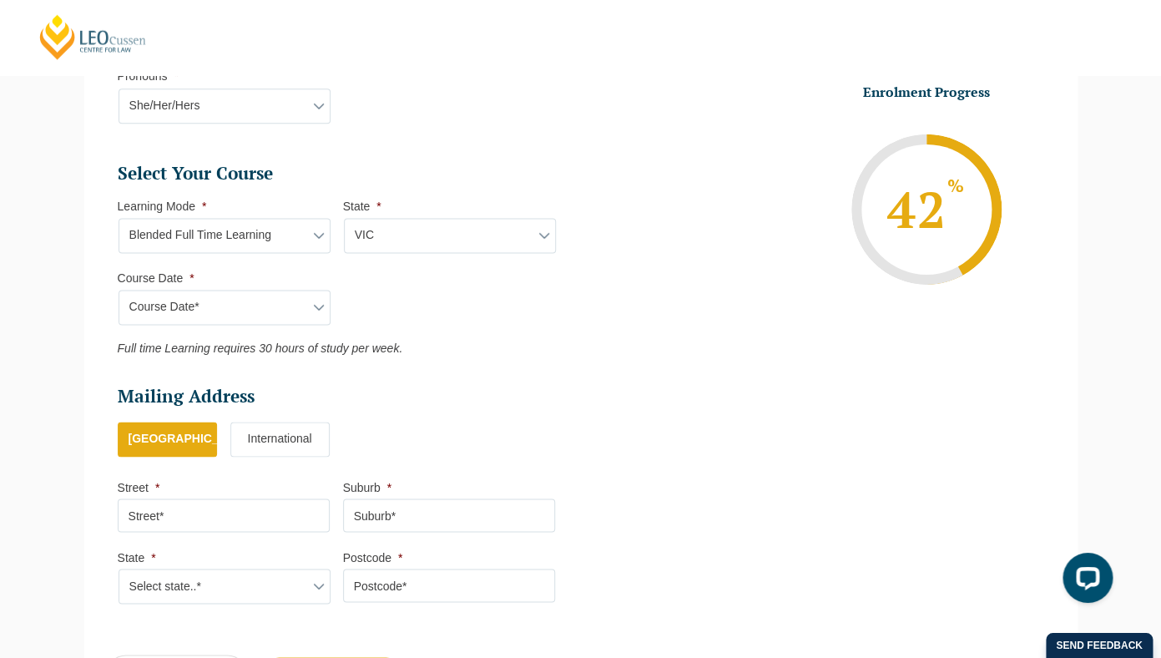
select select "December 2025 (08-Dec-2025 to 16-May-2026)"
click option "December 2025 (08-Dec-2025 to 16-May-2026)" at bounding box center [0, 0] width 0 height 0
type input "Intake 11 December 2025 FT"
select select "VIC PLT (DEC) 2025 Full Time Blended"
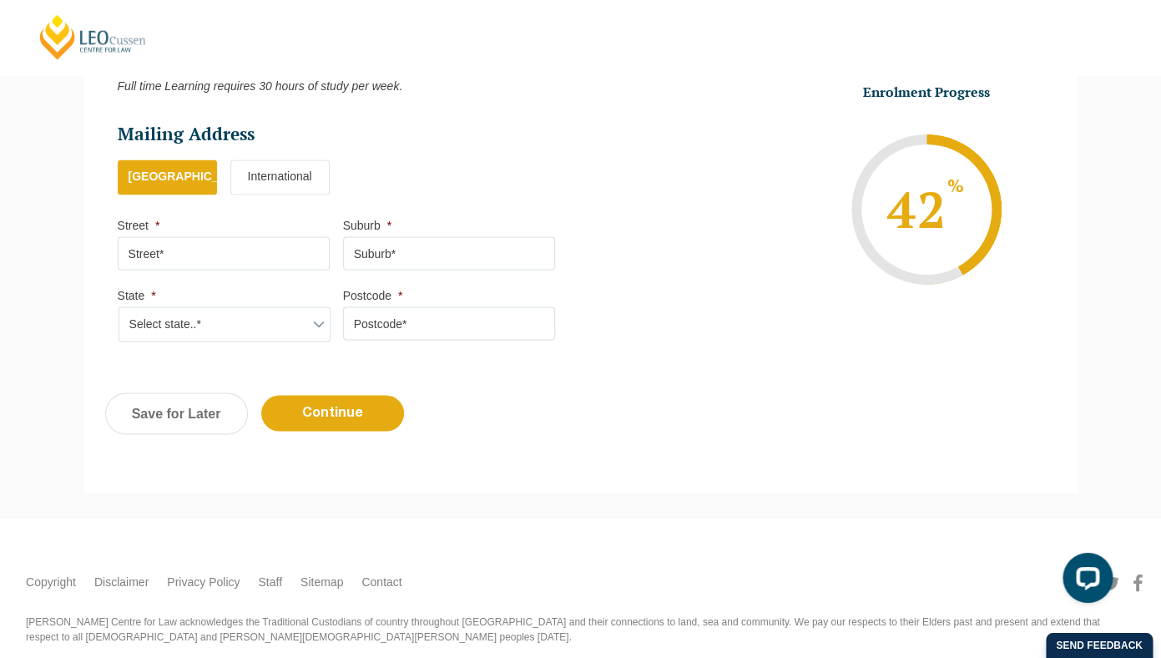
scroll to position [963, 0]
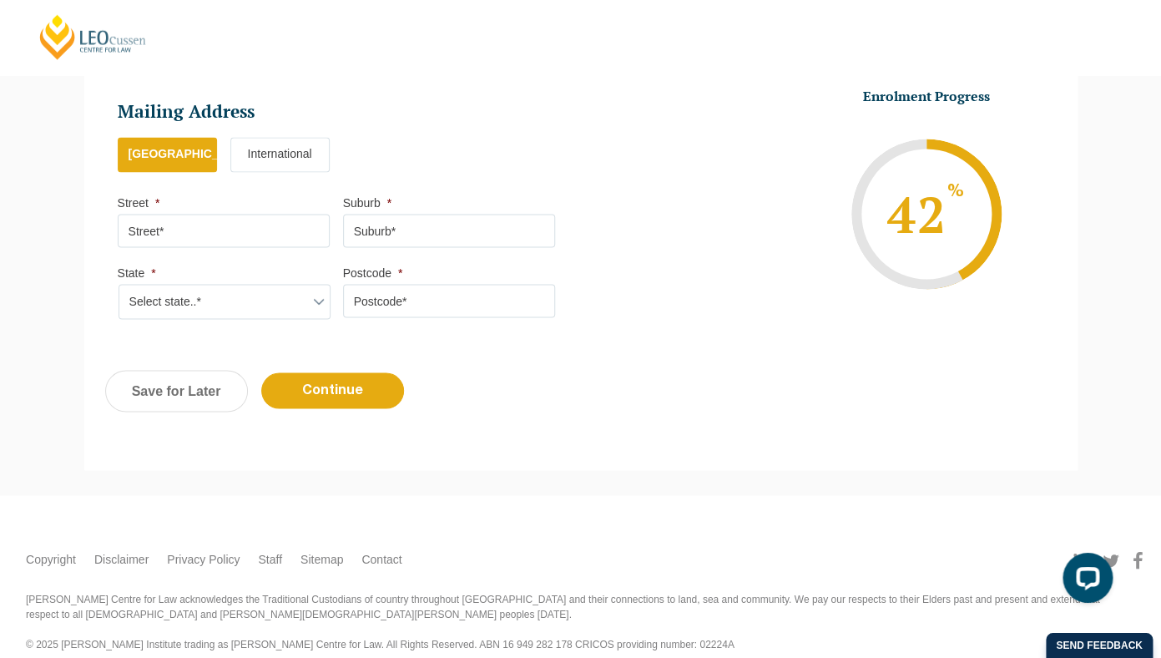
click at [221, 239] on input "Street *" at bounding box center [224, 230] width 212 height 33
type input "53 Ardrie Road"
click at [359, 232] on input "Suburb *" at bounding box center [449, 230] width 212 height 33
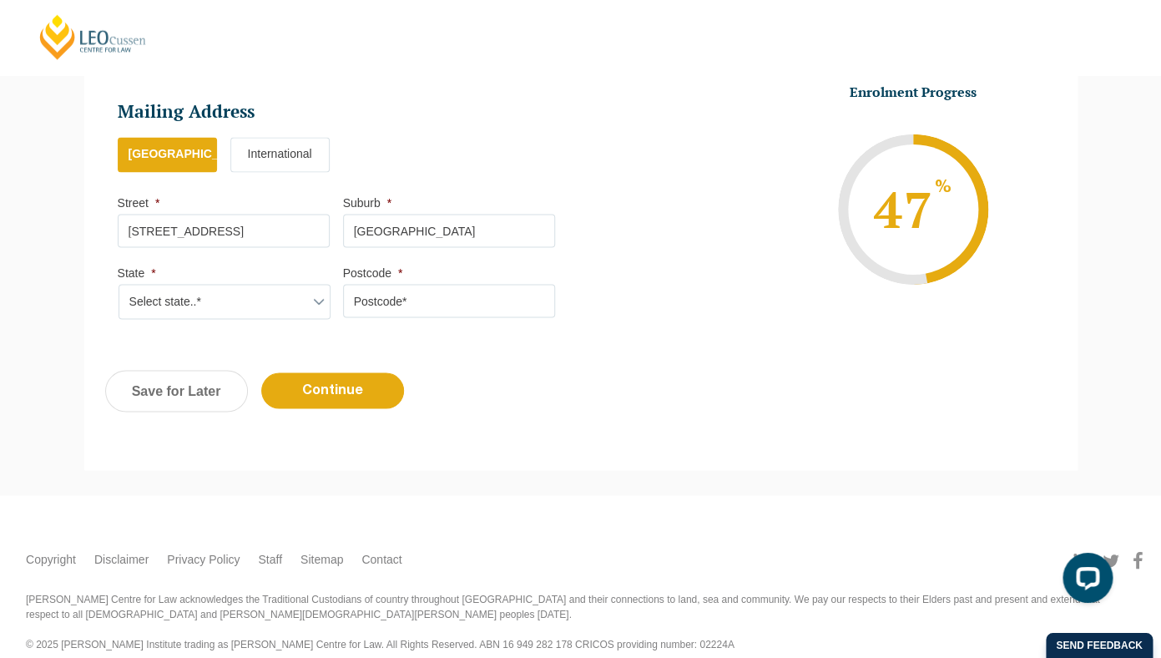
type input "Malvern East"
select select "VIC"
click option "VIC" at bounding box center [0, 0] width 0 height 0
click at [424, 308] on input "Postcode *" at bounding box center [449, 301] width 212 height 33
type input "3145"
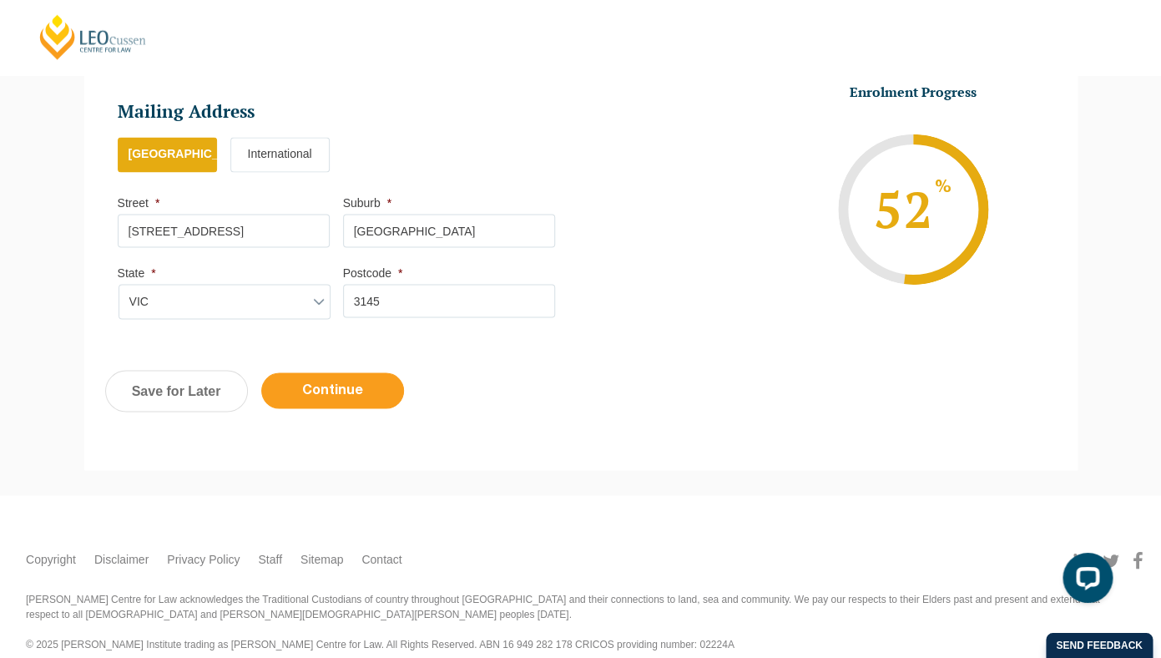
click at [338, 409] on input "Continue" at bounding box center [332, 391] width 143 height 36
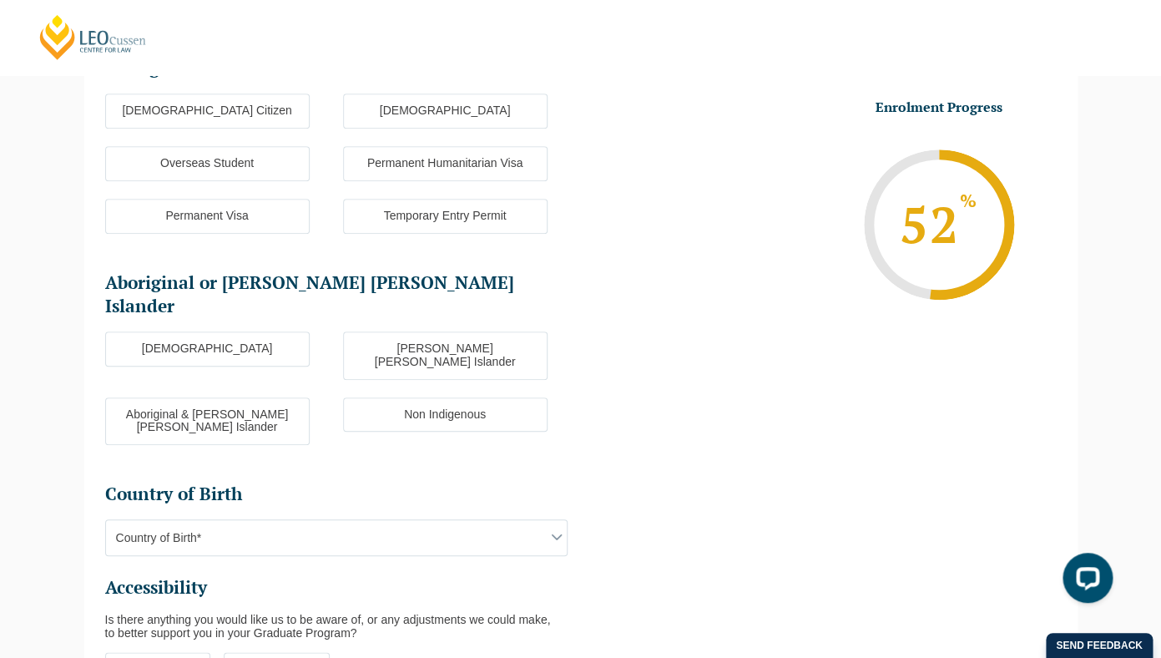
scroll to position [264, 0]
click at [242, 104] on label "Australian Citizen" at bounding box center [207, 112] width 204 height 35
click at [0, 0] on input "Australian Citizen" at bounding box center [0, 0] width 0 height 0
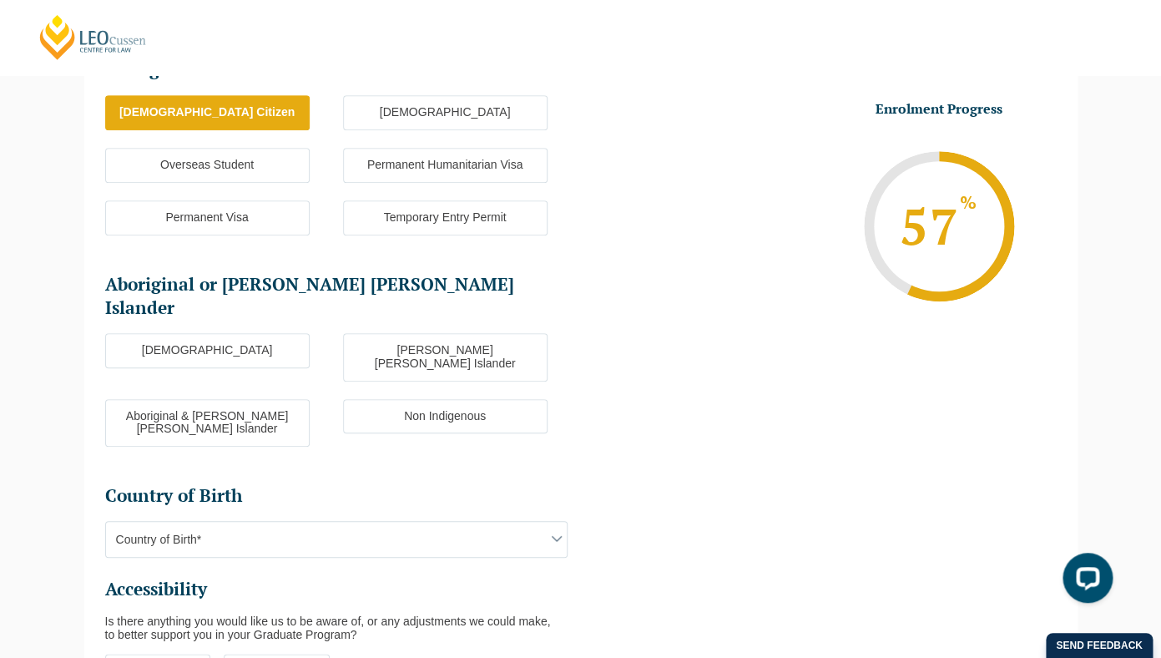
click at [425, 399] on label "Non Indigenous" at bounding box center [445, 416] width 204 height 35
click at [0, 0] on input "Non Indigenous" at bounding box center [0, 0] width 0 height 0
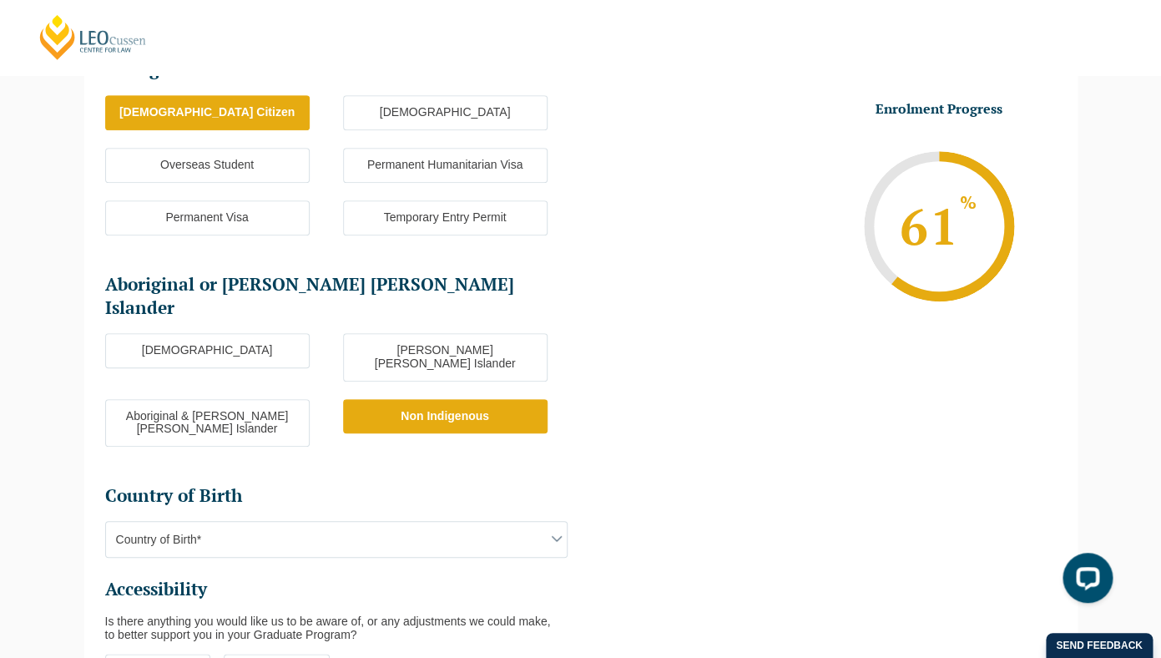
click at [314, 522] on span "Country of Birth*" at bounding box center [336, 539] width 461 height 35
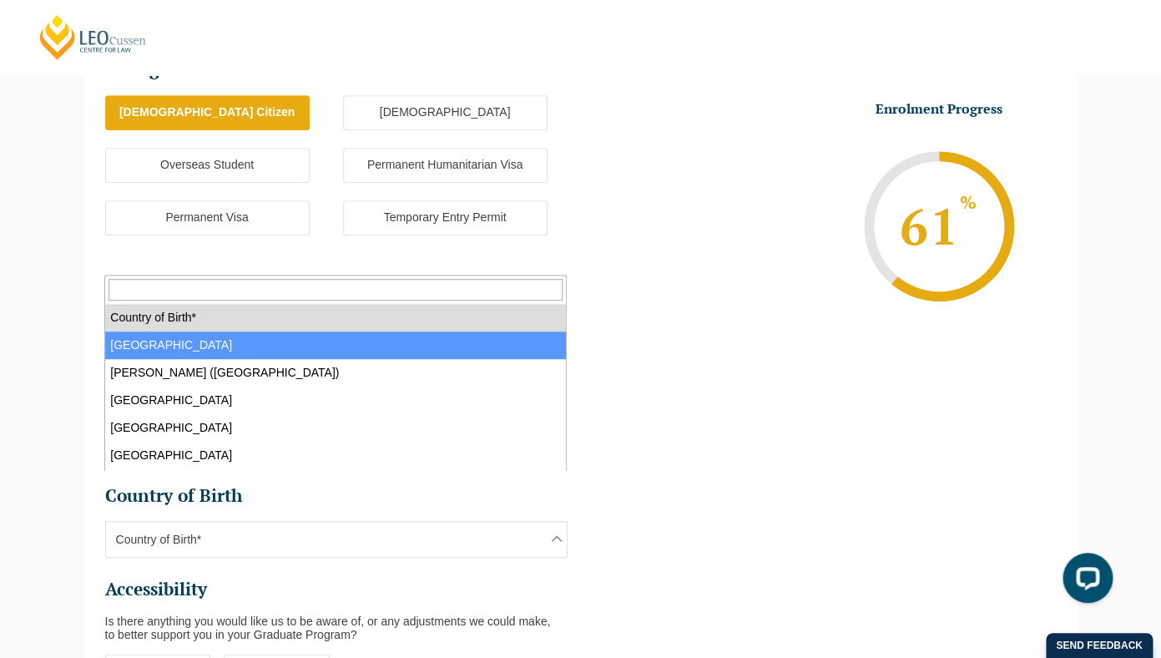
select select "Australia 1101"
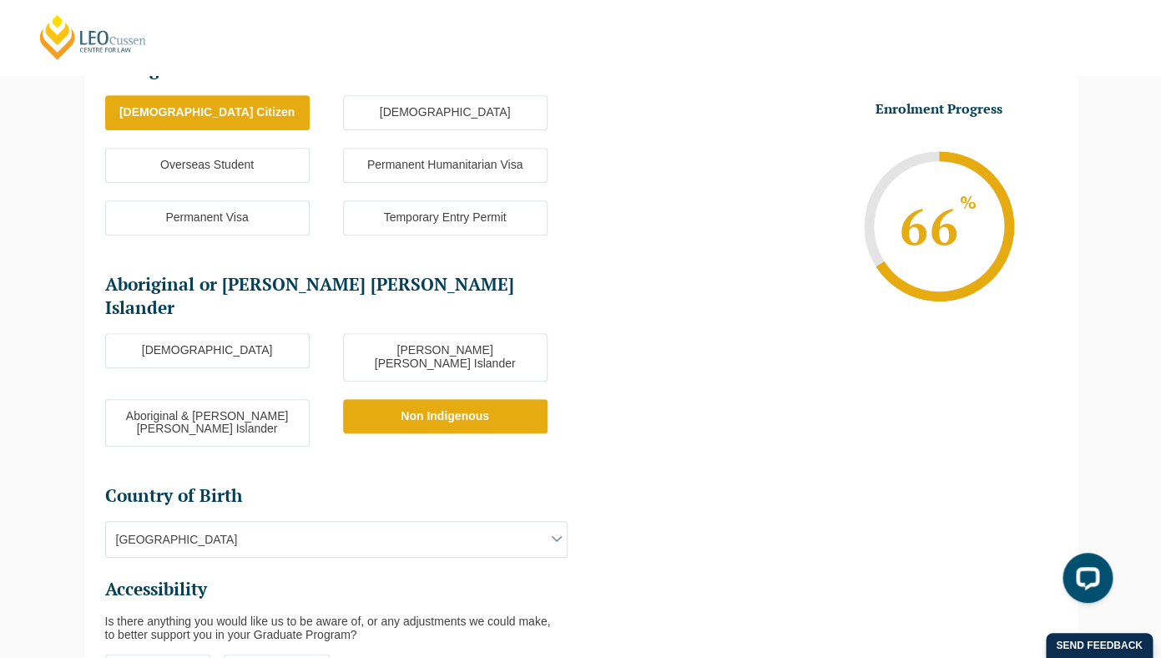
click at [263, 653] on label "No" at bounding box center [277, 670] width 106 height 35
click at [0, 0] on input "No" at bounding box center [0, 0] width 0 height 0
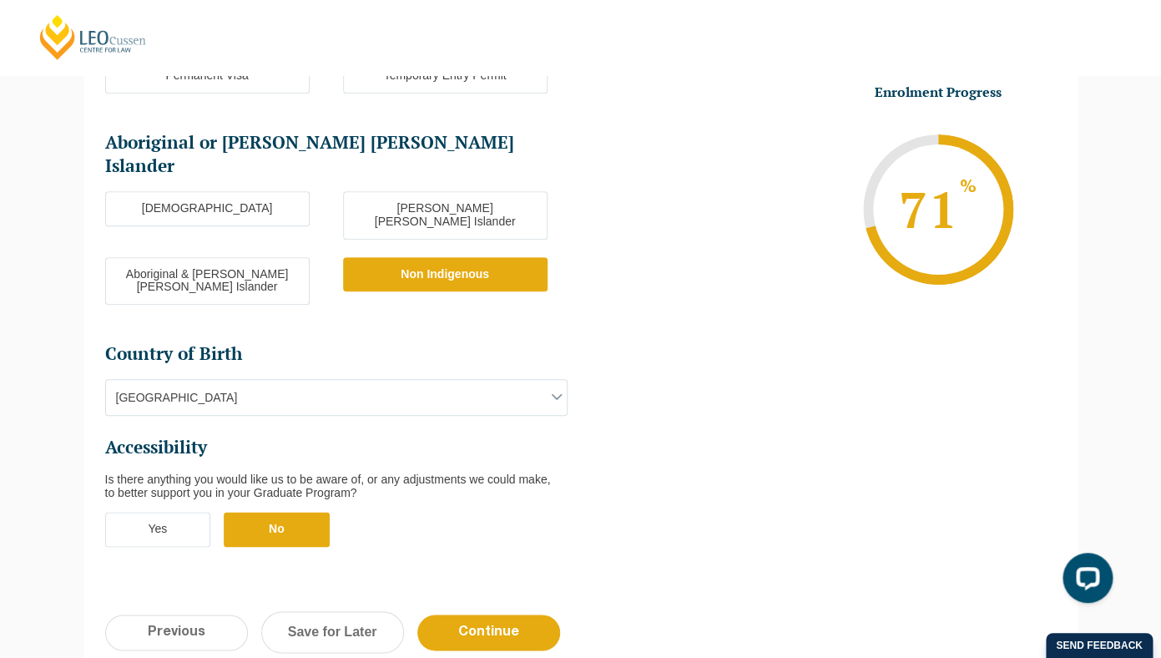
scroll to position [461, 0]
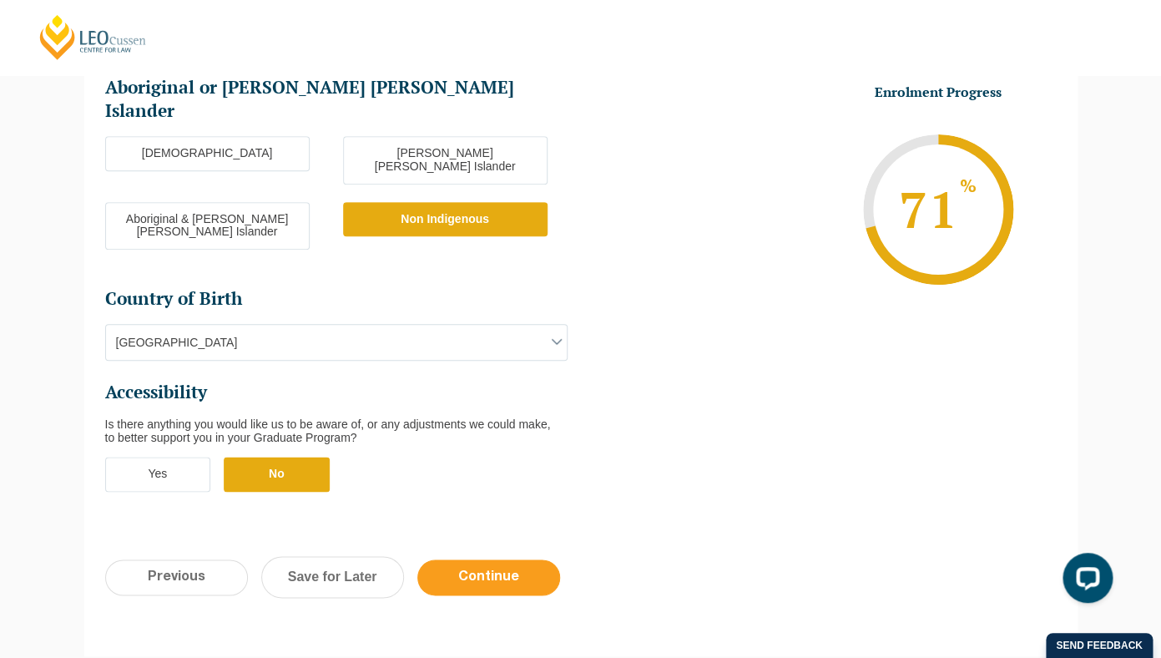
click at [480, 559] on input "Continue" at bounding box center [488, 577] width 143 height 36
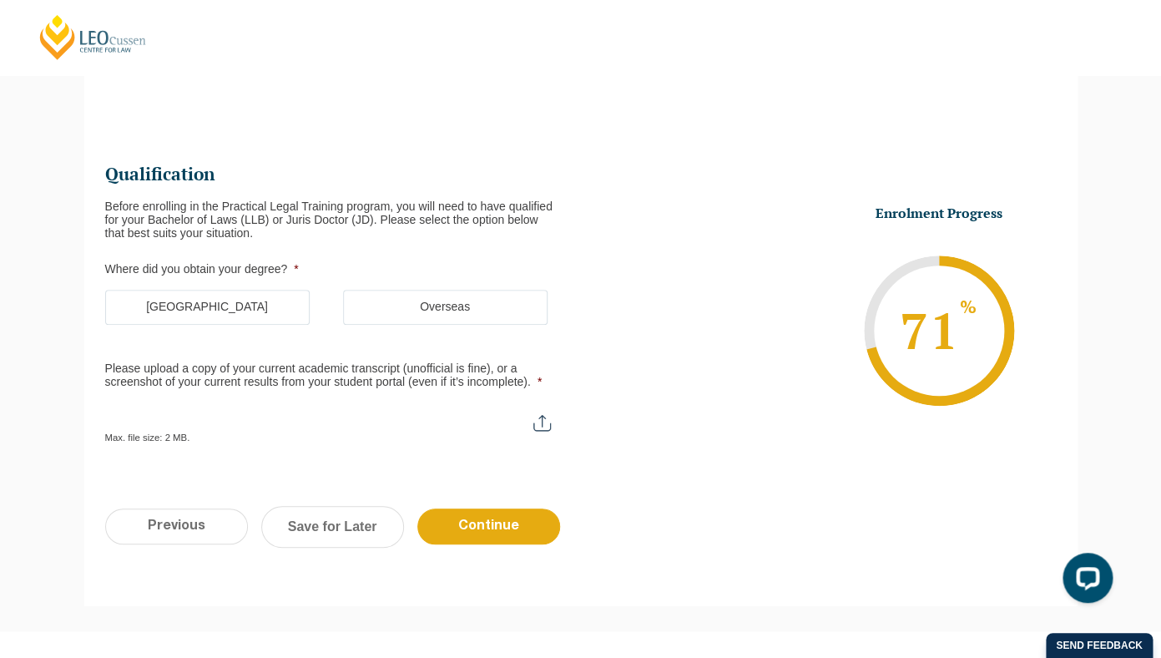
scroll to position [0, 0]
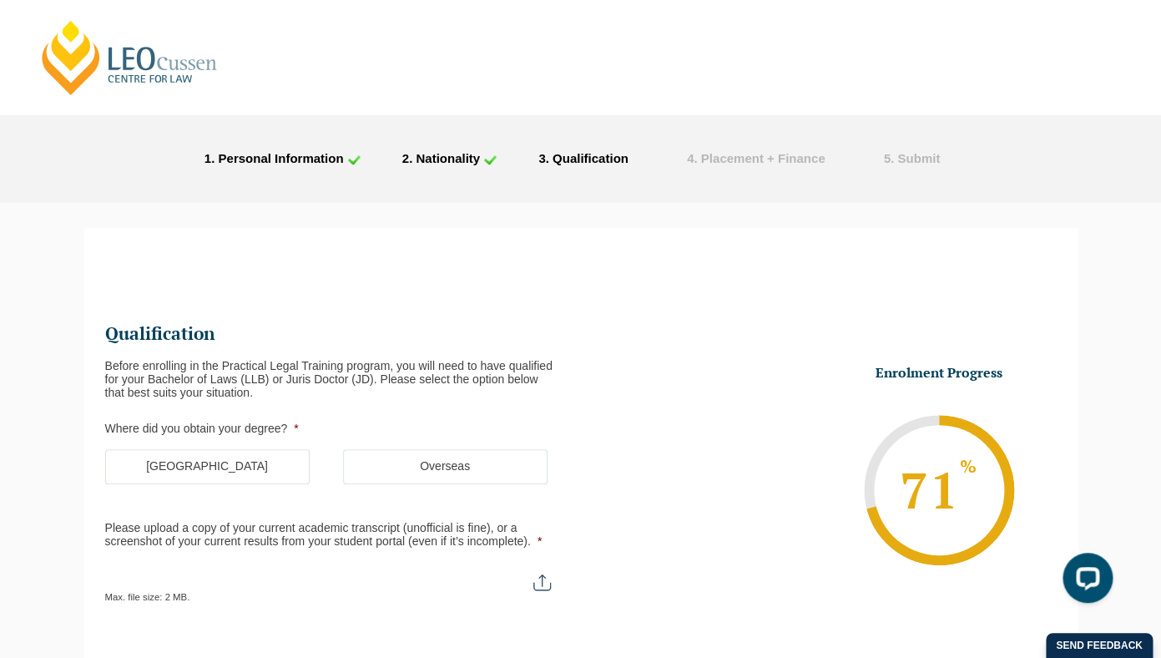
click at [223, 460] on label "Australia" at bounding box center [207, 466] width 204 height 35
click at [0, 0] on input "Australia" at bounding box center [0, 0] width 0 height 0
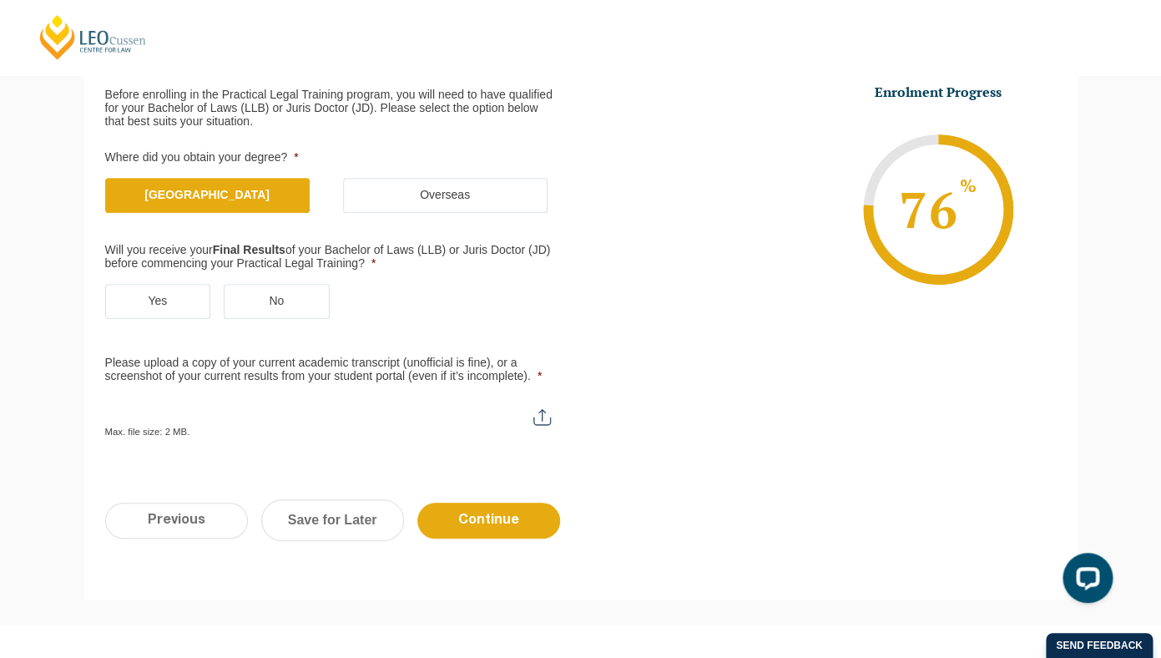
scroll to position [279, 0]
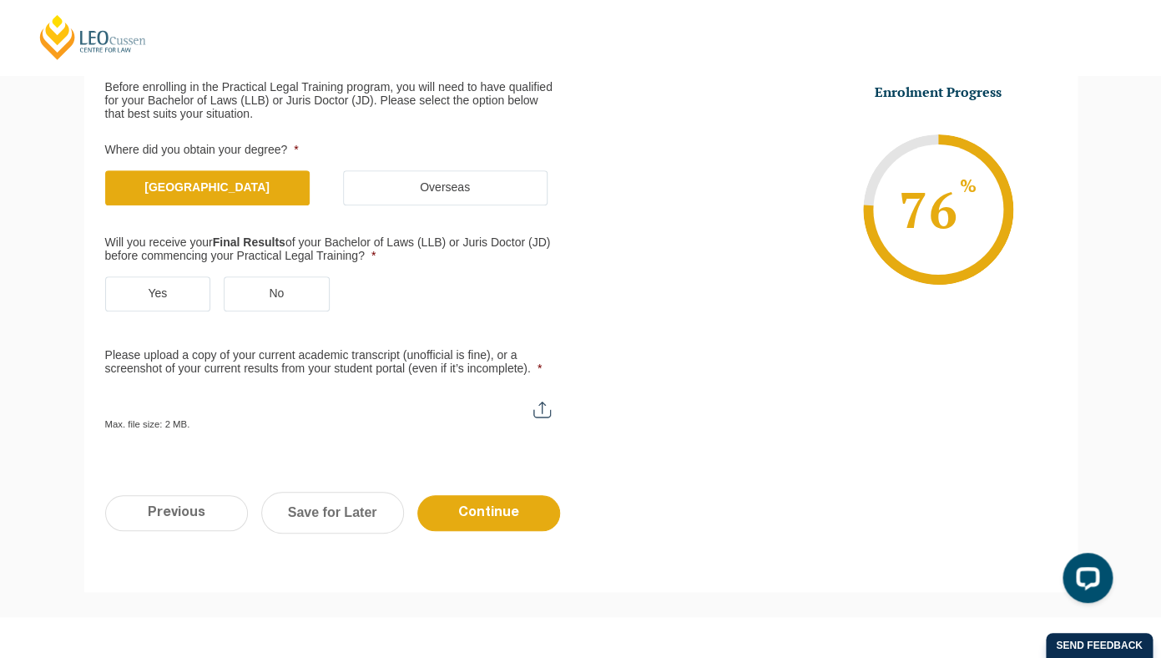
click at [194, 285] on label "Yes" at bounding box center [158, 293] width 106 height 35
click at [0, 0] on input "Yes" at bounding box center [0, 0] width 0 height 0
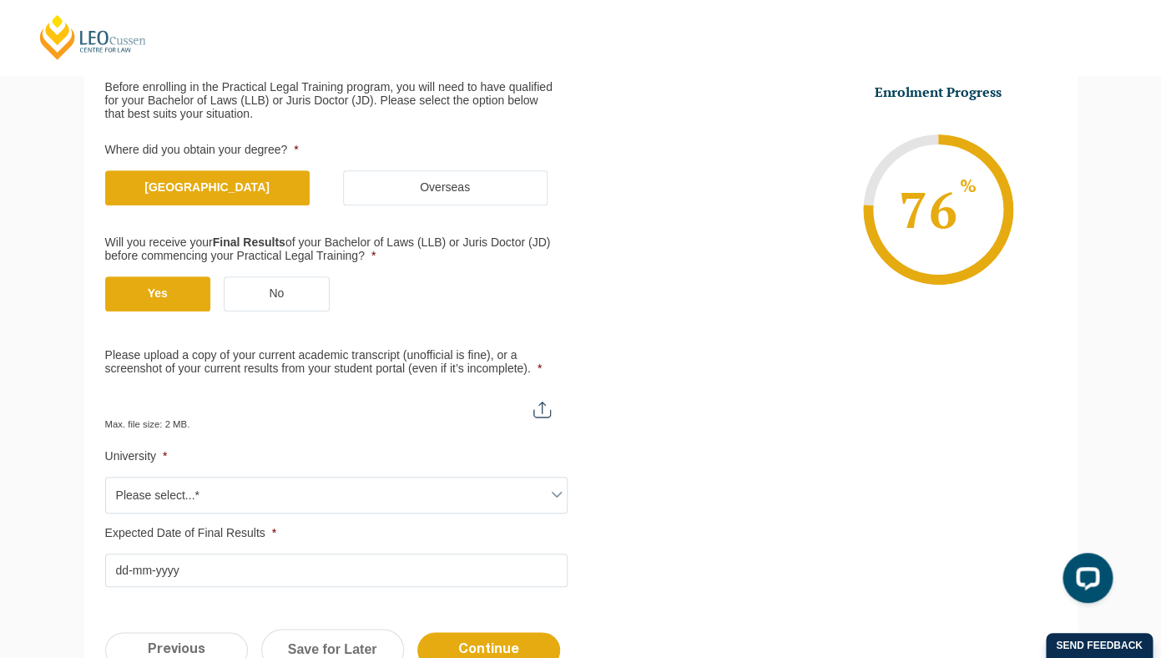
click at [548, 406] on input "Please upload a copy of your current academic transcript (unofficial is fine), …" at bounding box center [336, 403] width 462 height 28
type input "C:\fakepath\Statement of Results.pdf"
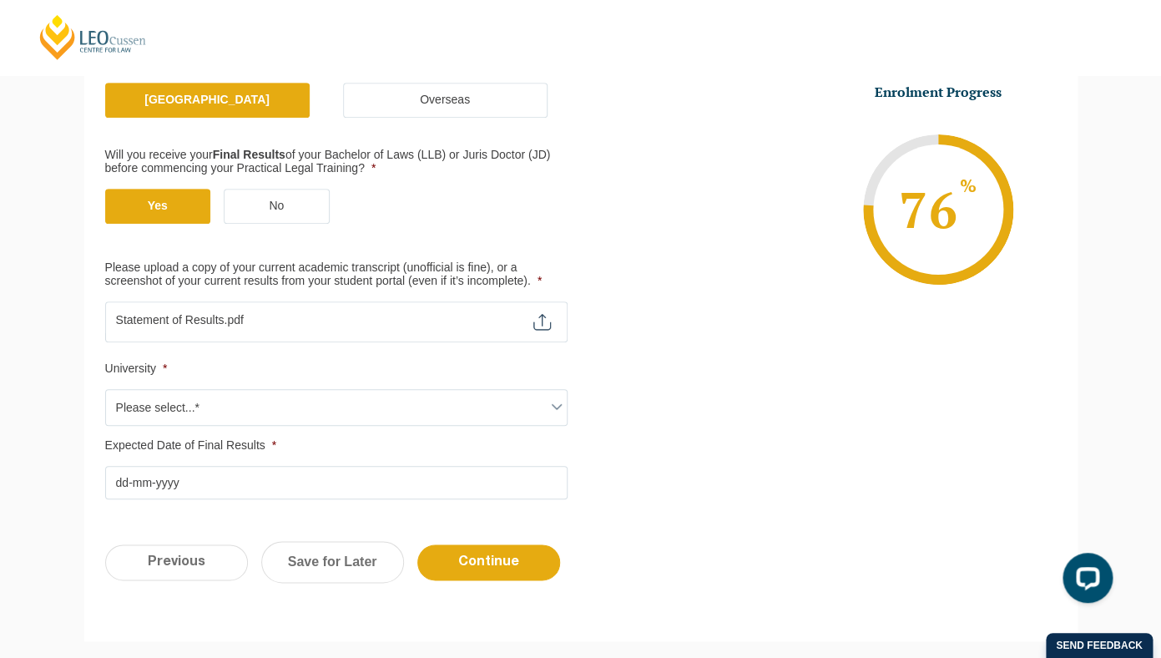
scroll to position [369, 0]
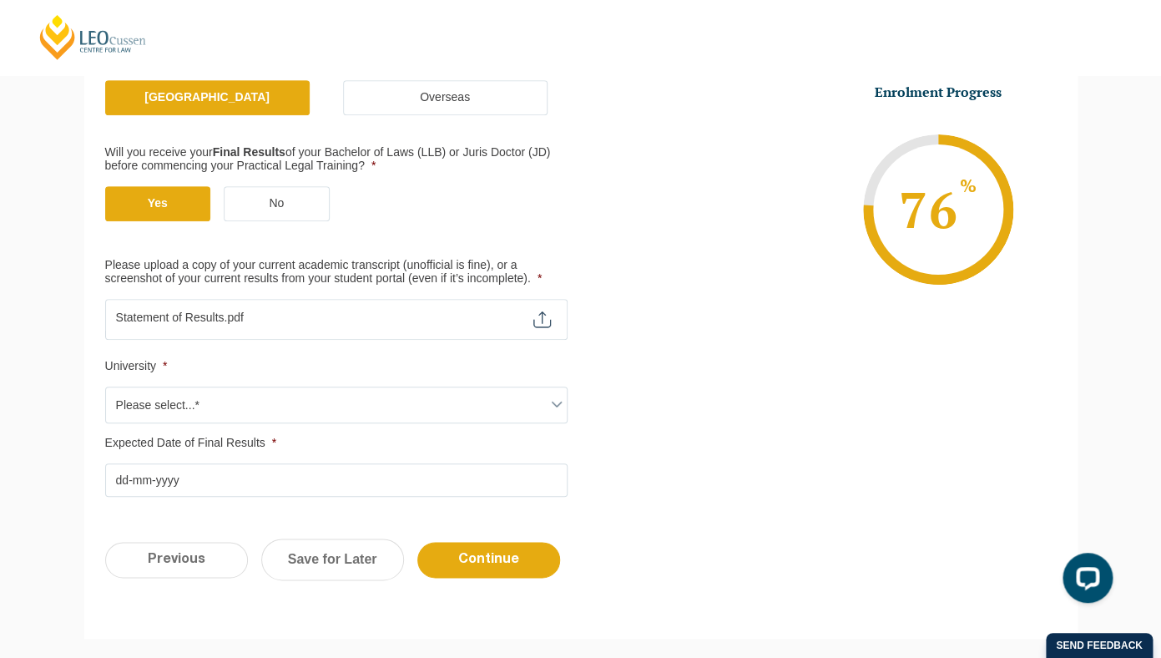
click at [411, 410] on span "Please select...*" at bounding box center [336, 404] width 461 height 35
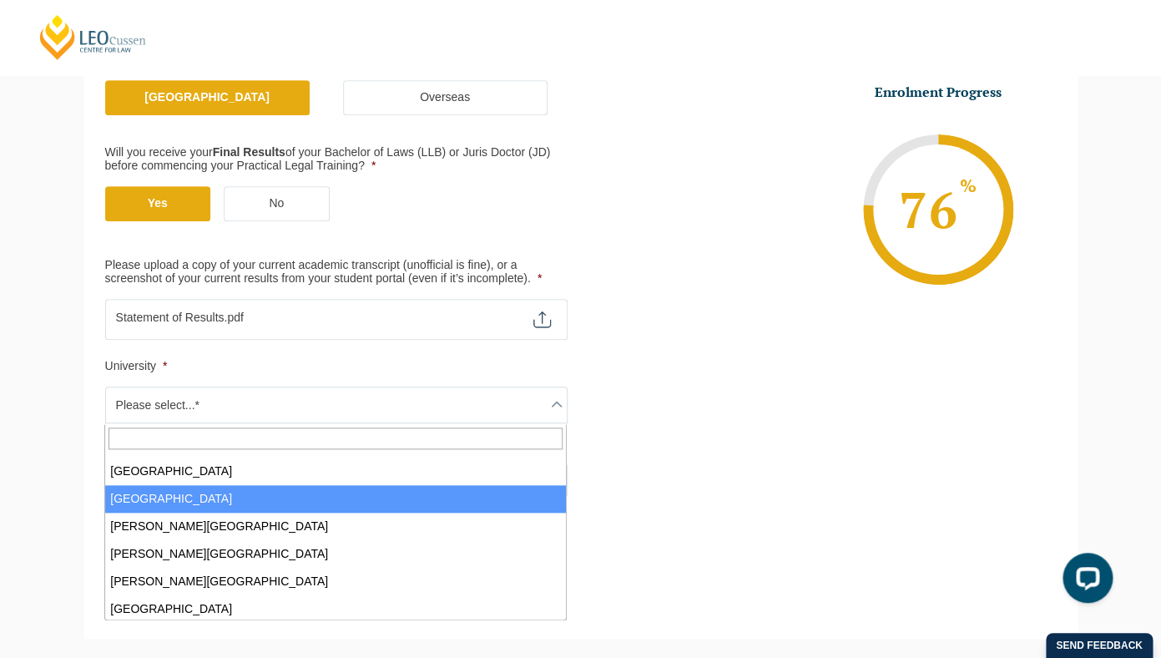
scroll to position [107, 0]
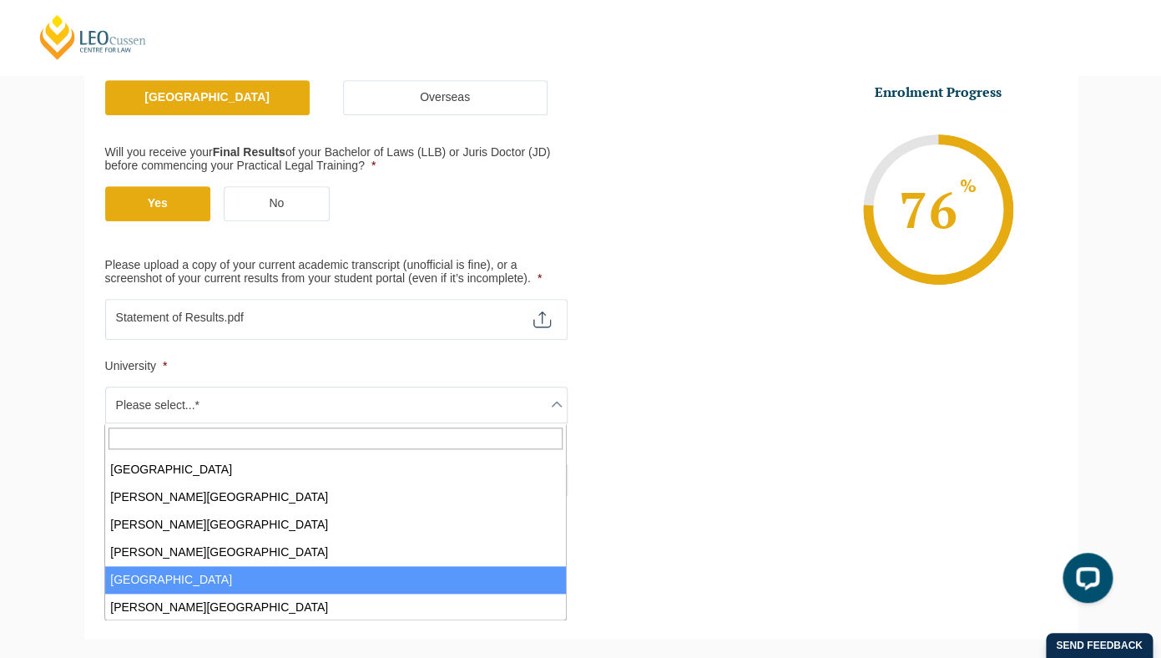
select select "Deakin University"
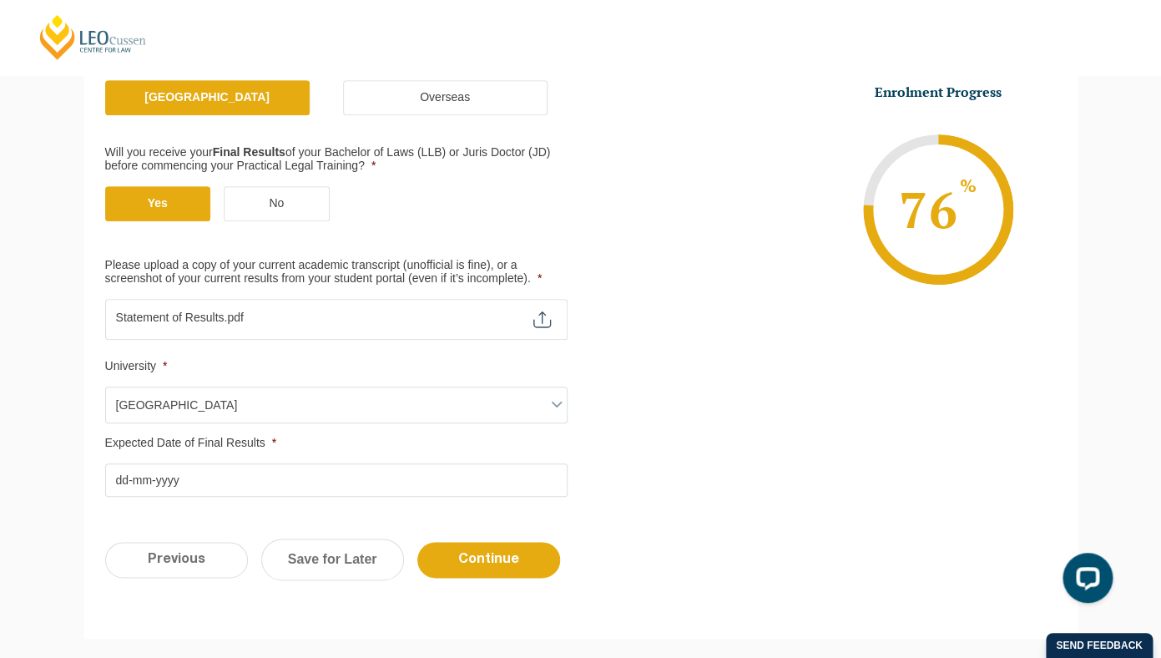
click at [122, 481] on input "Expected Date of Final Results *" at bounding box center [336, 479] width 462 height 33
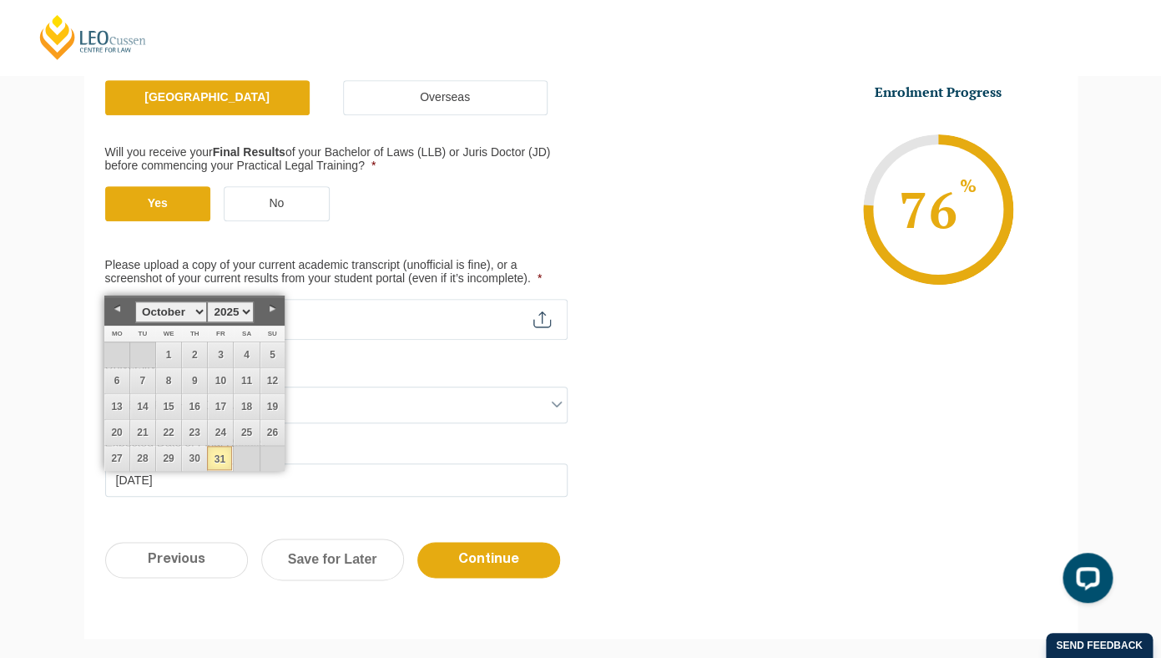
type input "31-10-2025"
click at [221, 455] on link "31" at bounding box center [219, 458] width 25 height 24
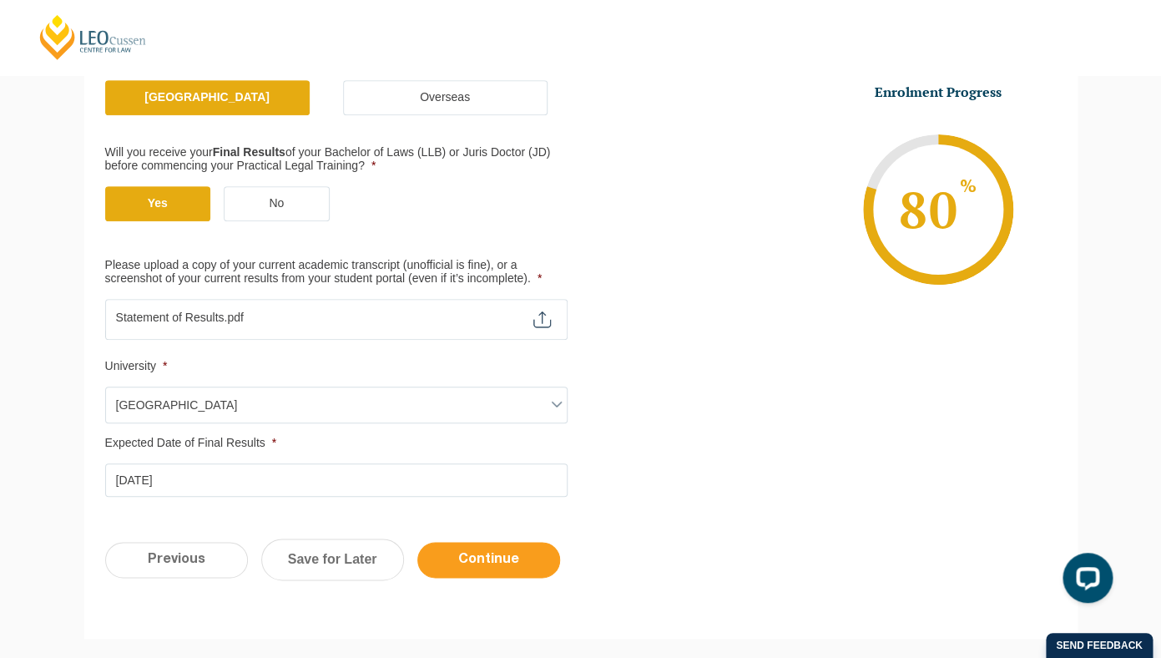
click at [519, 547] on input "Continue" at bounding box center [488, 560] width 143 height 36
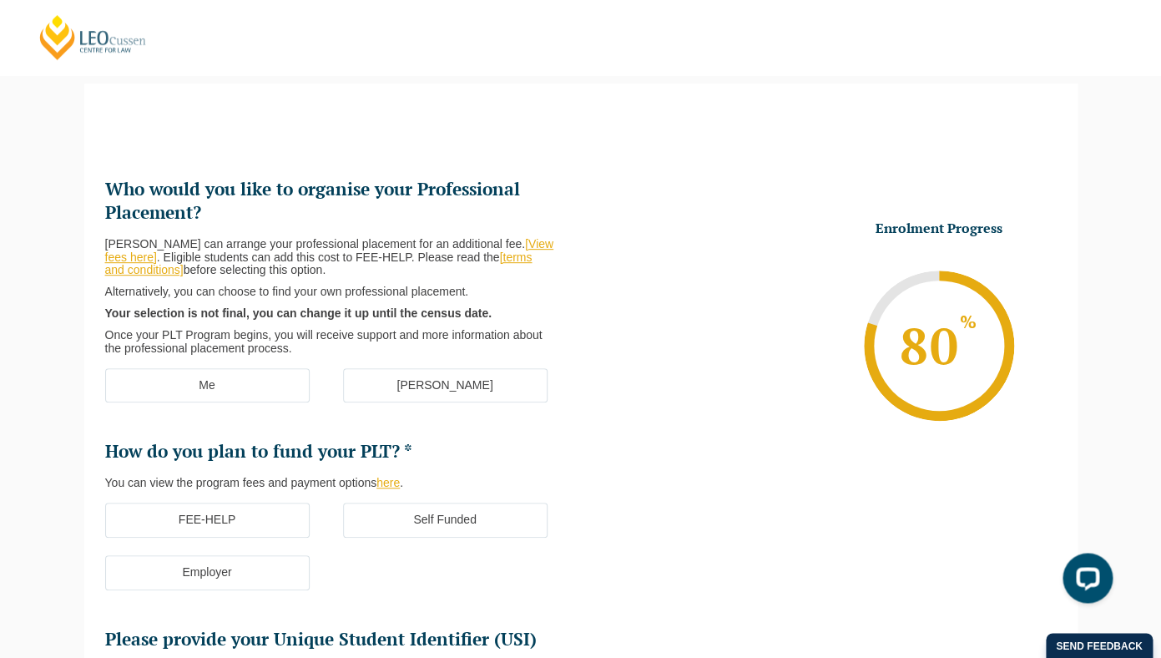
scroll to position [144, 0]
click at [233, 393] on label "Me" at bounding box center [207, 385] width 204 height 35
click at [0, 0] on input "Me" at bounding box center [0, 0] width 0 height 0
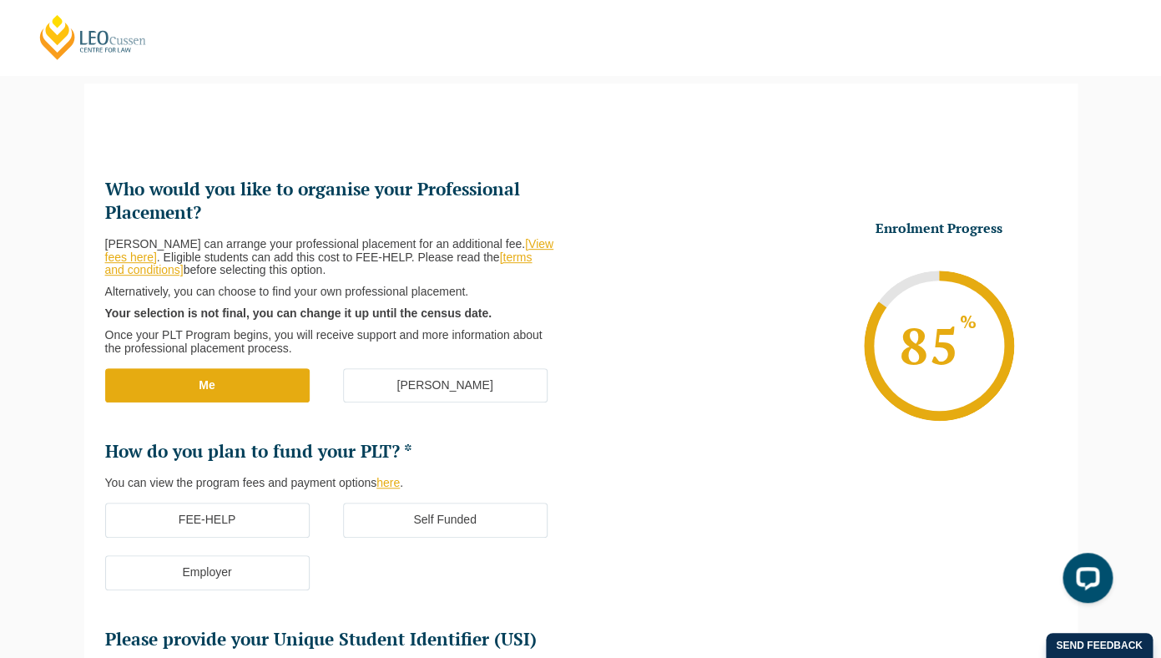
click at [266, 518] on label "FEE-HELP" at bounding box center [207, 519] width 204 height 35
click at [0, 0] on input "FEE-HELP" at bounding box center [0, 0] width 0 height 0
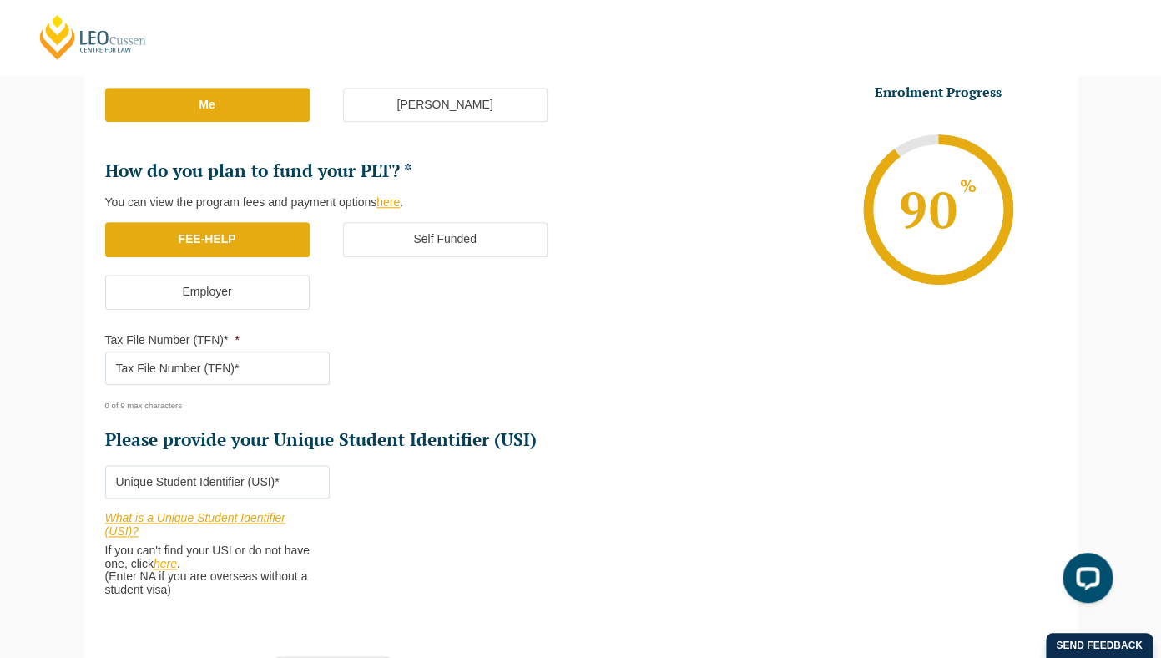
scroll to position [436, 0]
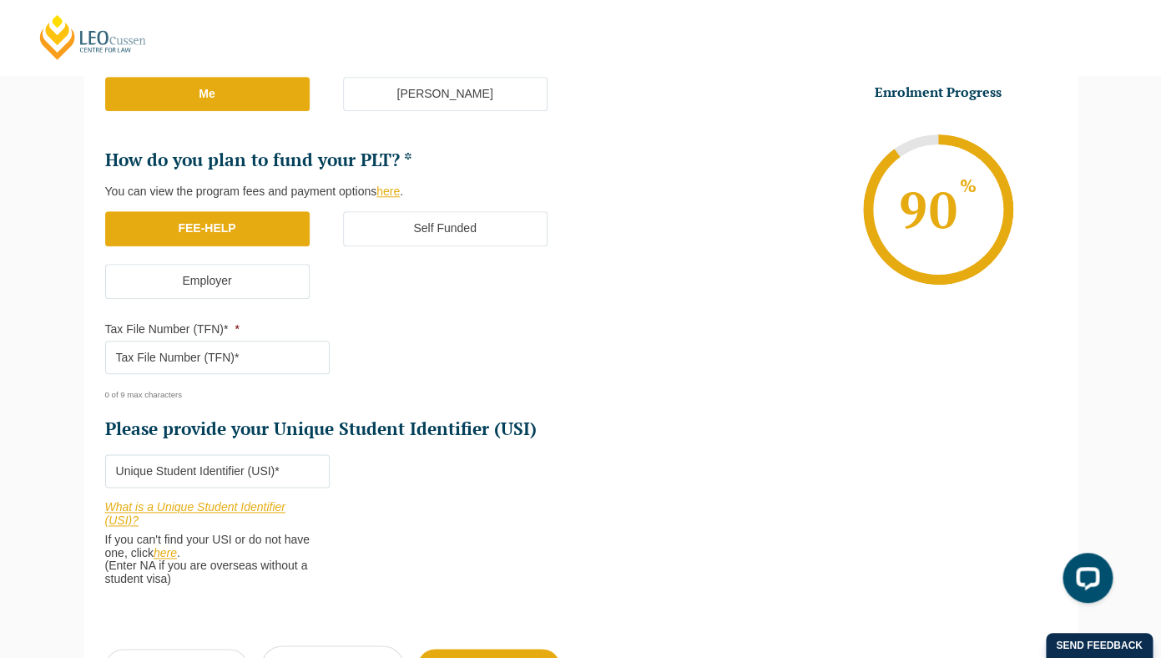
click at [168, 359] on input "Tax File Number (TFN)* *" at bounding box center [217, 356] width 224 height 33
type input "497206593"
click at [167, 471] on input "Please provide your Unique Student Identifier (USI) *" at bounding box center [217, 470] width 224 height 33
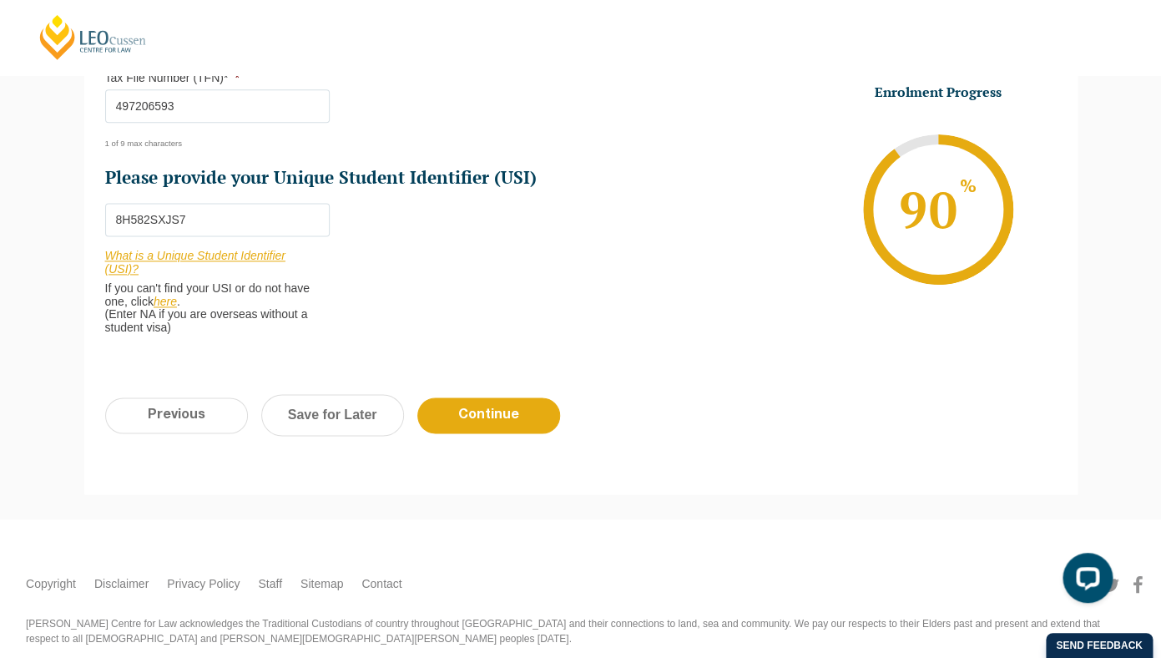
scroll to position [721, 0]
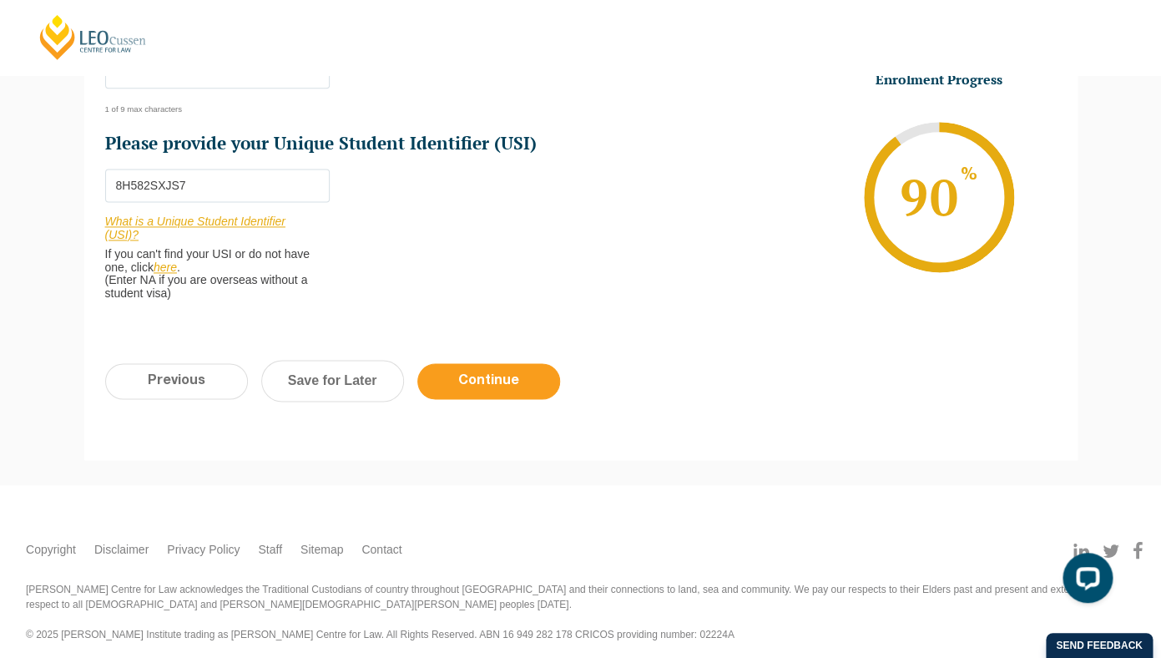
type input "8H582SXJS7"
click at [449, 384] on input "Continue" at bounding box center [488, 381] width 143 height 36
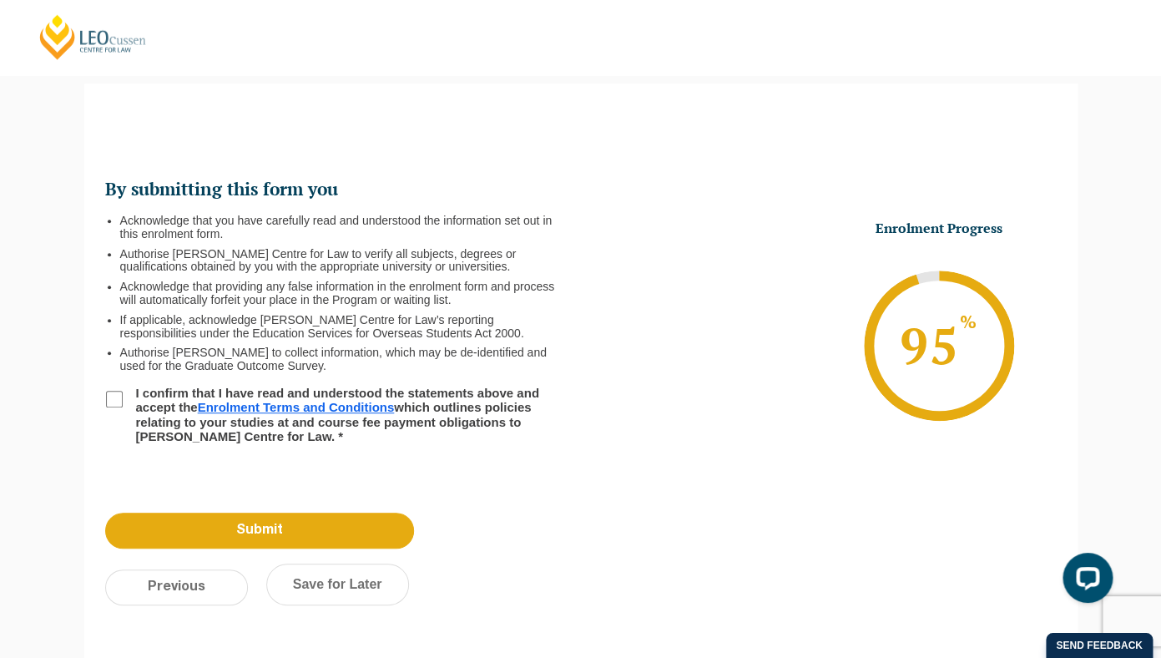
scroll to position [144, 0]
click at [118, 396] on input "I confirm that I have read and understood the statements above and accept the E…" at bounding box center [114, 399] width 17 height 17
checkbox input "true"
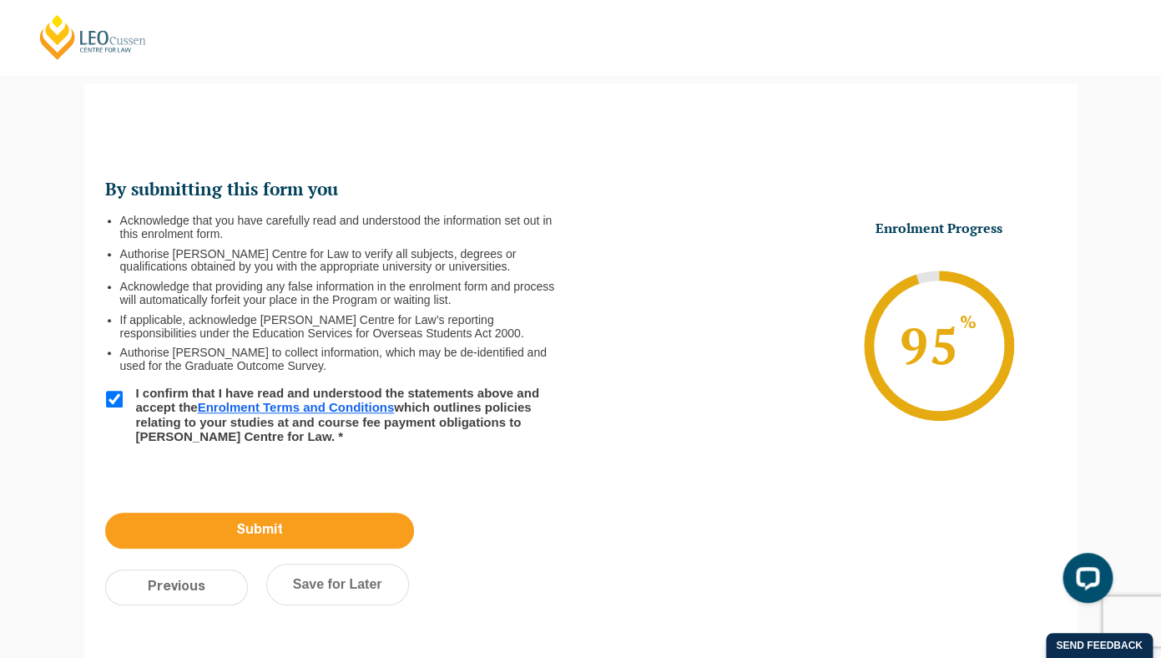
click at [280, 522] on input "Submit" at bounding box center [259, 530] width 309 height 36
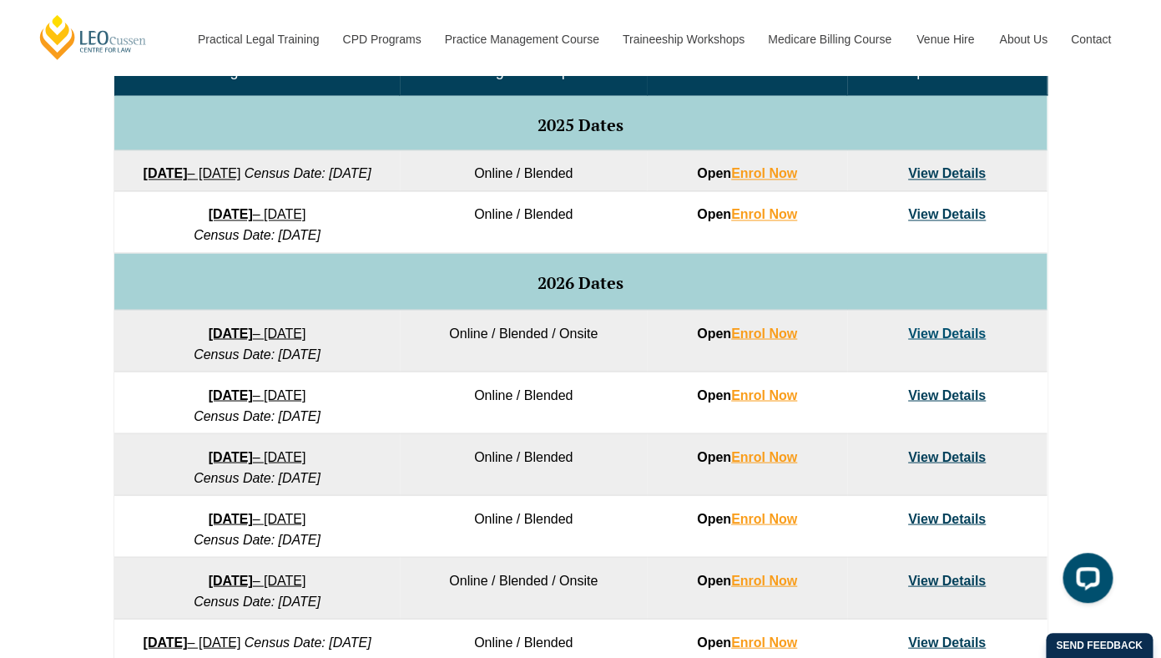
scroll to position [849, 0]
